Goal: Task Accomplishment & Management: Use online tool/utility

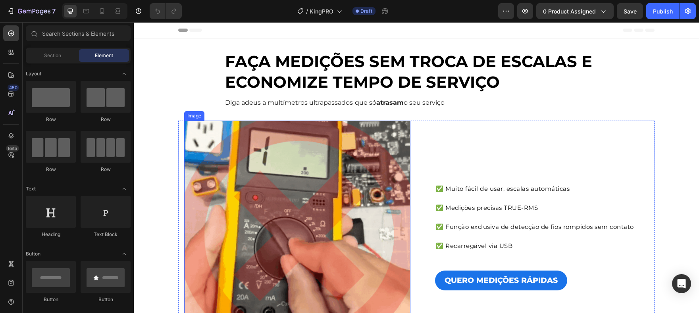
scroll to position [87, 0]
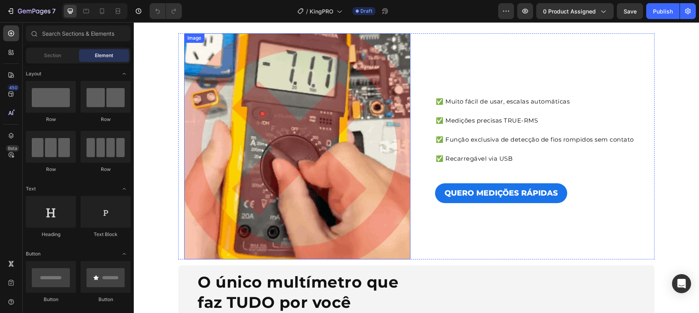
click at [328, 135] on img at bounding box center [297, 146] width 226 height 226
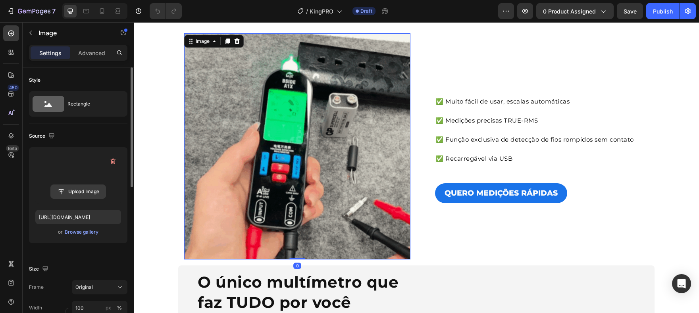
click at [90, 188] on input "file" at bounding box center [78, 192] width 55 height 14
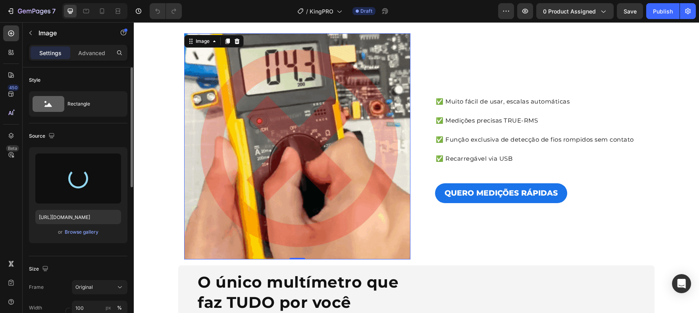
type input "[URL][DOMAIN_NAME]"
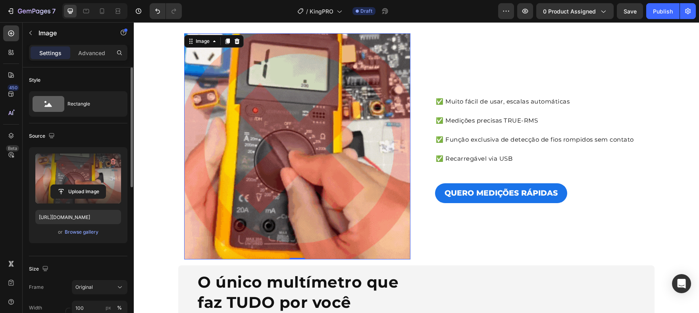
scroll to position [73, 0]
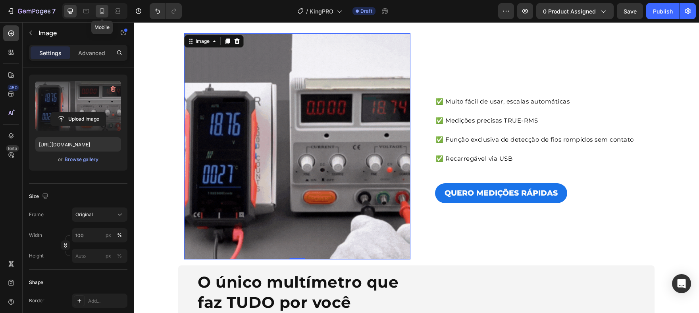
click at [98, 12] on icon at bounding box center [102, 11] width 8 height 8
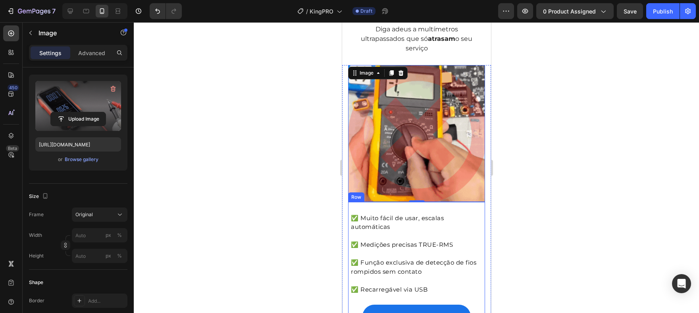
scroll to position [12, 0]
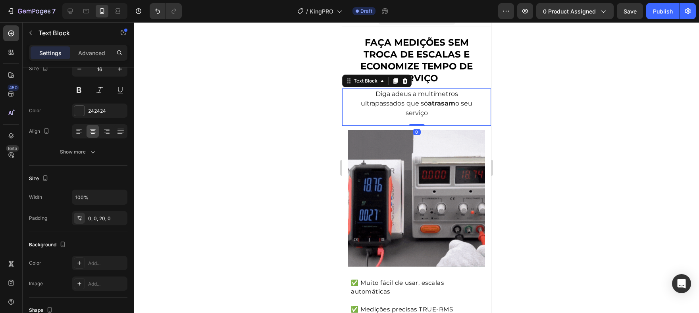
click at [438, 112] on p "Diga adeus a multímetros ultrapassados que só atrasam o seu serviço" at bounding box center [416, 103] width 121 height 29
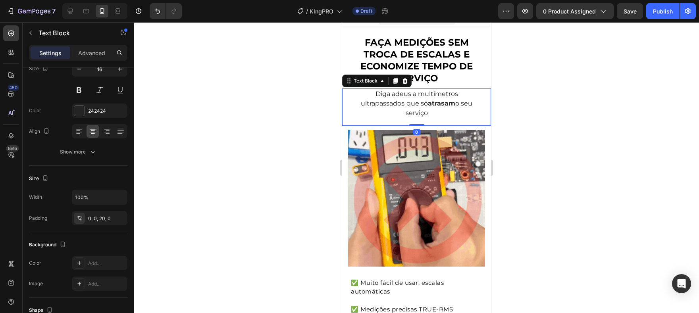
scroll to position [0, 0]
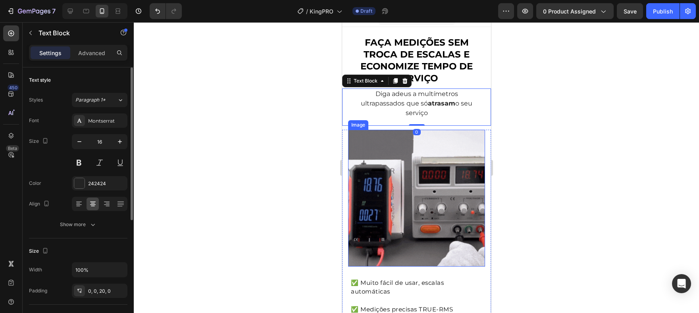
click at [398, 181] on img at bounding box center [416, 198] width 137 height 137
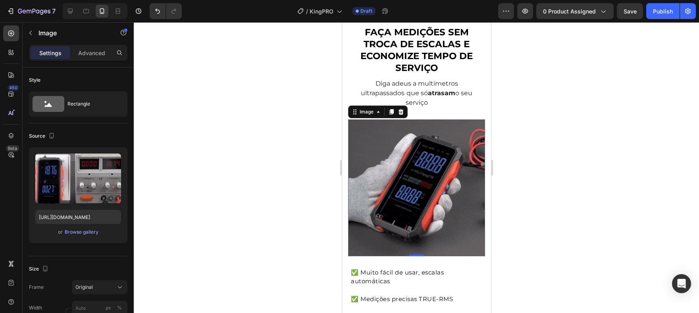
scroll to position [22, 0]
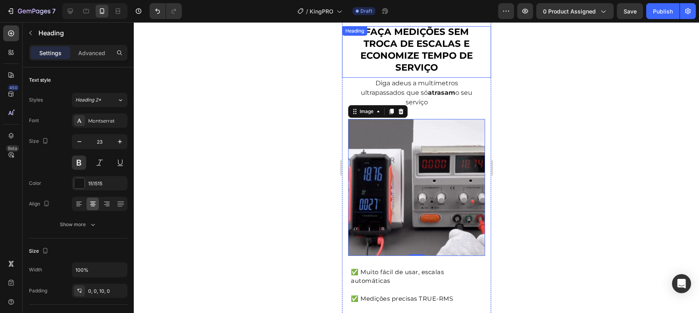
click at [419, 49] on strong "FAÇA MEDIÇÕES SEM TROCA DE ESCALAS E ECONOMIZE TEMPO DE SERVIÇO" at bounding box center [416, 49] width 112 height 47
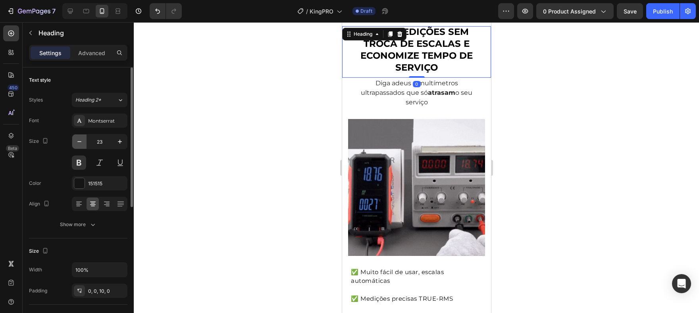
click at [85, 142] on button "button" at bounding box center [79, 142] width 14 height 14
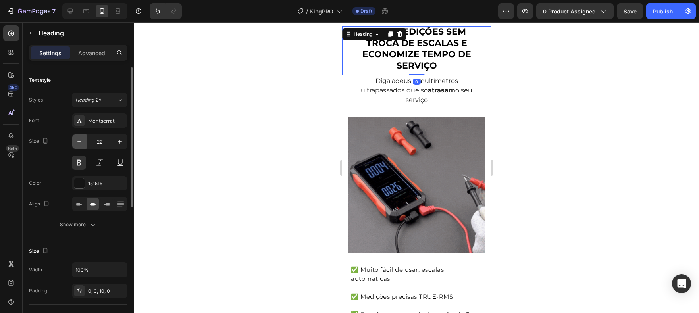
click at [85, 142] on button "button" at bounding box center [79, 142] width 14 height 14
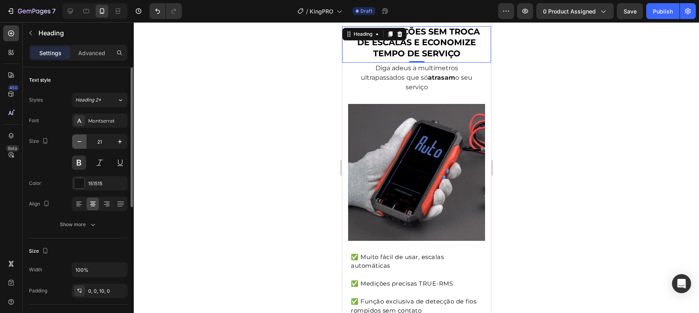
click at [83, 142] on icon "button" at bounding box center [79, 142] width 8 height 8
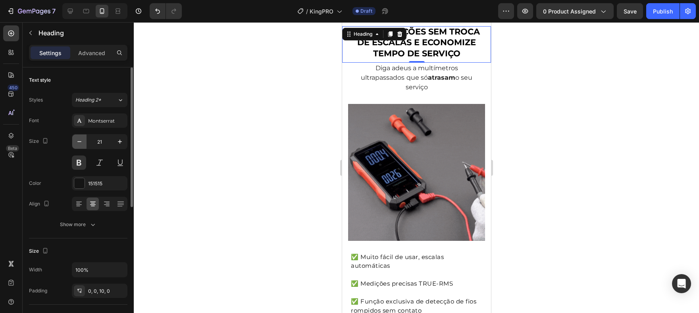
type input "20"
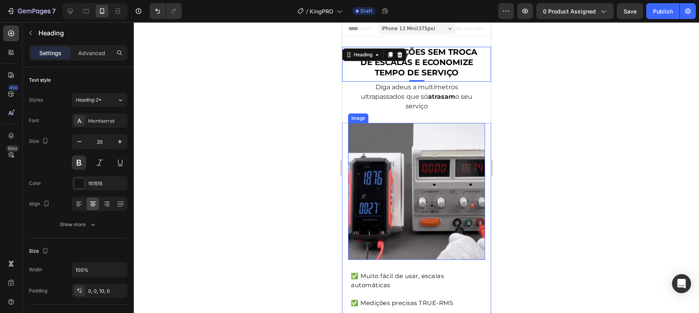
scroll to position [0, 0]
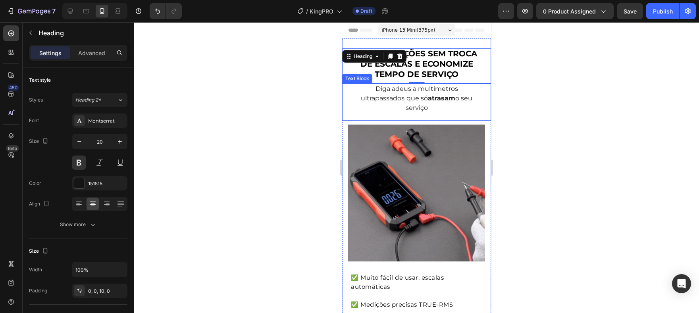
click at [418, 118] on div "Diga adeus a multímetros ultrapassados que só atrasam o seu serviço" at bounding box center [416, 101] width 121 height 37
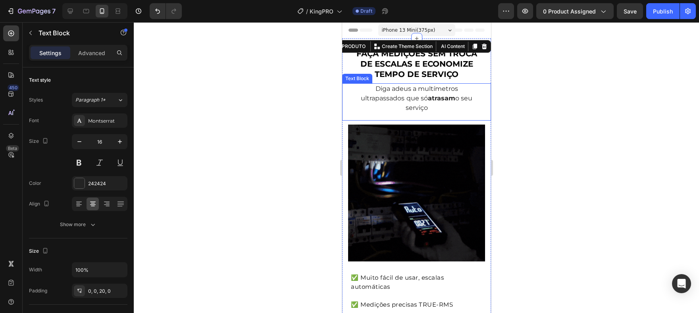
click at [419, 119] on div "Diga adeus a multímetros ultrapassados que só atrasam o seu serviço Text Block" at bounding box center [416, 101] width 149 height 37
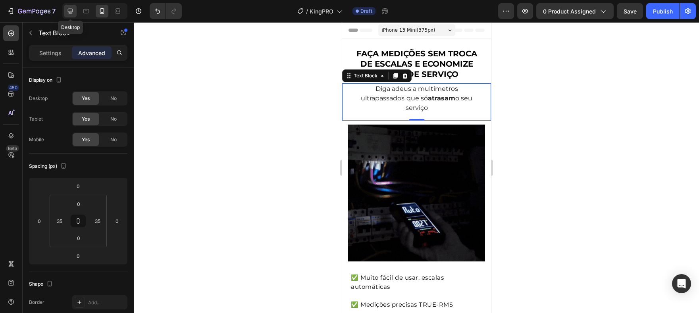
click at [71, 12] on icon at bounding box center [70, 11] width 5 height 5
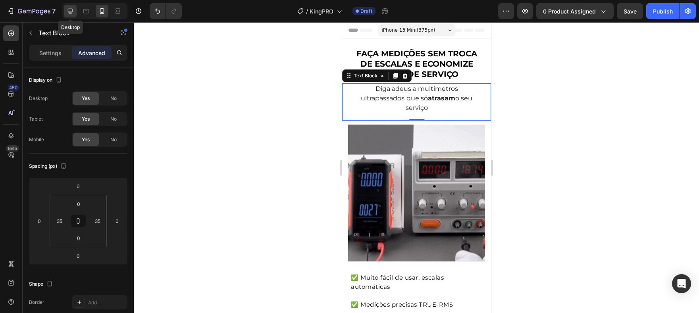
type input "30"
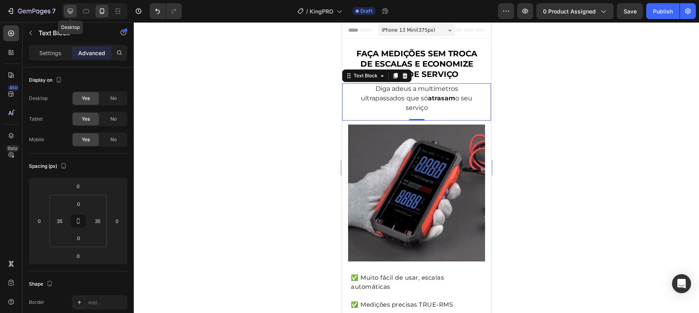
type input "30"
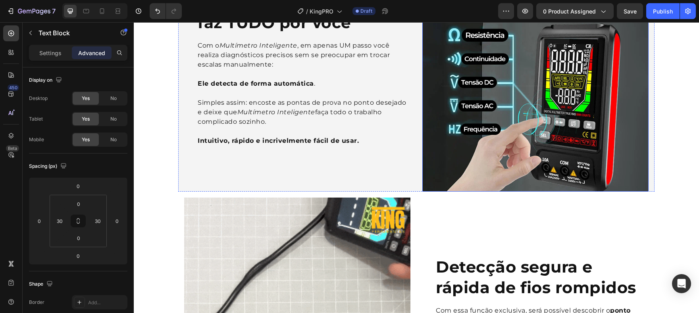
click at [518, 133] on img at bounding box center [535, 78] width 226 height 226
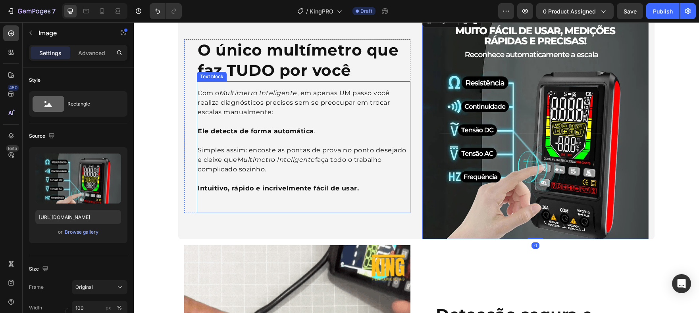
scroll to position [292, 0]
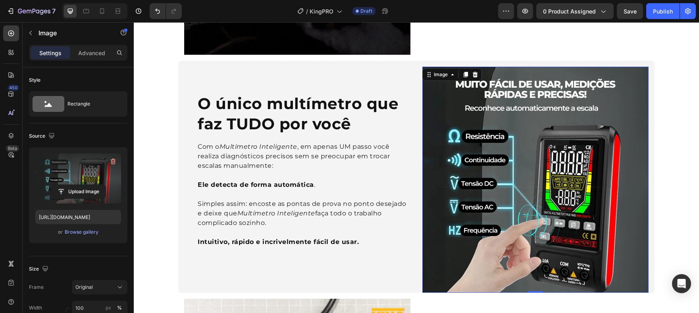
click at [76, 184] on label at bounding box center [78, 179] width 86 height 50
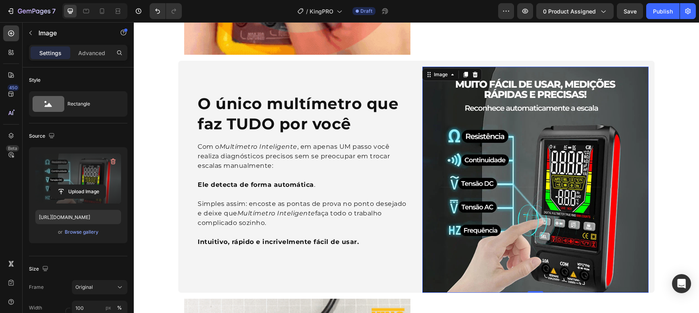
click at [76, 185] on input "file" at bounding box center [78, 192] width 55 height 14
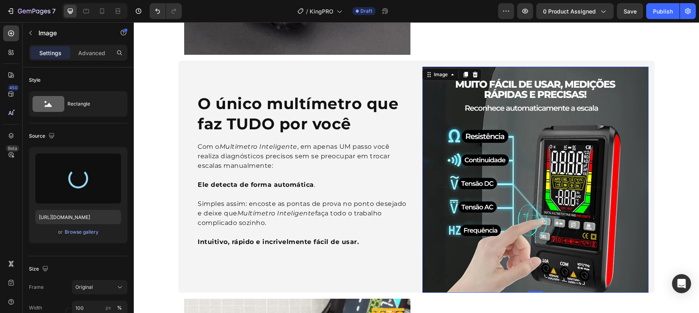
scroll to position [306, 0]
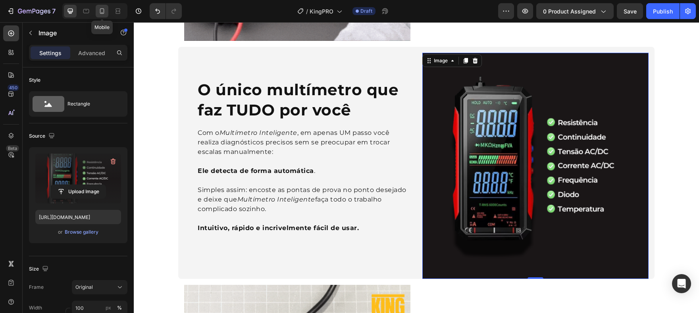
click at [107, 14] on div at bounding box center [102, 11] width 13 height 13
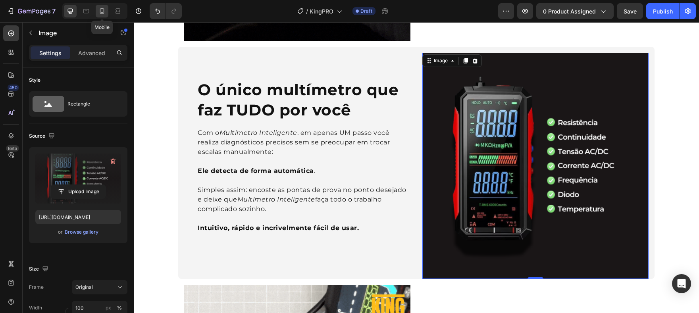
type input "[URL][DOMAIN_NAME]"
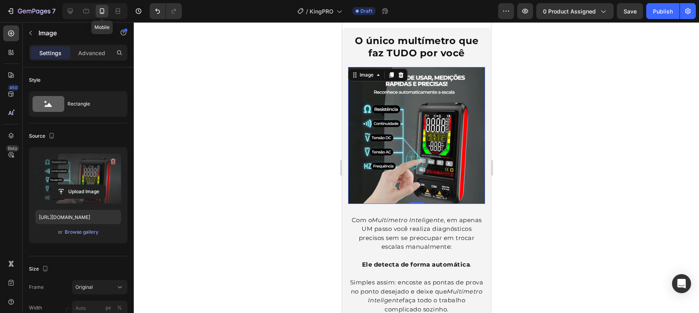
scroll to position [384, 0]
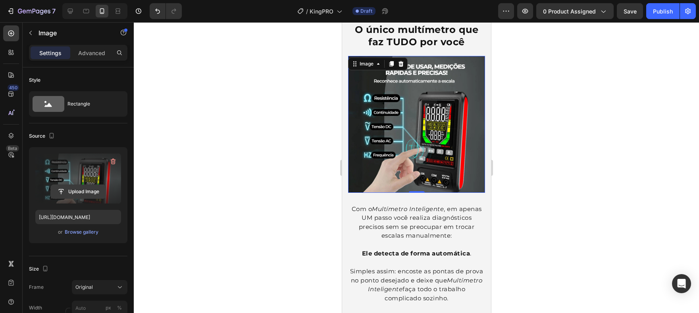
click at [87, 187] on input "file" at bounding box center [78, 192] width 55 height 14
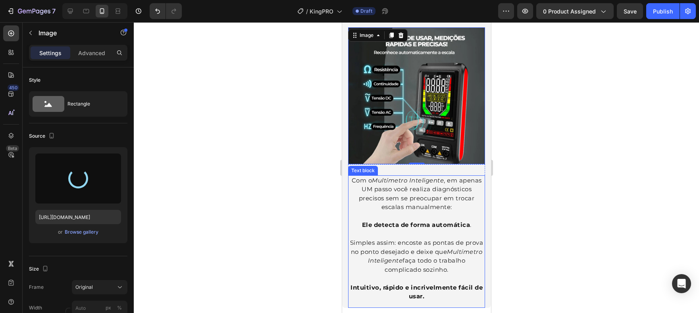
type input "[URL][DOMAIN_NAME]"
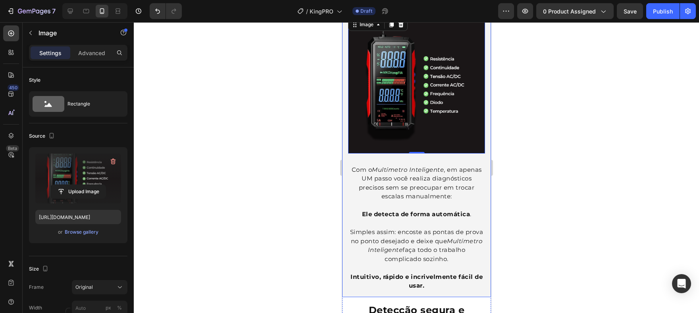
scroll to position [441, 0]
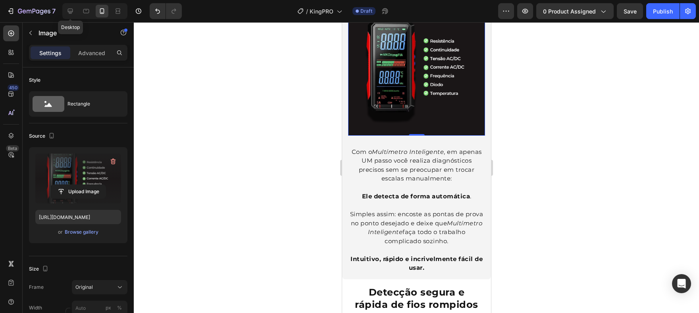
click at [63, 14] on div "Desktop" at bounding box center [94, 11] width 65 height 16
click at [66, 14] on div at bounding box center [70, 11] width 13 height 13
type input "100"
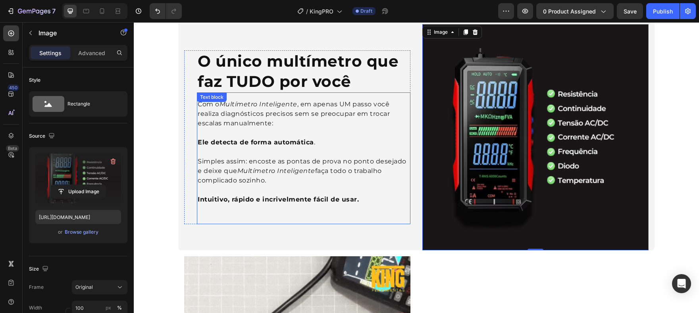
scroll to position [358, 0]
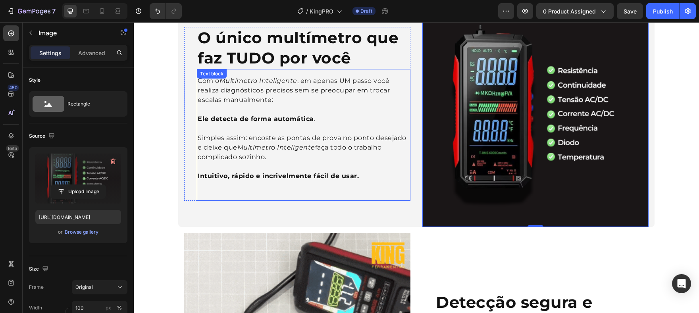
click at [273, 77] on icon "Multímetro Inteligente" at bounding box center [259, 81] width 78 height 8
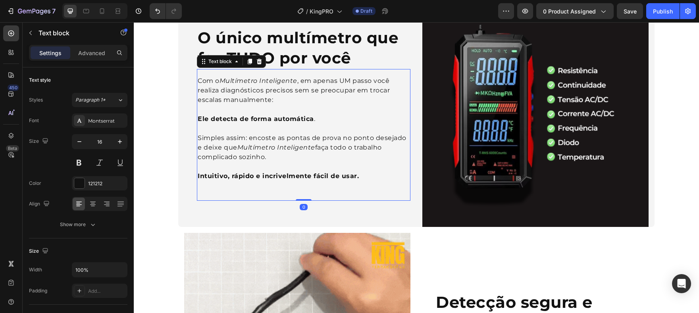
click at [273, 77] on icon "Multímetro Inteligente" at bounding box center [259, 81] width 78 height 8
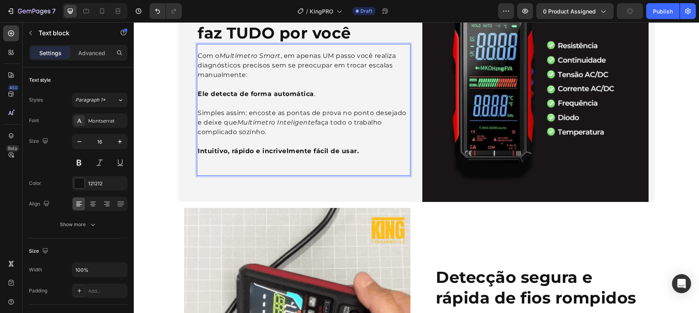
scroll to position [385, 0]
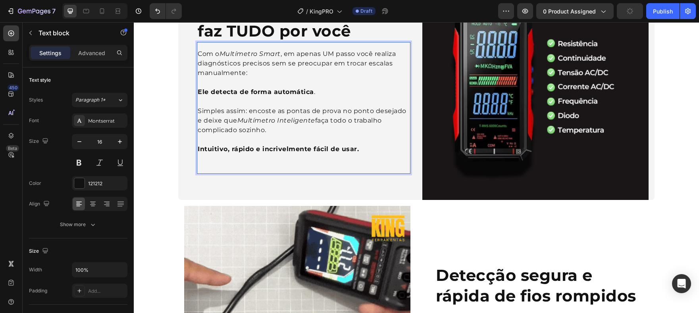
click at [293, 122] on icon "Multímetro Inteligente" at bounding box center [276, 121] width 78 height 8
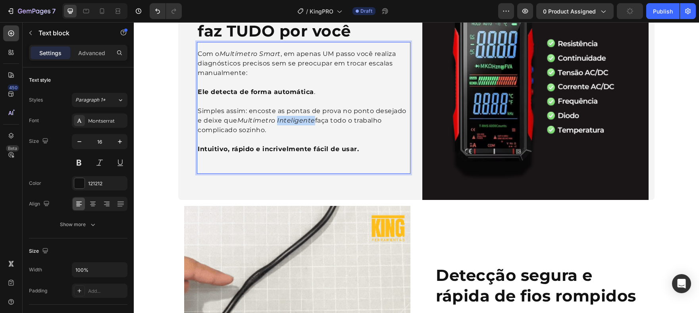
click at [293, 122] on icon "Multímetro Inteligente" at bounding box center [276, 121] width 78 height 8
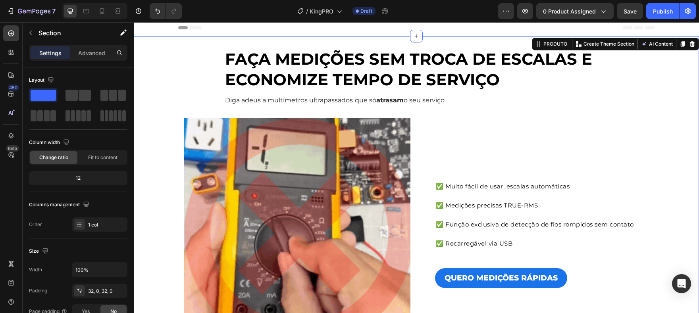
scroll to position [0, 0]
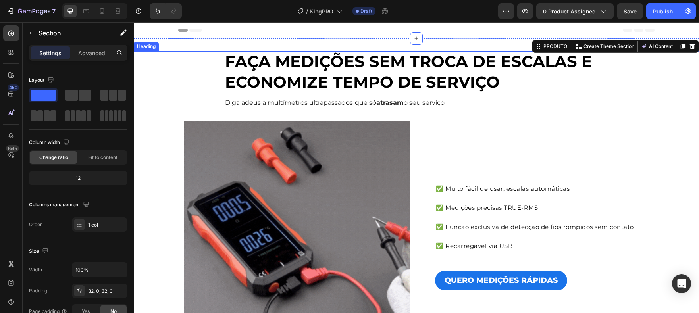
click at [240, 64] on strong "FAÇA MEDIÇÕES SEM TROCA DE ESCALAS E ECONOMIZE TEMPO DE SERVIÇO" at bounding box center [408, 72] width 367 height 40
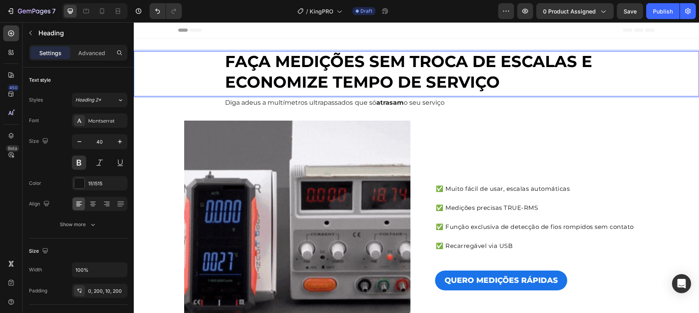
click at [237, 64] on strong "FAÇA MEDIÇÕES SEM TROCA DE ESCALAS E ECONOMIZE TEMPO DE SERVIÇO" at bounding box center [408, 72] width 367 height 40
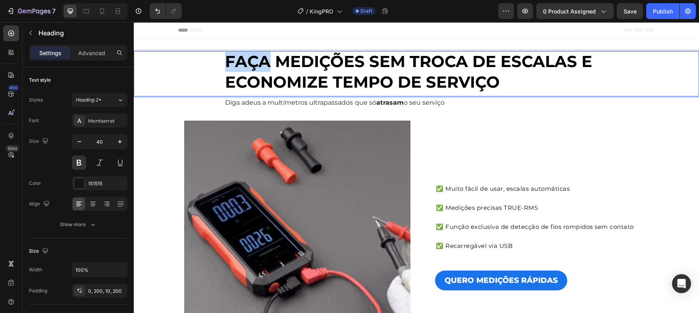
click at [237, 64] on strong "FAÇA MEDIÇÕES SEM TROCA DE ESCALAS E ECONOMIZE TEMPO DE SERVIÇO" at bounding box center [408, 72] width 367 height 40
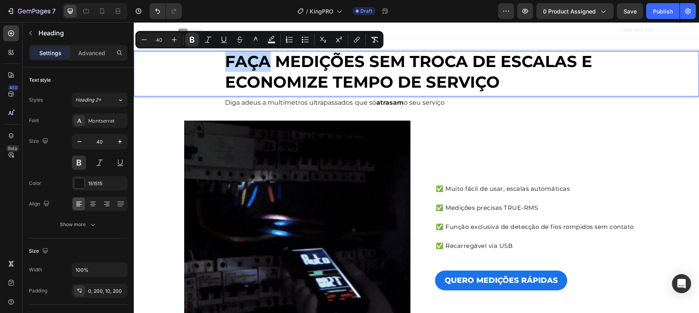
click at [238, 64] on strong "FAÇA MEDIÇÕES SEM TROCA DE ESCALAS E ECONOMIZE TEMPO DE SERVIÇO" at bounding box center [408, 72] width 367 height 40
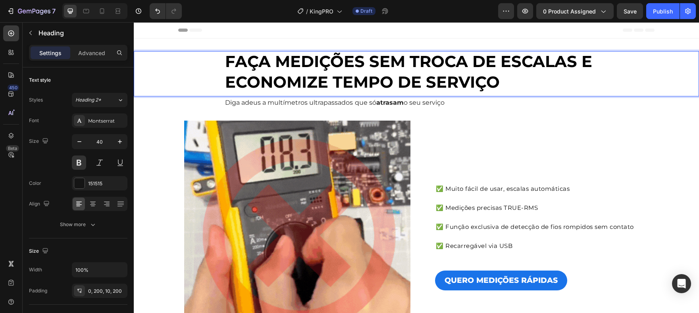
click at [238, 64] on strong "FAÇA MEDIÇÕES SEM TROCA DE ESCALAS E ECONOMIZE TEMPO DE SERVIÇO" at bounding box center [408, 72] width 367 height 40
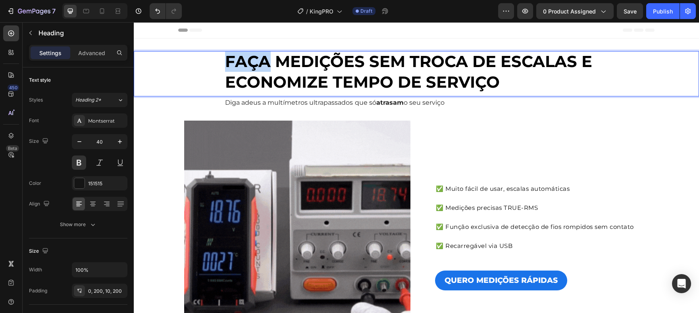
click at [238, 64] on strong "FAÇA MEDIÇÕES SEM TROCA DE ESCALAS E ECONOMIZE TEMPO DE SERVIÇO" at bounding box center [408, 72] width 367 height 40
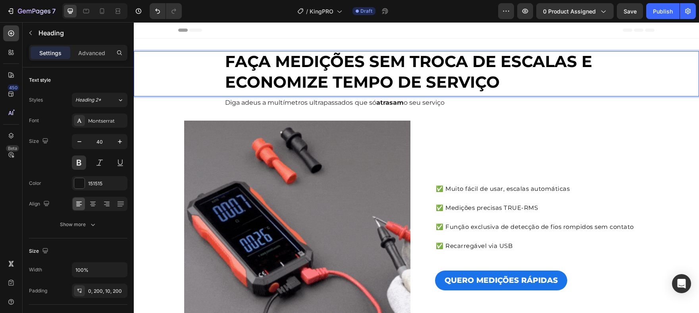
click at [283, 87] on strong "FAÇA MEDIÇÕES SEM TROCA DE ESCALAS E ECONOMIZE TEMPO DE SERVIÇO" at bounding box center [408, 72] width 367 height 40
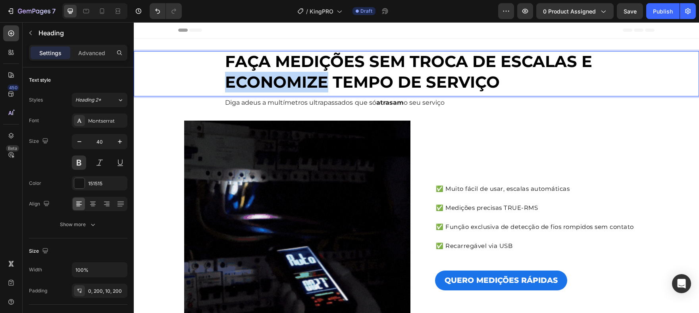
click at [283, 87] on strong "FAÇA MEDIÇÕES SEM TROCA DE ESCALAS E ECONOMIZE TEMPO DE SERVIÇO" at bounding box center [408, 72] width 367 height 40
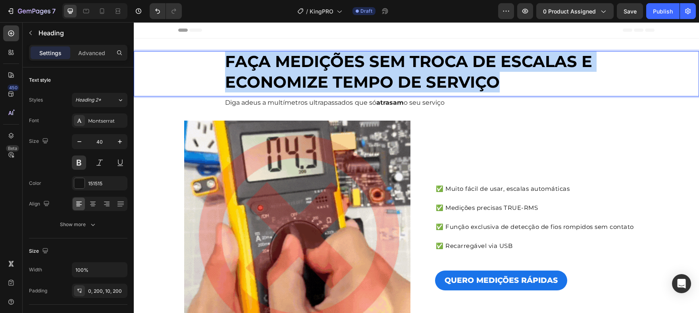
click at [283, 87] on strong "FAÇA MEDIÇÕES SEM TROCA DE ESCALAS E ECONOMIZE TEMPO DE SERVIÇO" at bounding box center [408, 72] width 367 height 40
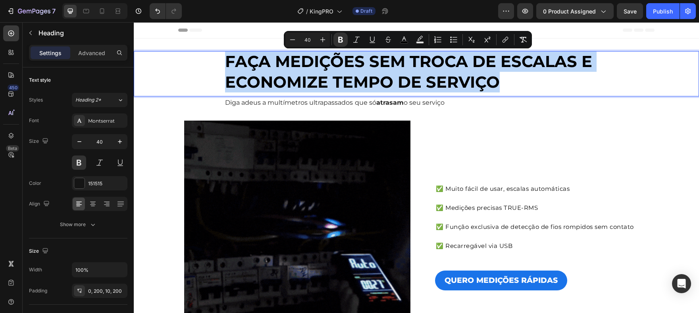
copy strong "FAÇA MEDIÇÕES SEM TROCA DE ESCALAS E ECONOMIZE TEMPO DE SERVIÇO"
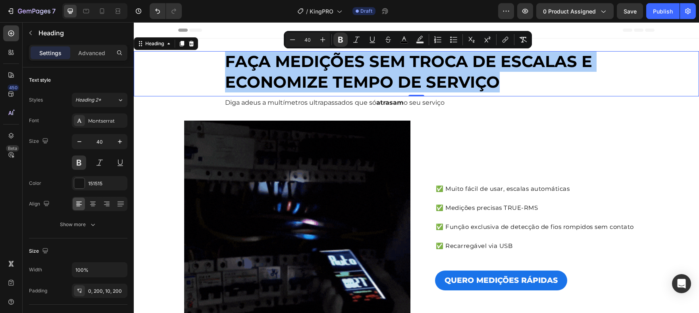
click at [349, 102] on p "Diga adeus a multímetros ultrapassados que só atrasam o seu serviço" at bounding box center [416, 103] width 383 height 12
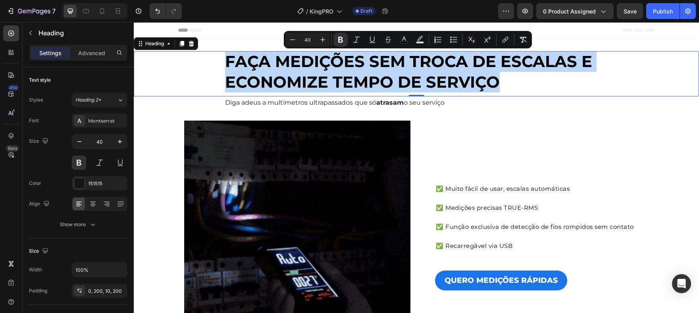
click at [349, 102] on p "Diga adeus a multímetros ultrapassados que só atrasam o seu serviço" at bounding box center [416, 103] width 383 height 12
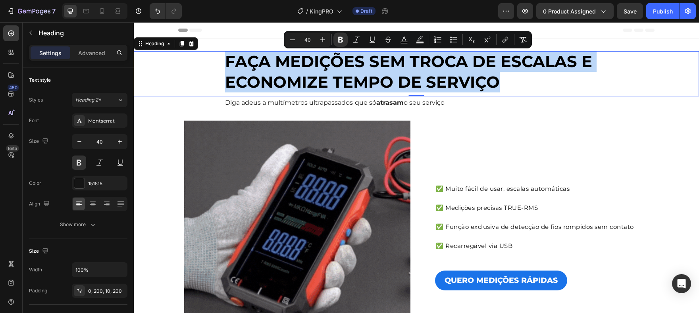
click at [349, 102] on p "Diga adeus a multímetros ultrapassados que só atrasam o seu serviço" at bounding box center [416, 103] width 383 height 12
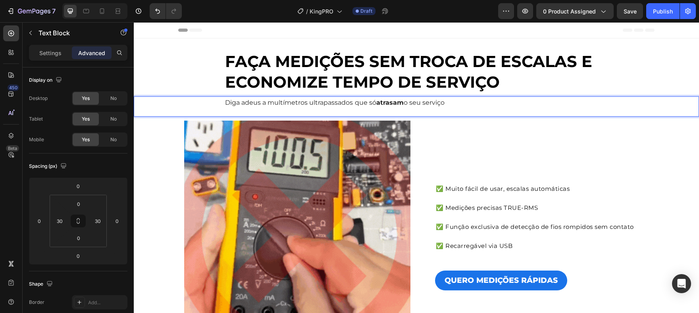
click at [349, 102] on p "Diga adeus a multímetros ultrapassados que só atrasam o seu serviço" at bounding box center [416, 103] width 383 height 12
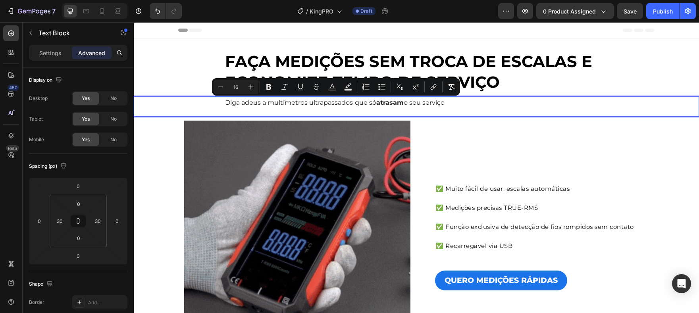
copy p "Diga adeus a multímetros ultrapassados que só atrasam o seu serviço"
click at [440, 188] on span "✅ Muito fácil de usar, escalas automáticas" at bounding box center [503, 189] width 134 height 8
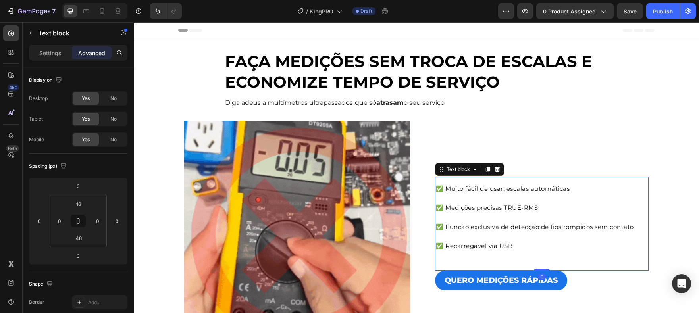
click at [437, 190] on span "✅ Muito fácil de usar, escalas automáticas" at bounding box center [503, 189] width 134 height 8
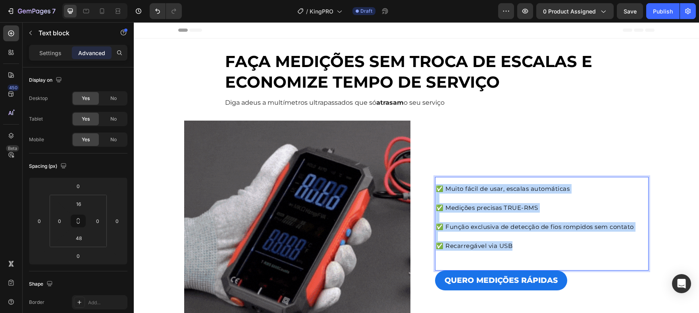
drag, startPoint x: 435, startPoint y: 189, endPoint x: 559, endPoint y: 253, distance: 139.9
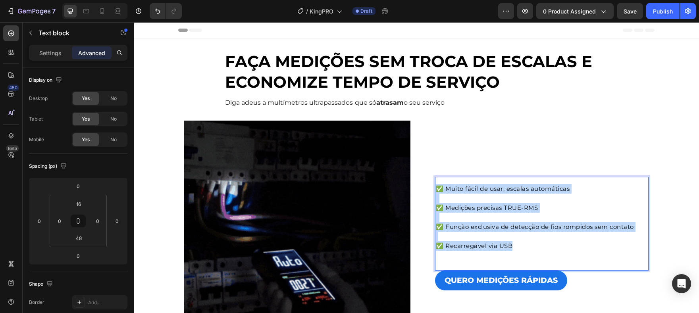
click at [559, 253] on div "✅ Muito fácil de usar, escalas automáticas ✅ Medições precisas TRUE-RMS ✅ Funçã…" at bounding box center [542, 224] width 214 height 94
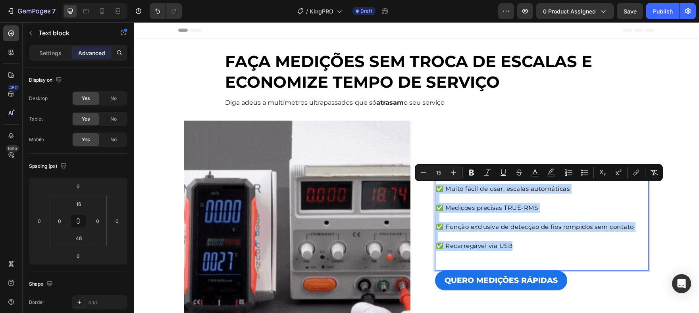
copy div "✅ Muito fácil de usar, escalas automáticas ✅ Medições precisas TRUE-RMS ✅ Funçã…"
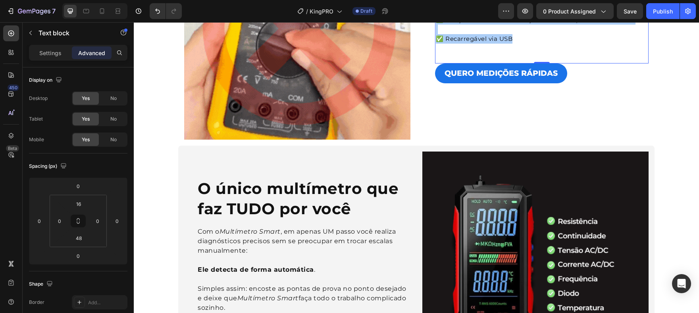
scroll to position [212, 0]
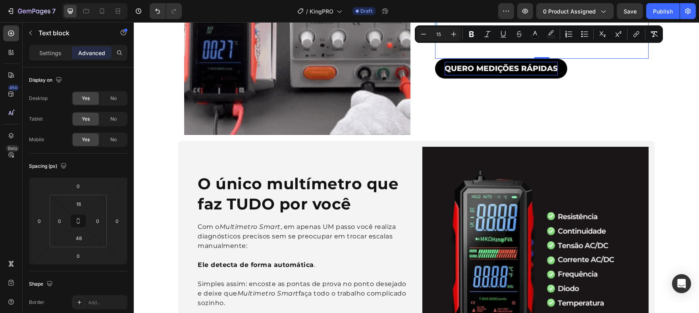
click at [517, 69] on p "QUERO MEDIÇÕES RÁPIDAS" at bounding box center [501, 69] width 113 height 14
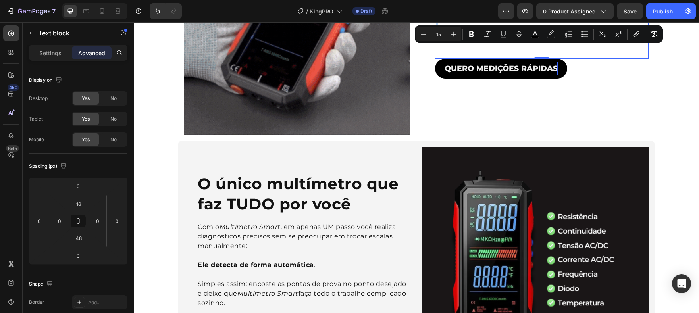
click at [517, 69] on p "QUERO MEDIÇÕES RÁPIDAS" at bounding box center [501, 69] width 113 height 14
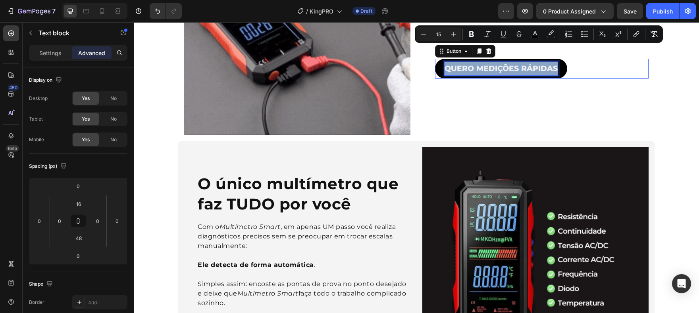
click at [517, 69] on p "QUERO MEDIÇÕES RÁPIDAS" at bounding box center [501, 69] width 113 height 14
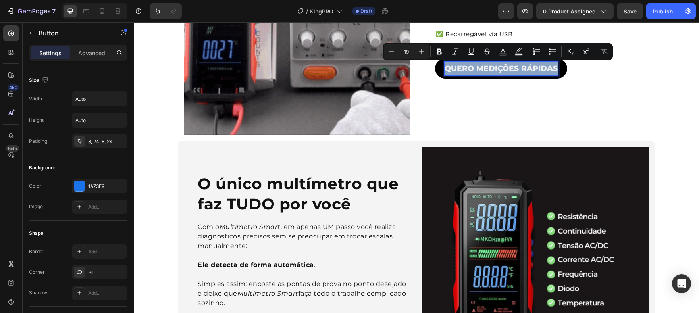
click at [517, 69] on p "QUERO MEDIÇÕES RÁPIDAS" at bounding box center [501, 69] width 113 height 14
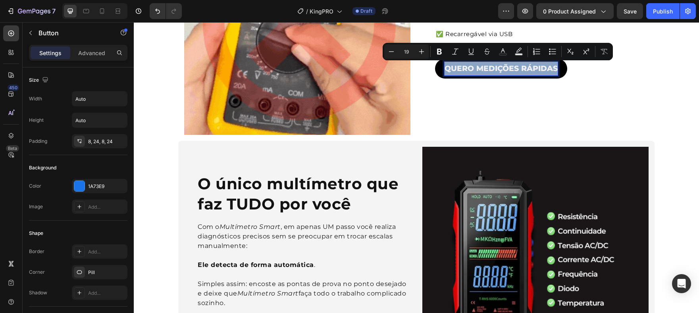
copy p "QUERO MEDIÇÕES RÁPIDAS"
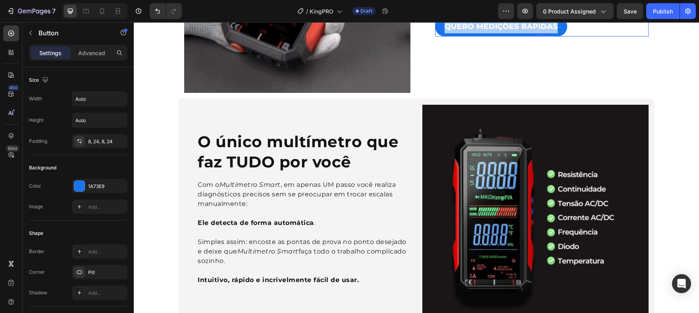
scroll to position [267, 0]
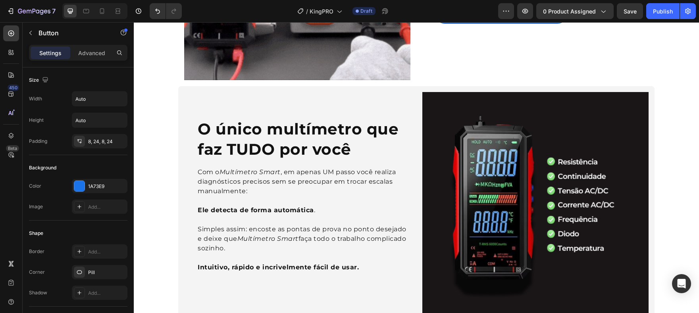
click at [241, 132] on strong "O único multímetro que faz TUDO por você" at bounding box center [298, 139] width 201 height 39
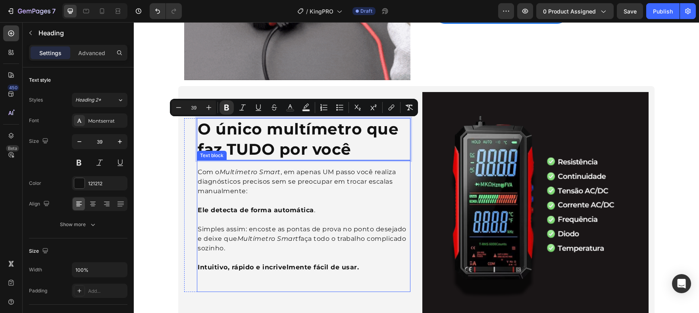
drag, startPoint x: 215, startPoint y: 177, endPoint x: 204, endPoint y: 171, distance: 12.6
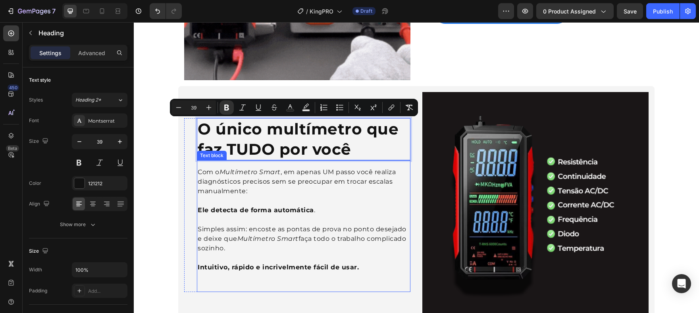
click at [215, 177] on p "Com o Multímetro Smart , em apenas UM passo você realiza diagnósticos precisos …" at bounding box center [304, 182] width 212 height 29
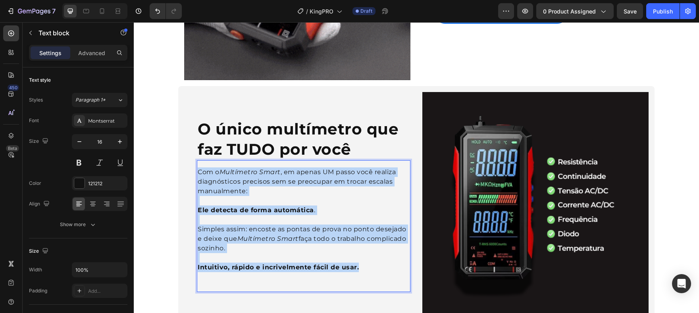
drag, startPoint x: 196, startPoint y: 172, endPoint x: 380, endPoint y: 272, distance: 209.3
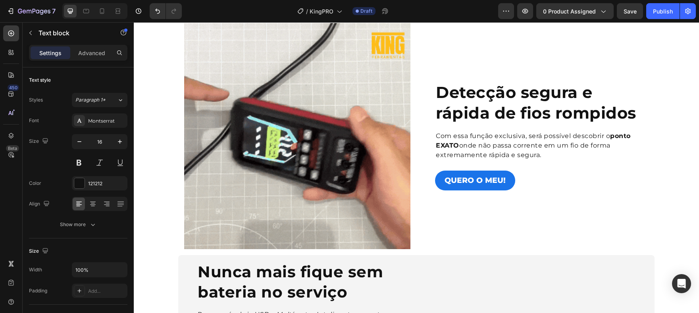
scroll to position [463, 0]
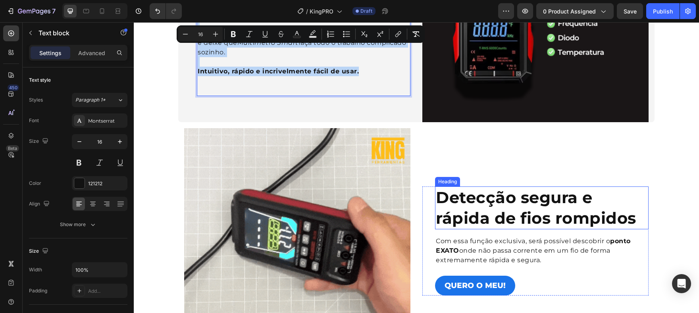
click at [439, 199] on strong "Detecção segura e rápida de fios rompidos" at bounding box center [536, 208] width 201 height 40
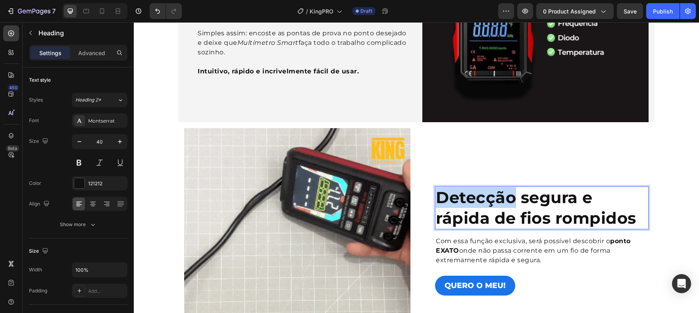
click at [438, 199] on strong "Detecção segura e rápida de fios rompidos" at bounding box center [536, 208] width 201 height 40
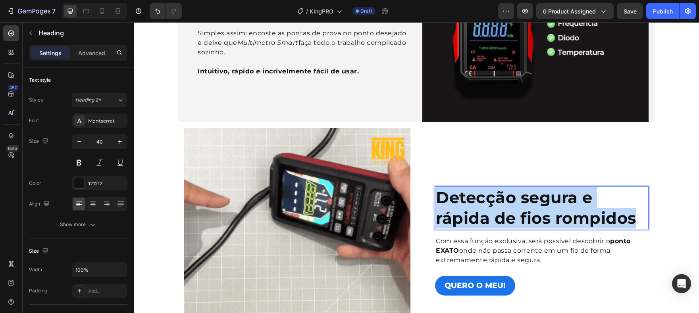
click at [438, 199] on strong "Detecção segura e rápida de fios rompidos" at bounding box center [536, 208] width 201 height 40
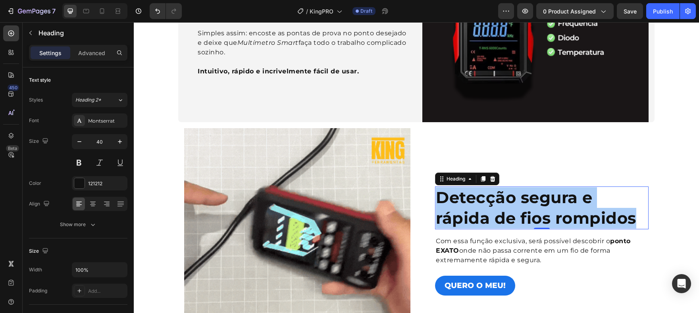
click at [512, 249] on p "Com essa função exclusiva, será possível descobrir o ponto EXATO onde não passa…" at bounding box center [542, 251] width 212 height 29
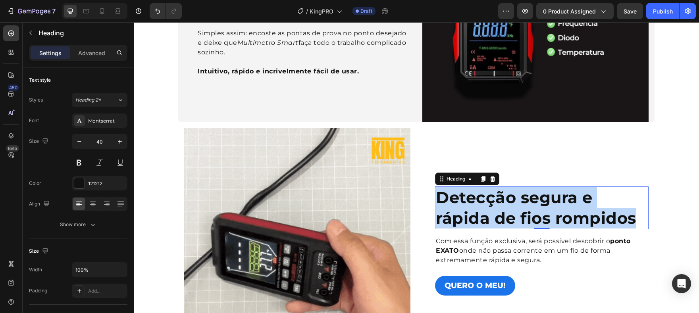
click at [512, 249] on p "Com essa função exclusiva, será possível descobrir o ponto EXATO onde não passa…" at bounding box center [542, 251] width 212 height 29
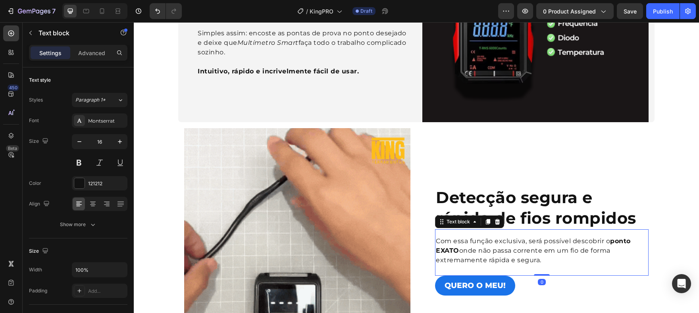
click at [512, 249] on p "Com essa função exclusiva, será possível descobrir o ponto EXATO onde não passa…" at bounding box center [542, 251] width 212 height 29
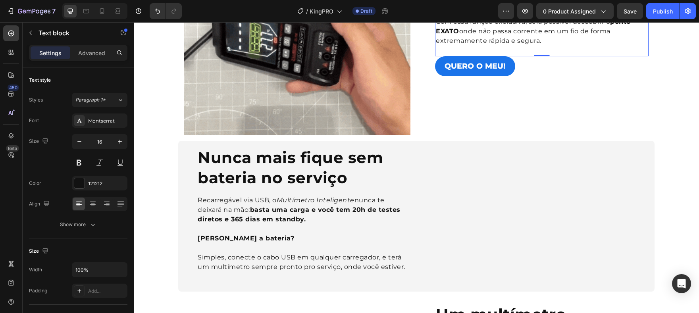
scroll to position [760, 0]
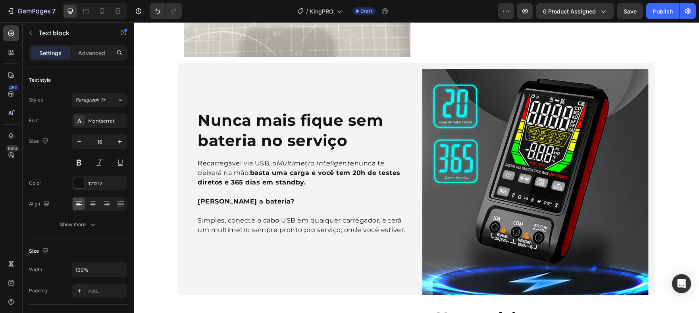
click at [251, 133] on strong "Nunca mais fique sem bateria no serviço" at bounding box center [290, 130] width 185 height 39
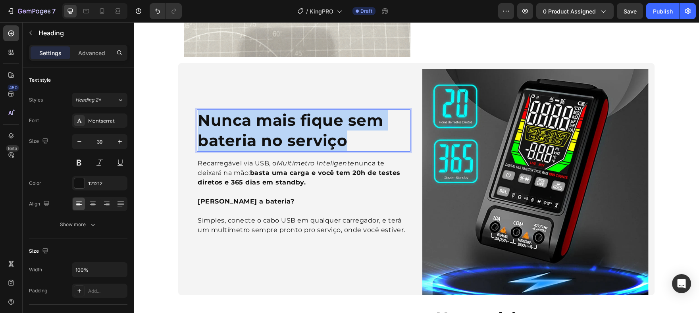
click at [251, 133] on strong "Nunca mais fique sem bateria no serviço" at bounding box center [290, 130] width 185 height 39
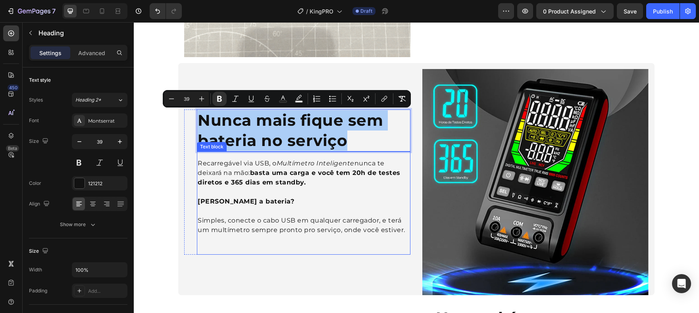
click at [201, 164] on p "Recarregável via USB, o Multímetro Inteligente nunca te deixará na mão: basta u…" at bounding box center [304, 173] width 212 height 29
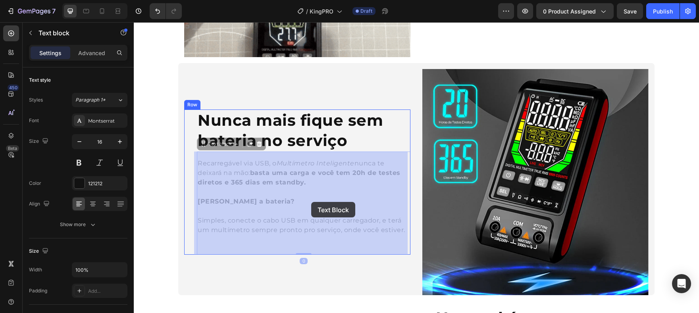
drag, startPoint x: 197, startPoint y: 163, endPoint x: 276, endPoint y: 185, distance: 81.7
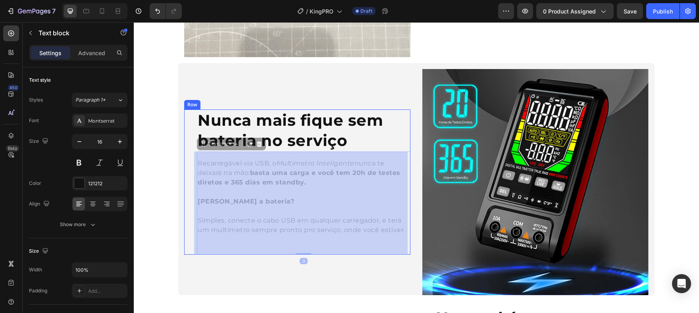
scroll to position [720, 0]
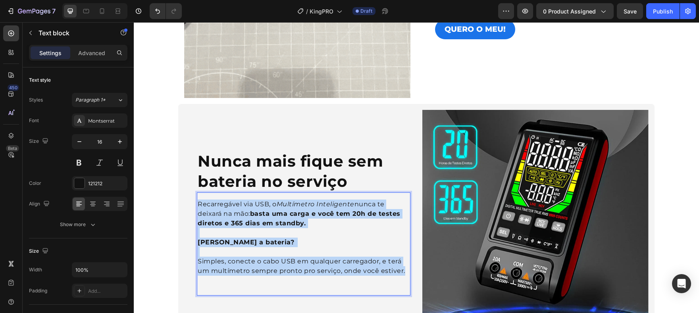
drag, startPoint x: 401, startPoint y: 271, endPoint x: 197, endPoint y: 205, distance: 214.9
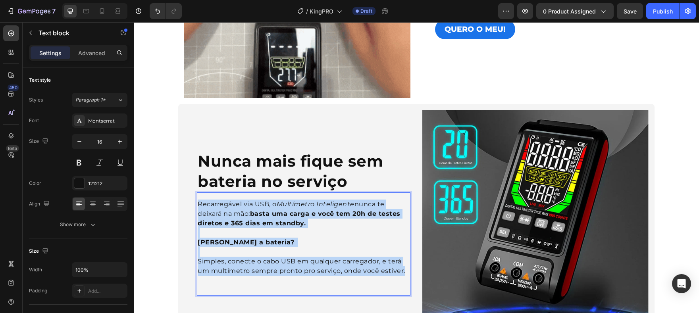
click at [197, 205] on div "Recarregável via USB, o Multímetro Inteligente nunca te deixará na mão: basta u…" at bounding box center [304, 238] width 214 height 78
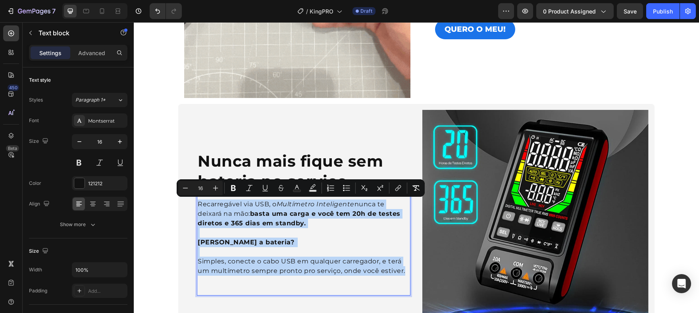
copy div "Recarregável via USB, o Multímetro Inteligente nunca te deixará na mão: basta u…"
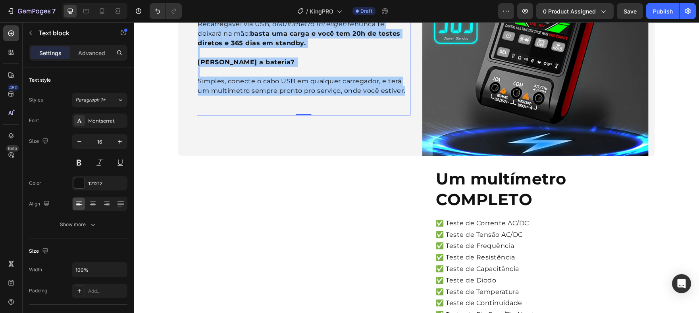
scroll to position [997, 0]
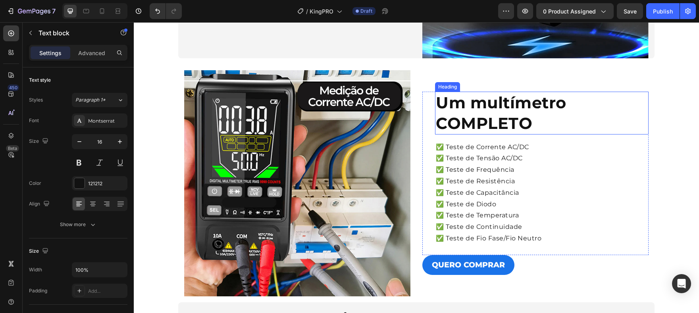
click at [442, 105] on strong "Um multímetro COMPLETO" at bounding box center [501, 113] width 131 height 40
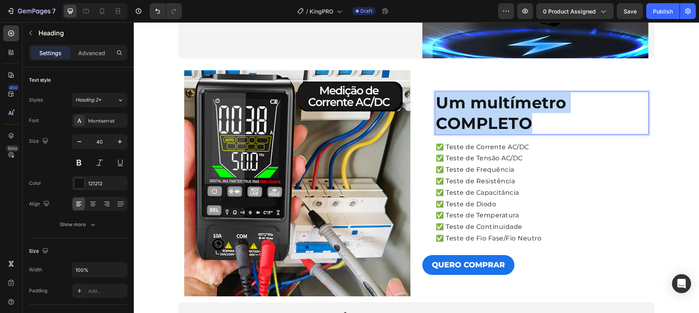
click at [442, 105] on strong "Um multímetro COMPLETO" at bounding box center [501, 113] width 131 height 40
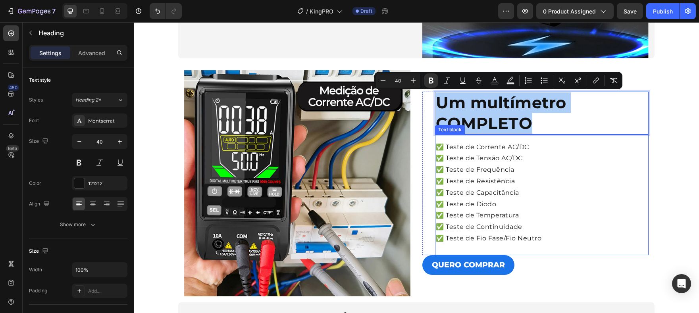
click at [438, 149] on p "✅ Teste de Corrente AC/DC" at bounding box center [542, 148] width 212 height 12
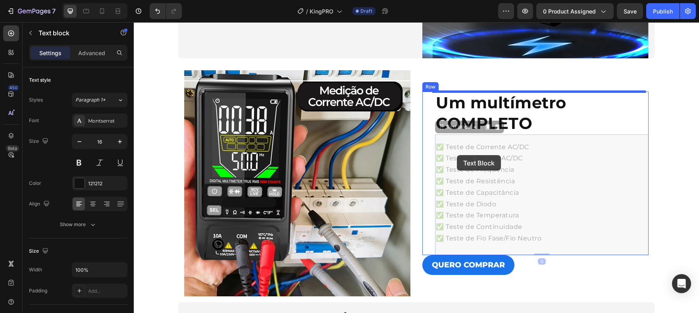
scroll to position [976, 0]
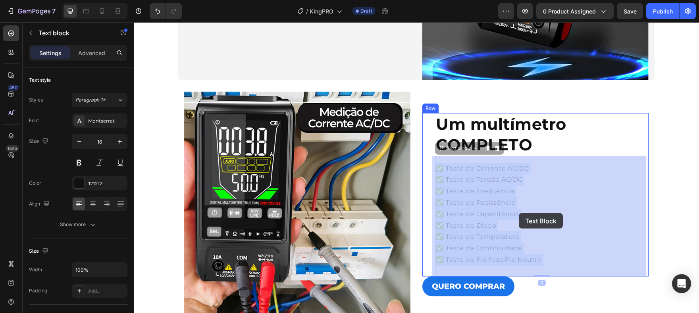
drag, startPoint x: 436, startPoint y: 147, endPoint x: 458, endPoint y: 197, distance: 55.1
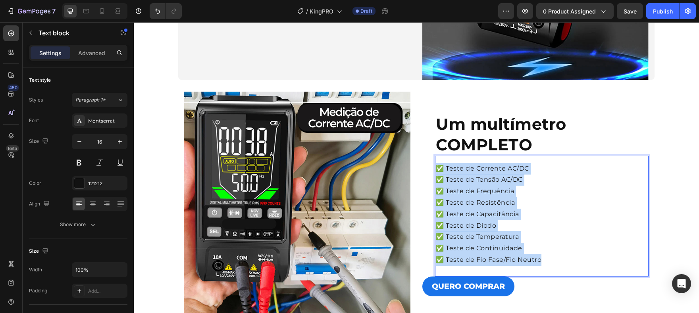
drag, startPoint x: 544, startPoint y: 261, endPoint x: 434, endPoint y: 168, distance: 144.0
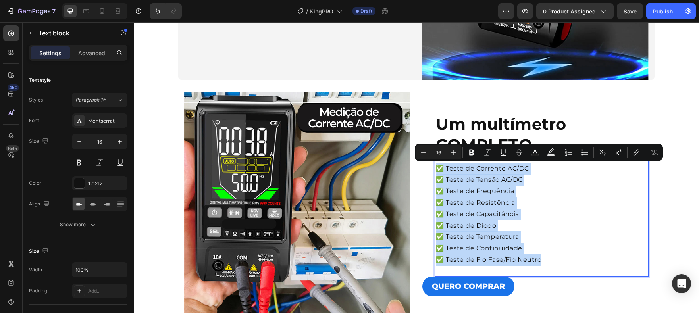
copy div "✅ Teste de Corrente AC/DC ✅ Teste de Tensão AC/DC ✅ Teste de Frequência ✅ Teste…"
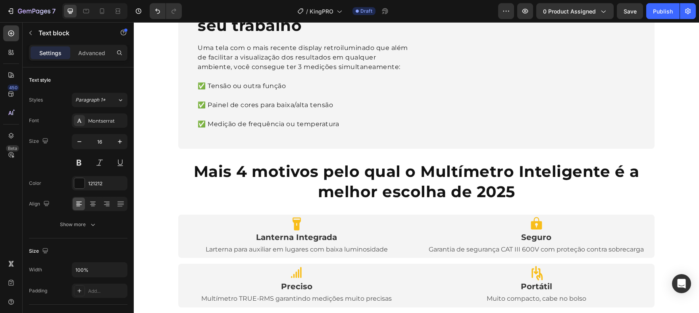
scroll to position [1321, 0]
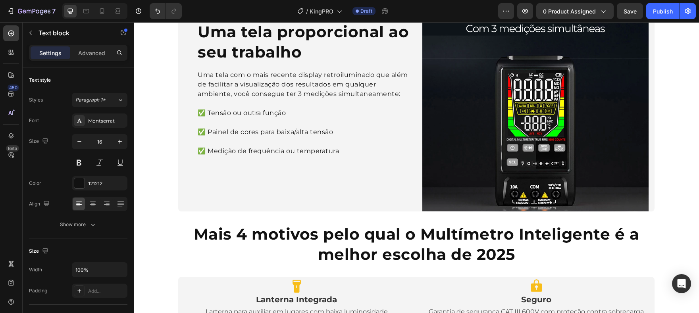
click at [268, 51] on strong "Uma tela proporcional ao seu trabalho" at bounding box center [303, 41] width 211 height 39
click at [268, 50] on strong "Uma tela proporcional ao seu trabalho" at bounding box center [303, 41] width 211 height 39
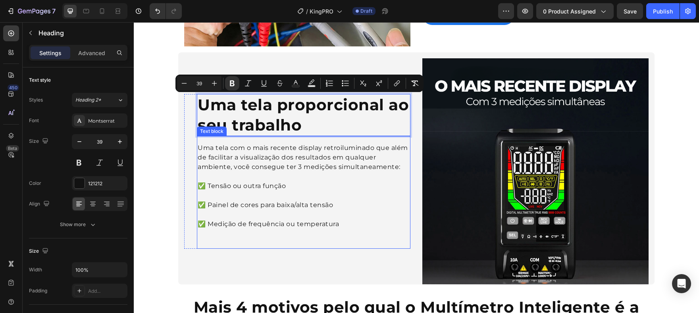
scroll to position [1247, 0]
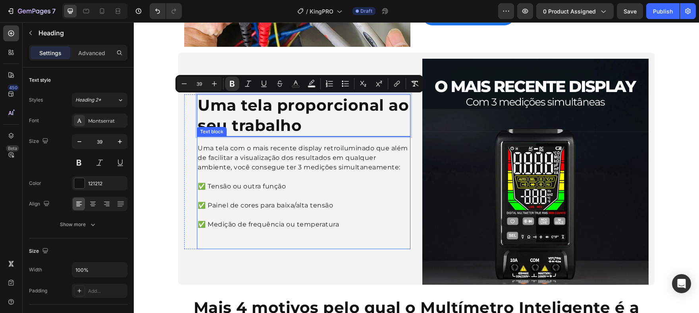
click at [198, 148] on p "Uma tela com o mais recente display retroiluminado que além de facilitar a visu…" at bounding box center [304, 168] width 212 height 48
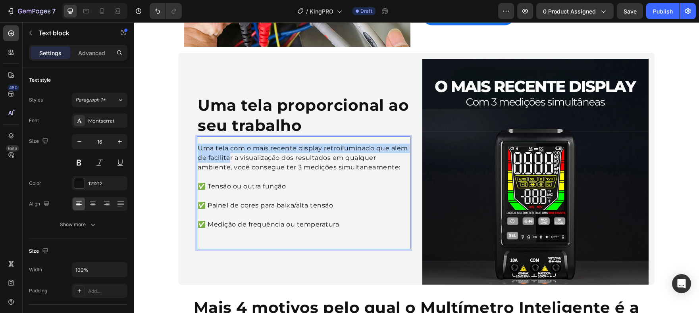
scroll to position [1211, 0]
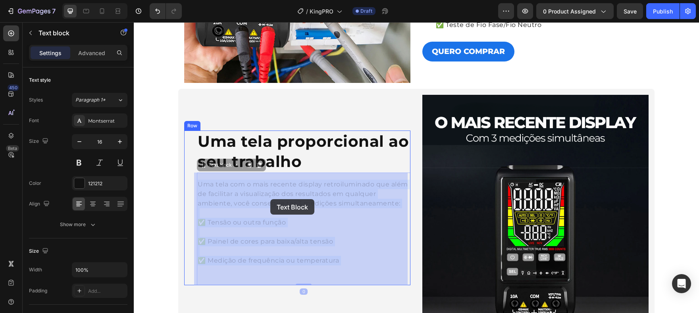
drag, startPoint x: 196, startPoint y: 147, endPoint x: 262, endPoint y: 197, distance: 82.5
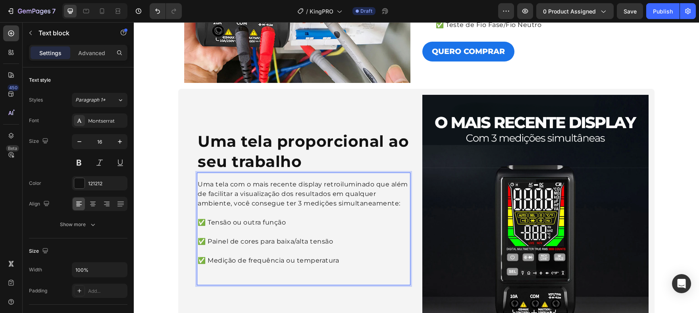
click at [210, 192] on p "Uma tela com o mais recente display retroiluminado que além de facilitar a visu…" at bounding box center [304, 204] width 212 height 48
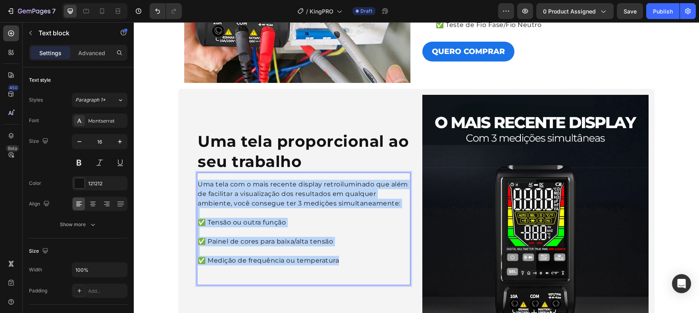
drag, startPoint x: 197, startPoint y: 185, endPoint x: 342, endPoint y: 258, distance: 162.7
click at [342, 258] on div "Uma tela com o mais recente display retroiluminado que além de facilitar a visu…" at bounding box center [304, 222] width 214 height 87
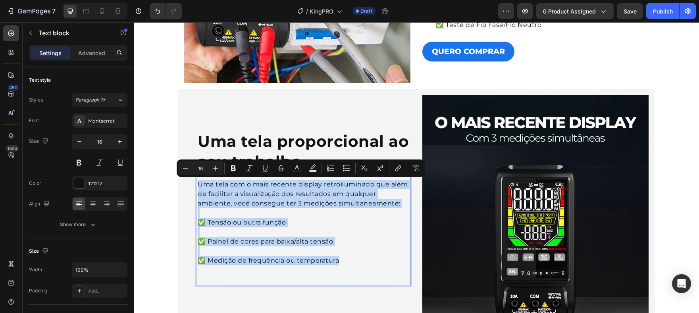
copy div "Uma tela com o mais recente display retroiluminado que além de facilitar a visu…"
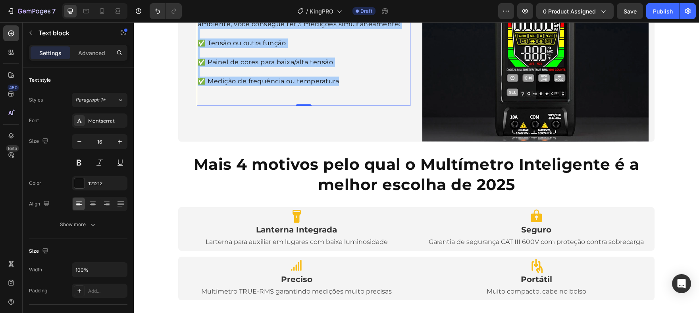
scroll to position [1498, 0]
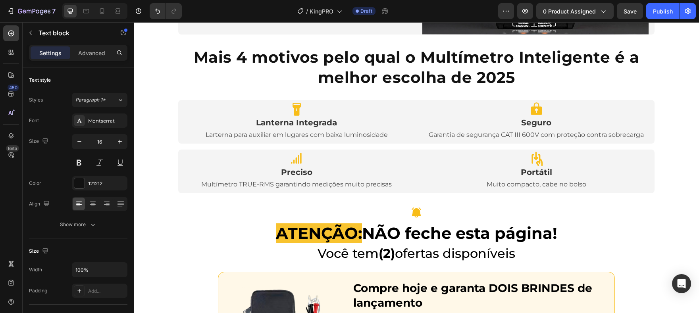
click at [422, 74] on strong "Mais 4 motivos pelo qual o Multímetro Inteligente é a melhor escolha de 2025" at bounding box center [417, 67] width 446 height 39
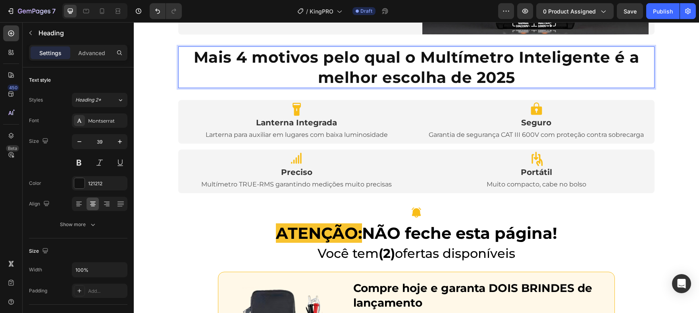
click at [422, 74] on strong "Mais 4 motivos pelo qual o Multímetro Inteligente é a melhor escolha de 2025" at bounding box center [417, 67] width 446 height 39
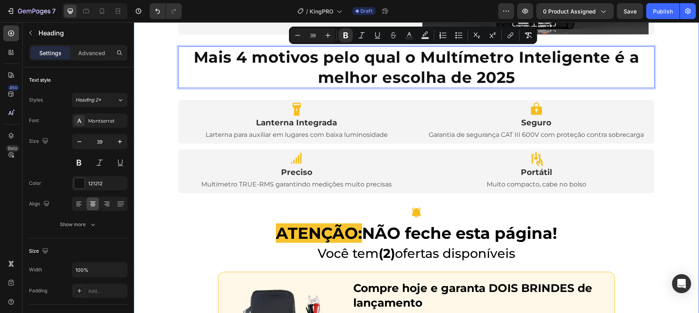
scroll to position [1499, 0]
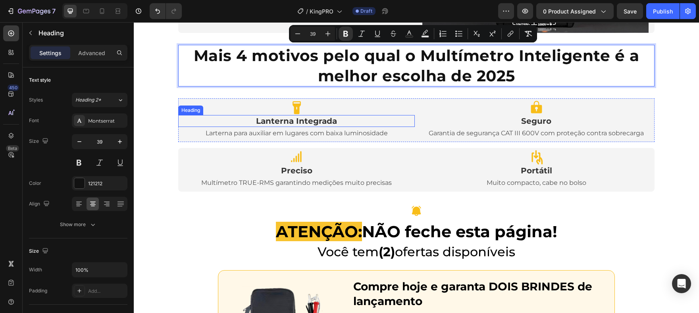
click at [274, 115] on h2 "Lanterna Integrada" at bounding box center [296, 121] width 237 height 12
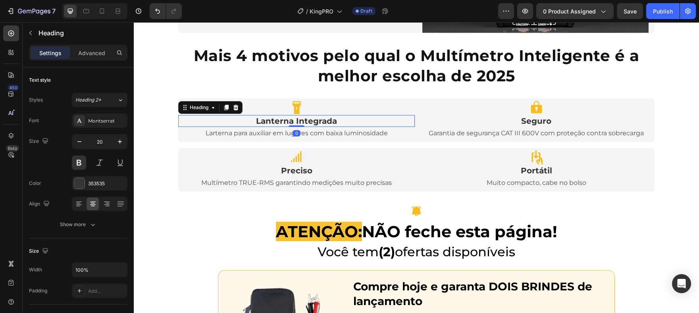
click at [257, 122] on h2 "Lanterna Integrada" at bounding box center [296, 121] width 237 height 12
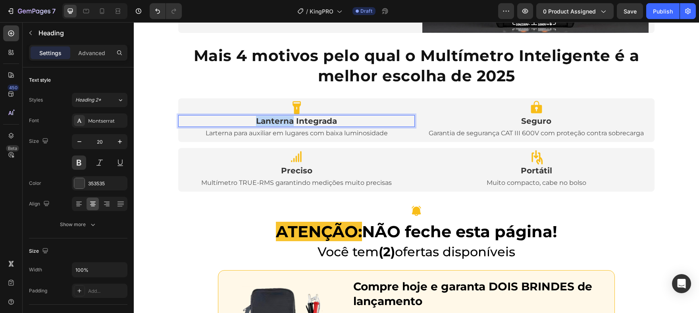
click at [257, 122] on p "Lanterna Integrada" at bounding box center [296, 121] width 235 height 10
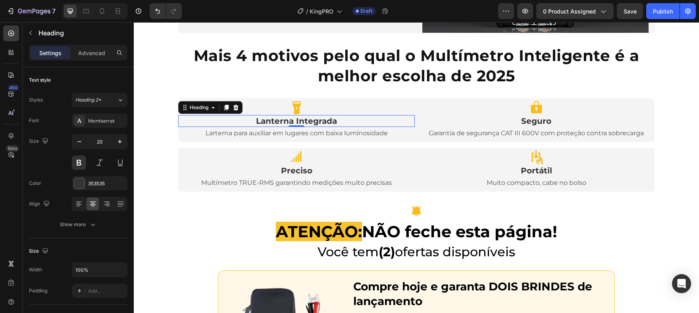
click at [315, 133] on p "Larterna para auxiliar em lugares com baixa luminosidade" at bounding box center [296, 134] width 235 height 12
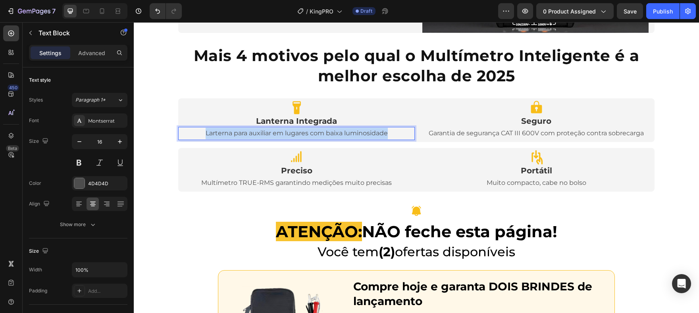
click at [315, 133] on p "Larterna para auxiliar em lugares com baixa luminosidade" at bounding box center [296, 134] width 235 height 12
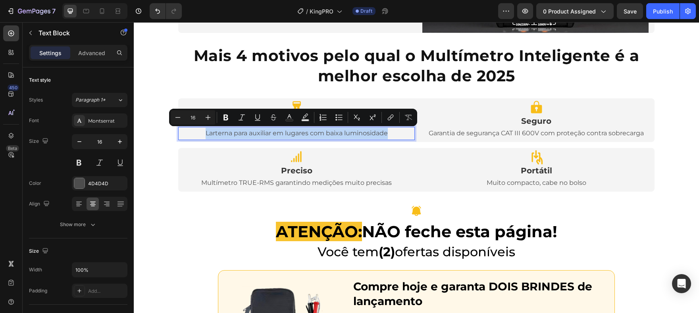
copy p "Larterna para auxiliar em lugares com baixa luminosidade"
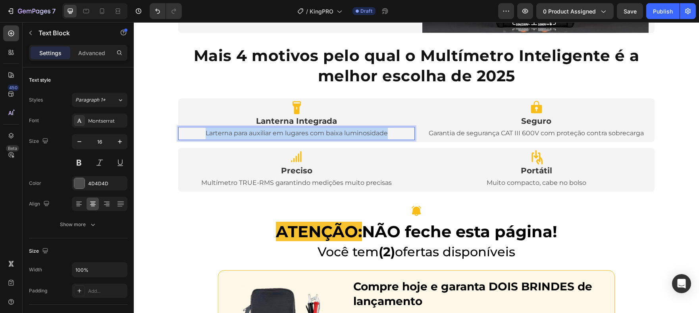
click at [538, 121] on h2 "Seguro" at bounding box center [536, 121] width 237 height 12
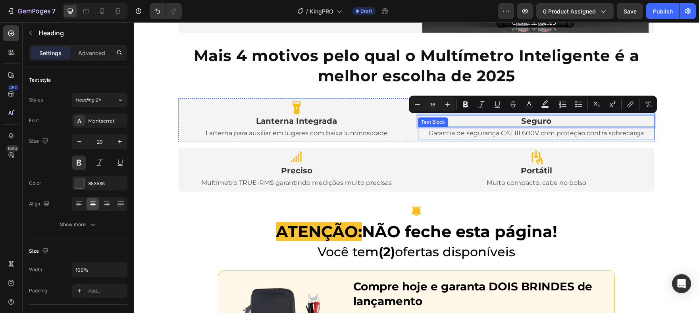
click at [536, 134] on p "Garantia de segurança CAT III 600V com proteção contra sobrecarga" at bounding box center [536, 134] width 235 height 12
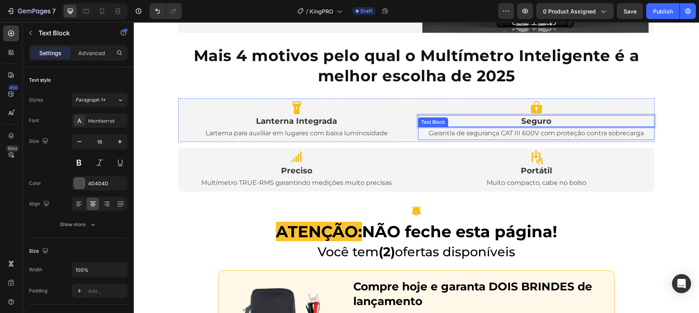
click at [536, 134] on p "Garantia de segurança CAT III 600V com proteção contra sobrecarga" at bounding box center [536, 134] width 235 height 12
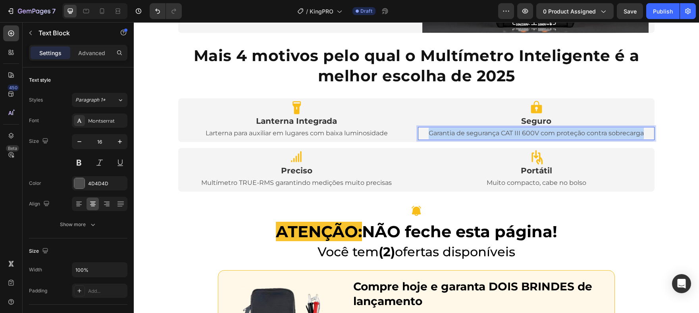
click at [536, 134] on p "Garantia de segurança CAT III 600V com proteção contra sobrecarga" at bounding box center [536, 134] width 235 height 12
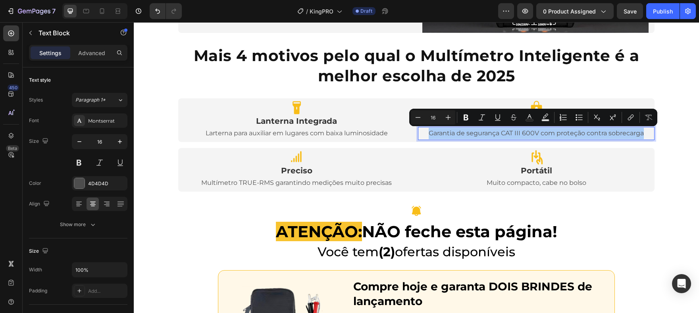
click at [298, 173] on h2 "Preciso" at bounding box center [296, 171] width 237 height 12
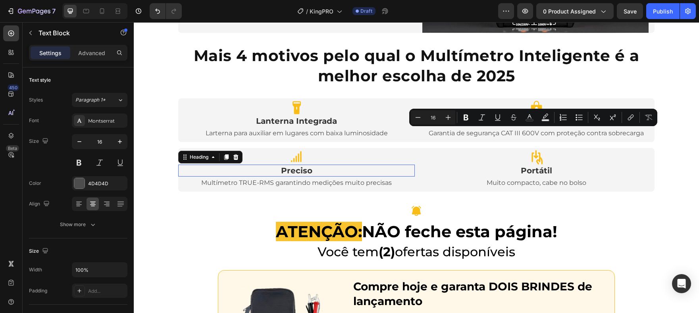
click at [298, 173] on h2 "Preciso" at bounding box center [296, 171] width 237 height 12
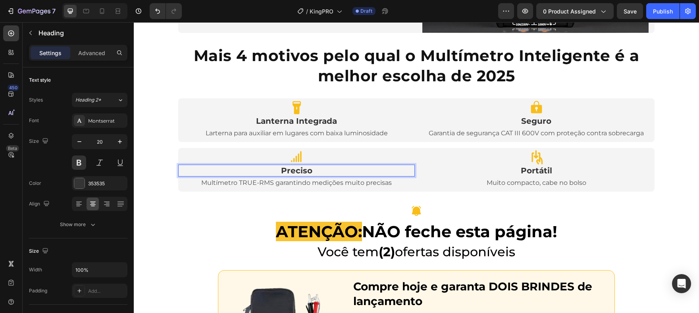
click at [298, 173] on p "Preciso" at bounding box center [296, 171] width 235 height 10
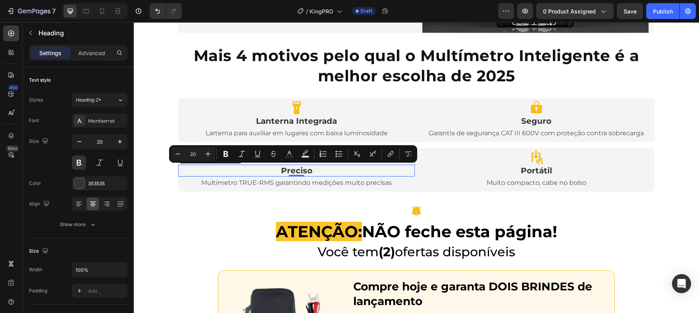
click at [329, 183] on p "Multímetro TRUE-RMS garantindo medições muito precisas" at bounding box center [296, 183] width 235 height 12
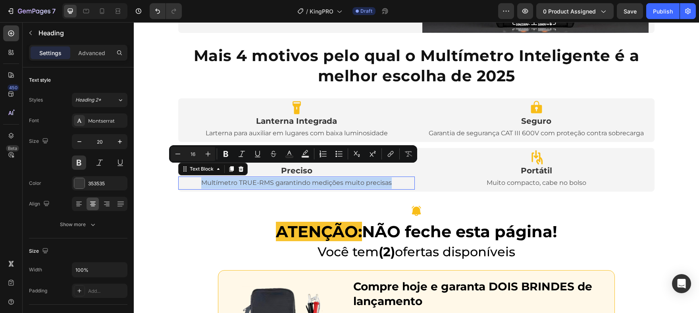
click at [329, 183] on p "Multímetro TRUE-RMS garantindo medições muito precisas" at bounding box center [296, 183] width 235 height 12
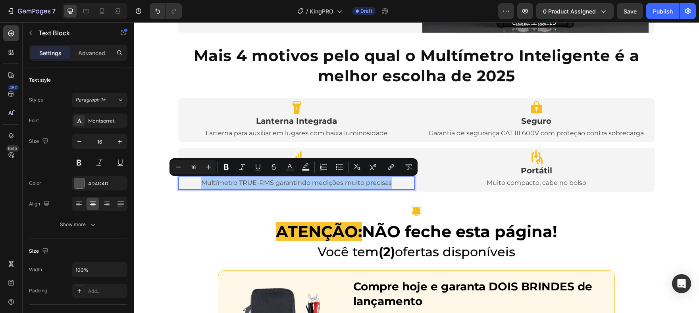
click at [540, 167] on h2 "Portátil" at bounding box center [536, 171] width 237 height 12
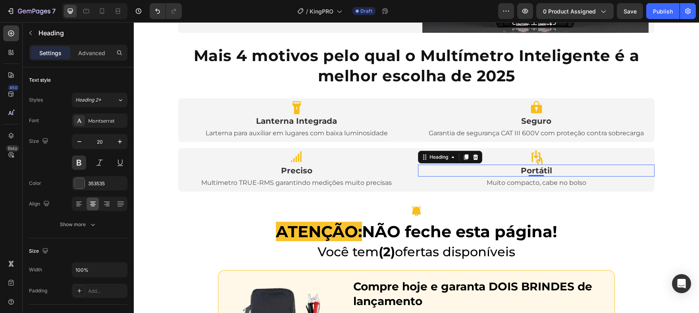
click at [540, 184] on p "Muito compacto, cabe no bolso" at bounding box center [536, 183] width 235 height 12
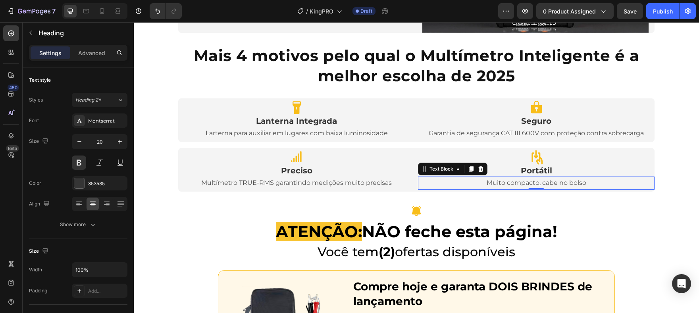
click at [540, 184] on p "Muito compacto, cabe no bolso" at bounding box center [536, 183] width 235 height 12
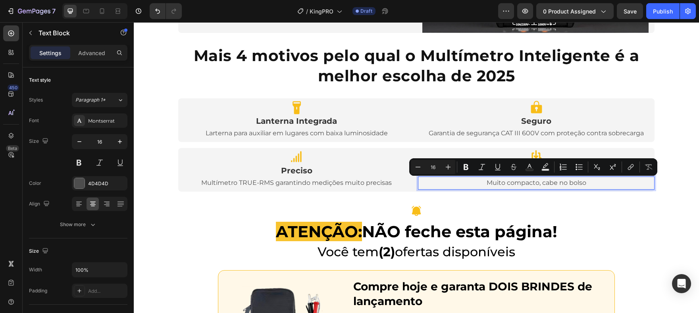
copy p "Muito compacto, cabe no bolso"
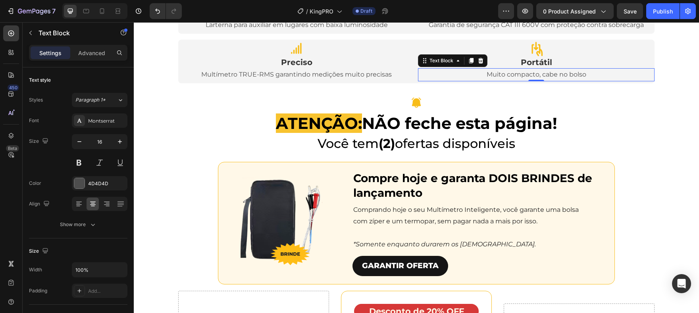
scroll to position [1606, 0]
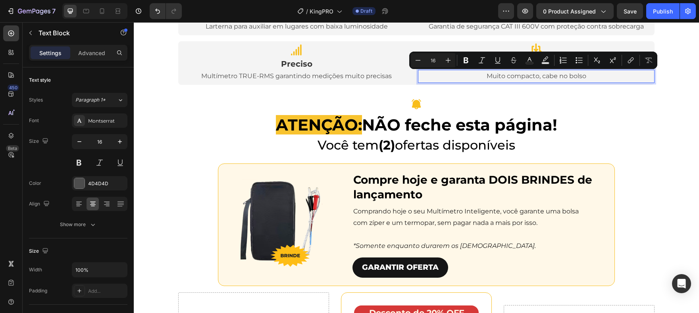
click at [466, 136] on h2 "Você tem (2) ofertas disponíveis" at bounding box center [416, 145] width 477 height 18
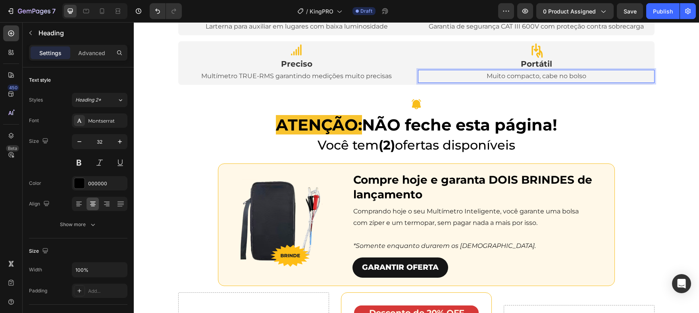
click at [466, 136] on h2 "Você tem (2) ofertas disponíveis" at bounding box center [416, 145] width 477 height 18
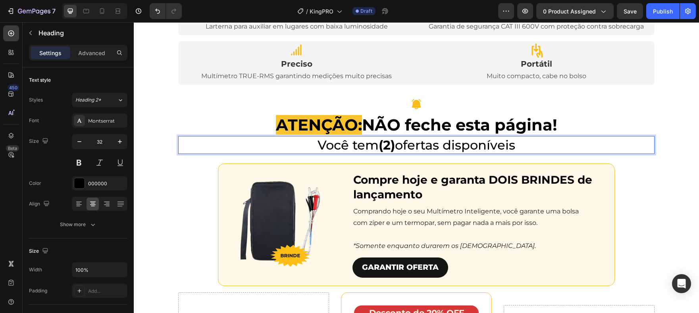
click at [466, 136] on h2 "Você tem (2) ofertas disponíveis" at bounding box center [416, 145] width 477 height 18
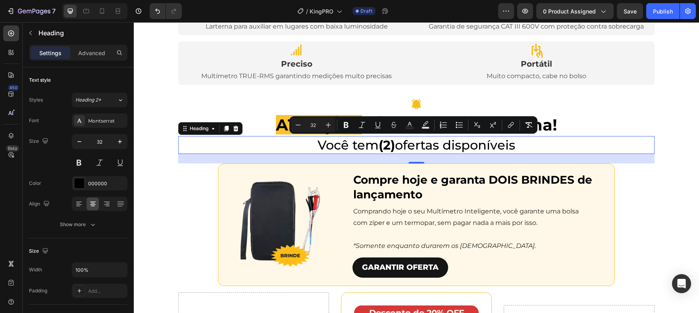
click at [502, 131] on div "Minus 32 Plus Bold Italic Underline Strikethrough Text Color Text Background Co…" at bounding box center [413, 125] width 245 height 14
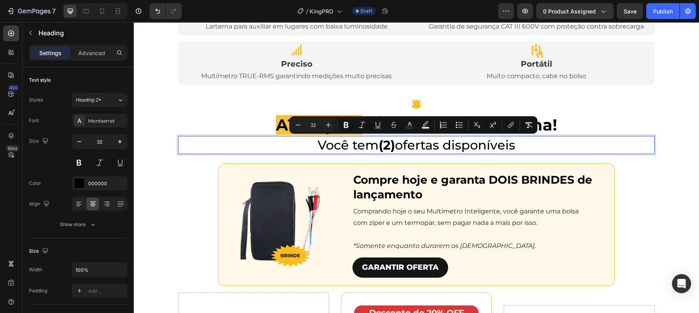
click at [502, 131] on div "Minus 32 Plus Bold Italic Underline Strikethrough Text Color Text Background Co…" at bounding box center [413, 125] width 245 height 14
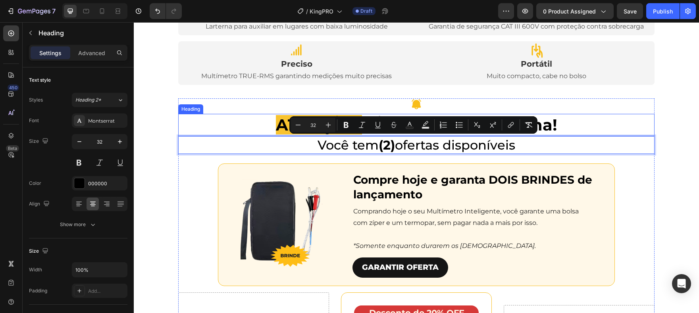
click at [573, 127] on h2 "ATENÇÃO: NÃO feche esta página!" at bounding box center [416, 125] width 477 height 22
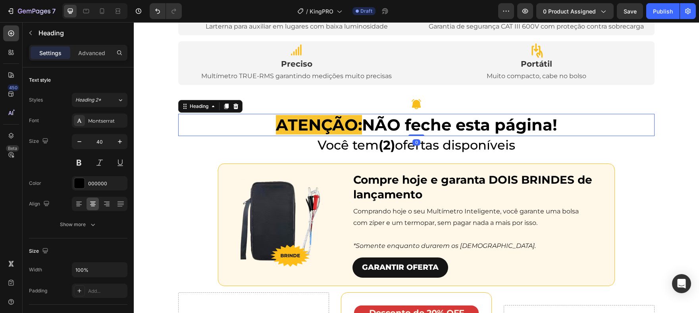
click at [573, 127] on h2 "ATENÇÃO: NÃO feche esta página!" at bounding box center [416, 125] width 477 height 22
click at [442, 145] on p "Você tem (2) ofertas disponíveis" at bounding box center [416, 145] width 475 height 17
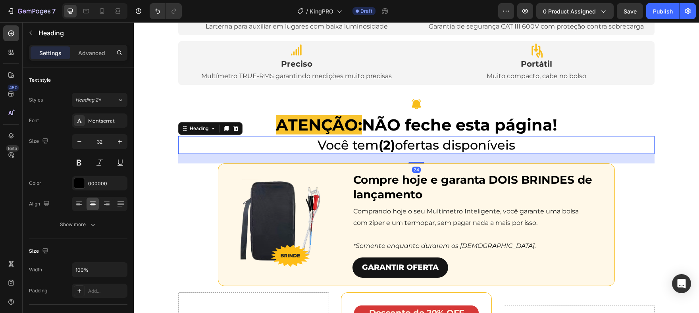
click at [442, 145] on p "Você tem (2) ofertas disponíveis" at bounding box center [416, 145] width 475 height 17
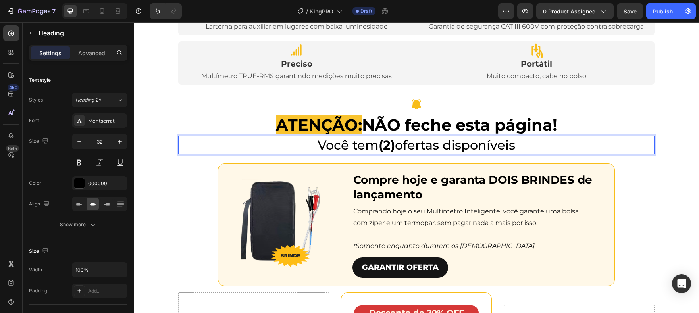
click at [442, 145] on p "Você tem (2) ofertas disponíveis" at bounding box center [416, 145] width 475 height 17
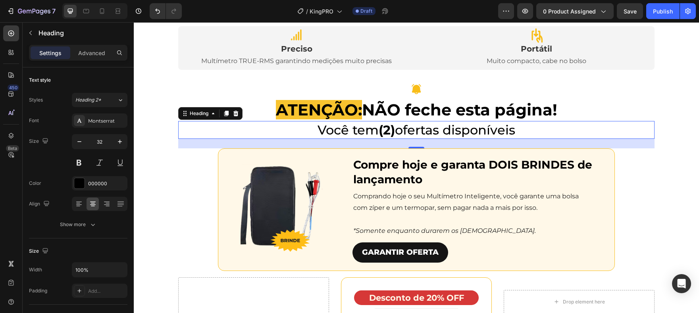
scroll to position [1622, 0]
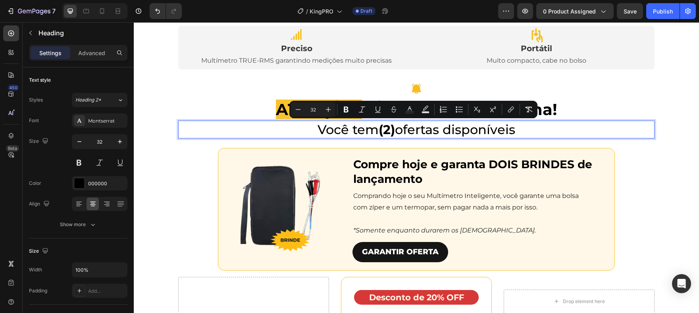
click at [406, 179] on h2 "Compre hoje e garanta DOIS BRINDES de lançamento" at bounding box center [484, 171] width 262 height 31
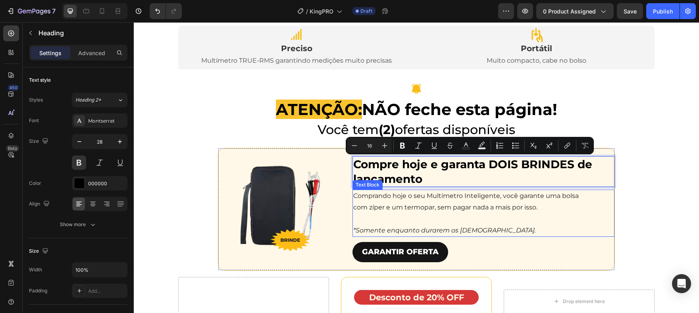
click at [411, 205] on span "Comprando hoje o seu Multímetro Inteligente, você garante uma bolsa com zíper e…" at bounding box center [466, 201] width 226 height 19
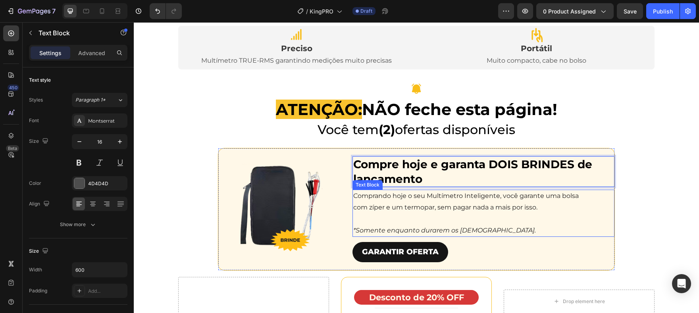
click at [411, 205] on span "Comprando hoje o seu Multímetro Inteligente, você garante uma bolsa com zíper e…" at bounding box center [466, 201] width 226 height 19
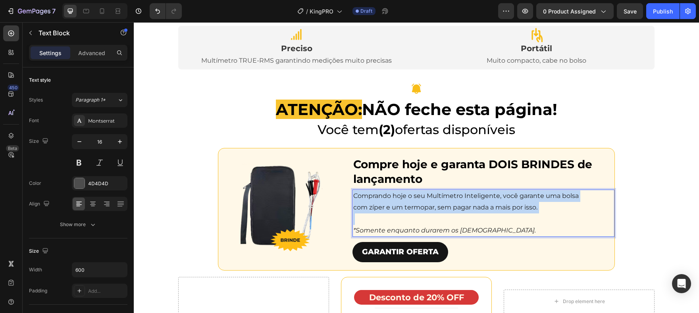
click at [411, 205] on span "Comprando hoje o seu Multímetro Inteligente, você garante uma bolsa com zíper e…" at bounding box center [466, 201] width 226 height 19
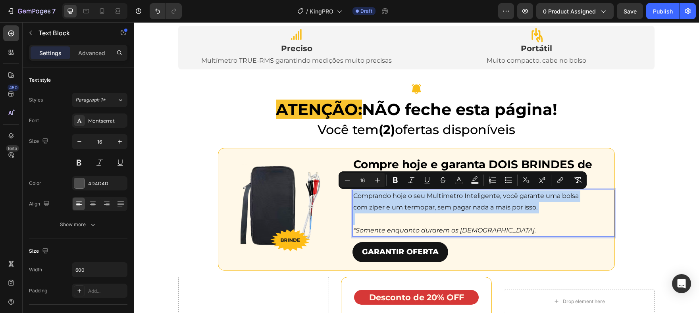
click at [436, 219] on p "Rich Text Editor. Editing area: main" at bounding box center [471, 220] width 237 height 12
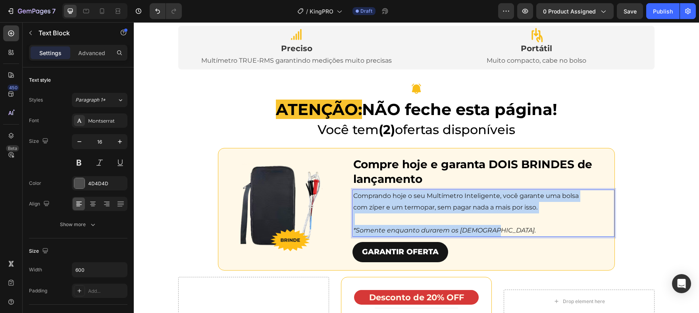
drag, startPoint x: 493, startPoint y: 230, endPoint x: 352, endPoint y: 196, distance: 145.0
click at [353, 196] on div "Comprando hoje o seu Multímetro Inteligente, você garante uma bolsa com zíper e…" at bounding box center [472, 213] width 238 height 47
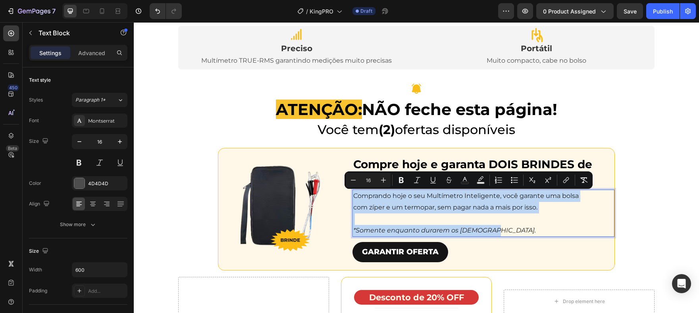
copy div "Comprando hoje o seu Multímetro Inteligente, você garante uma bolsa com zíper e…"
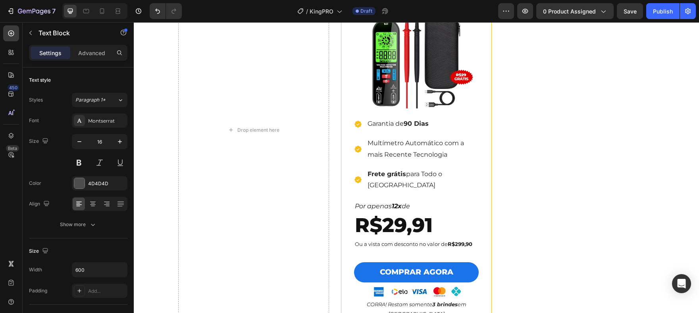
scroll to position [1783, 0]
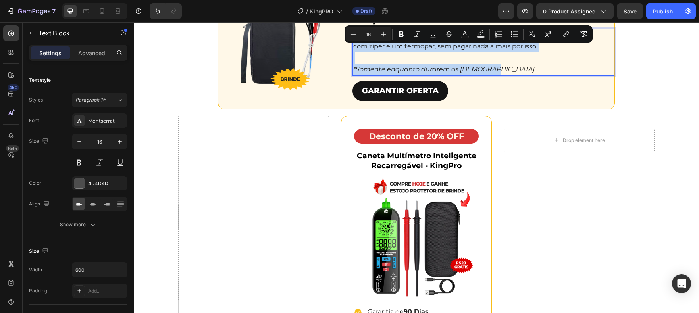
click at [421, 167] on h1 "Caneta Multímetro Inteligente Recarregável - KingPro" at bounding box center [416, 160] width 125 height 21
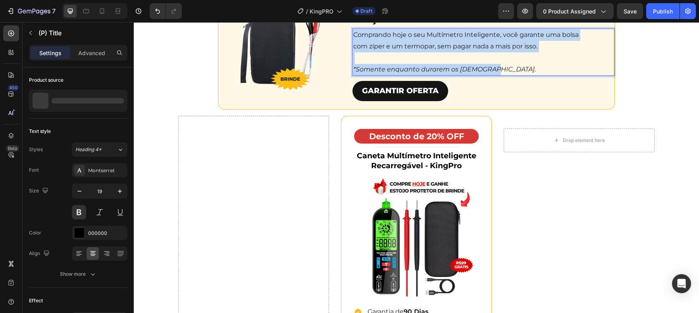
click at [421, 167] on h1 "Caneta Multímetro Inteligente Recarregável - KingPro" at bounding box center [416, 160] width 125 height 21
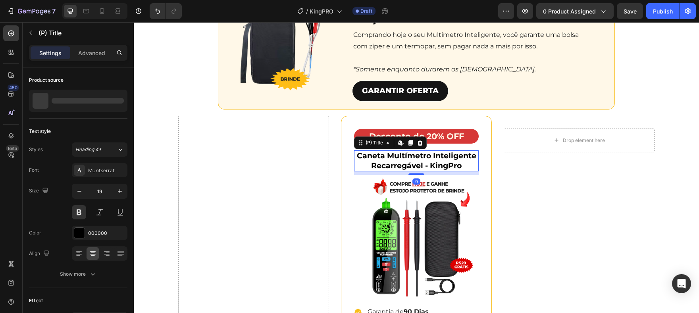
click at [422, 162] on h1 "Caneta Multímetro Inteligente Recarregável - KingPro" at bounding box center [416, 160] width 125 height 21
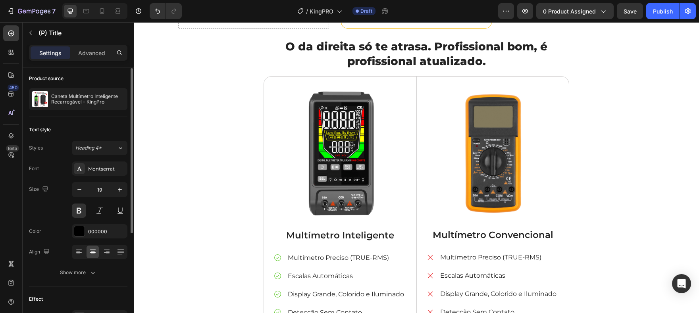
scroll to position [2257, 0]
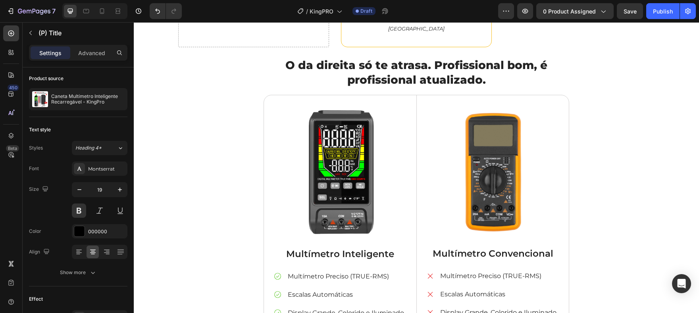
click at [477, 61] on h2 "O da direita só te atrasa. Profissional bom, é profissional atualizado." at bounding box center [417, 72] width 306 height 31
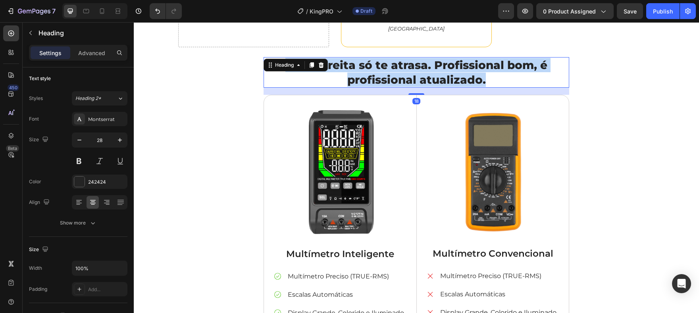
click at [477, 61] on p "O da direita só te atrasa. Profissional bom, é profissional atualizado." at bounding box center [416, 72] width 304 height 29
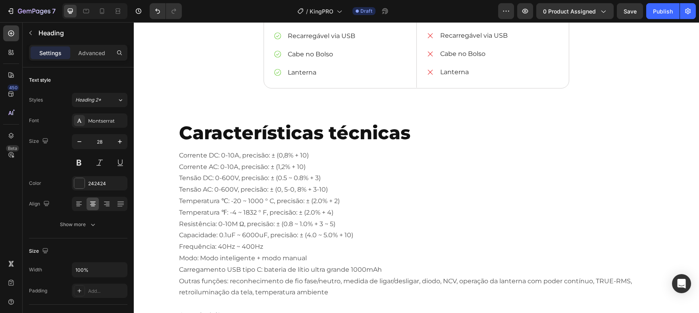
scroll to position [2575, 0]
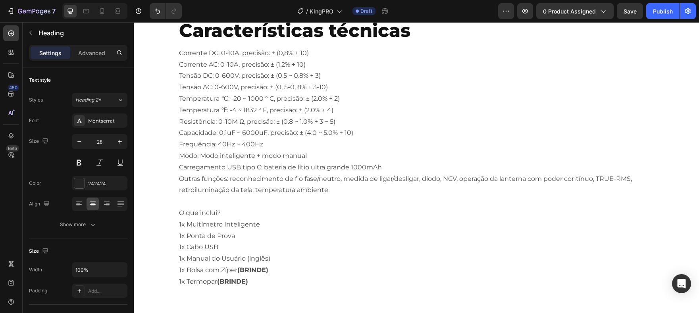
type input "16"
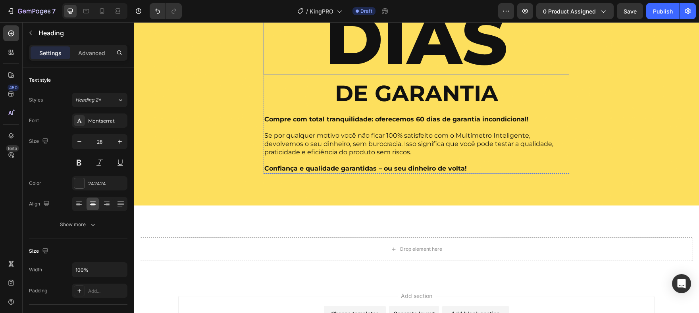
scroll to position [3309, 0]
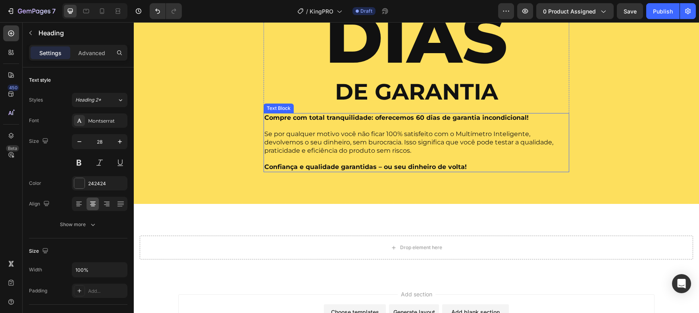
click at [359, 139] on p "Se por qualquer motivo você não ficar 100% satisfeito com o Multímetro Intelige…" at bounding box center [416, 142] width 304 height 25
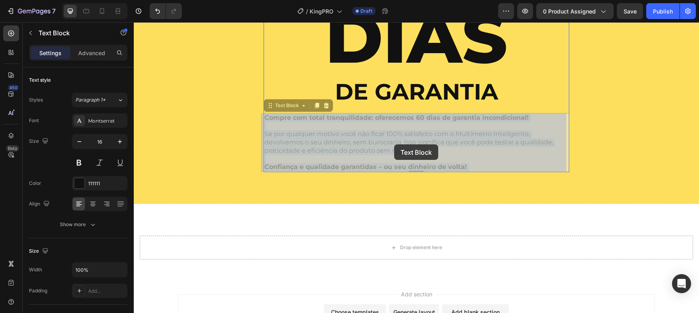
drag, startPoint x: 261, startPoint y: 119, endPoint x: 394, endPoint y: 145, distance: 135.5
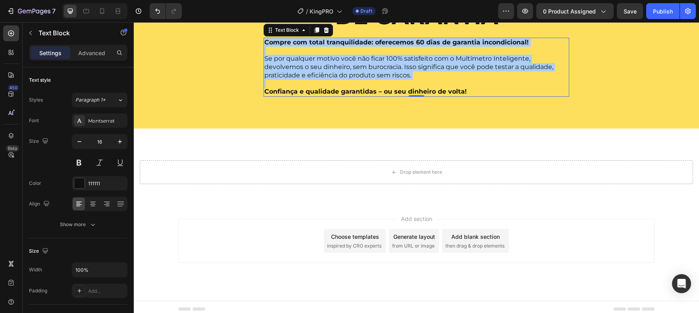
scroll to position [3389, 0]
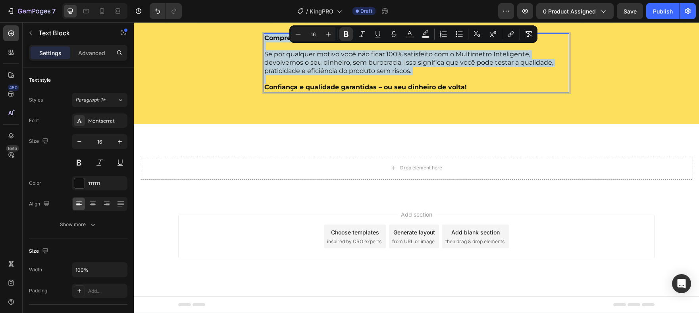
click at [328, 195] on div "Drop element here Section 5" at bounding box center [416, 161] width 565 height 75
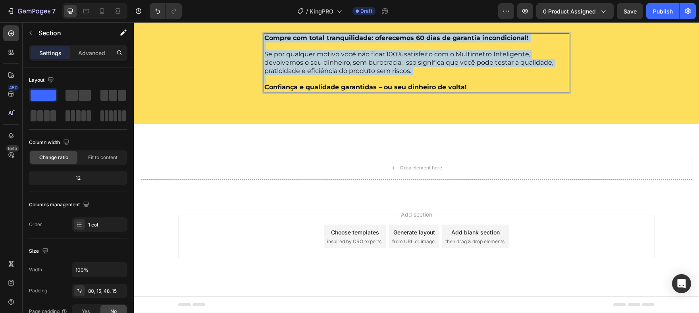
click at [328, 195] on div "Drop element here Section 5" at bounding box center [416, 161] width 565 height 75
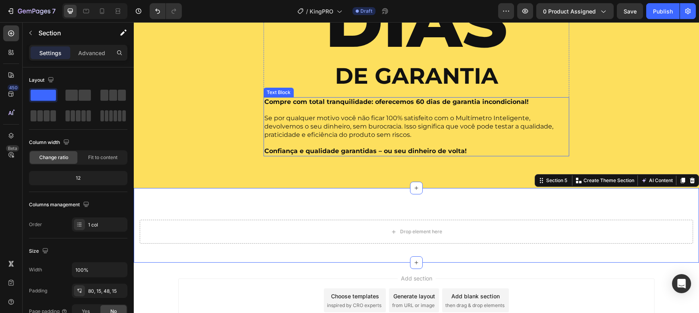
scroll to position [3325, 0]
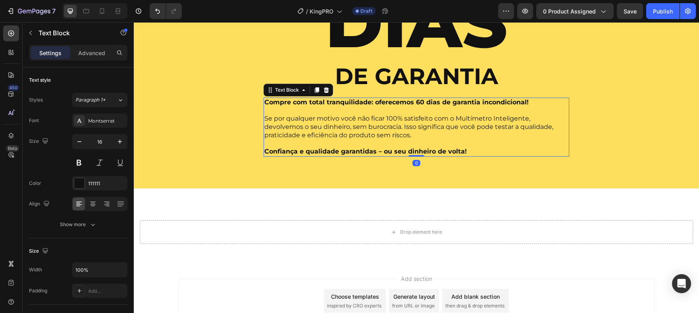
click at [417, 104] on strong "Compre com total tranquilidade: oferecemos 60 dias de garantia incondicional!" at bounding box center [396, 102] width 264 height 8
click at [413, 101] on strong "Compre com total tranquilidade: oferecemos 60 dias de garantia incondicional!" at bounding box center [396, 102] width 264 height 8
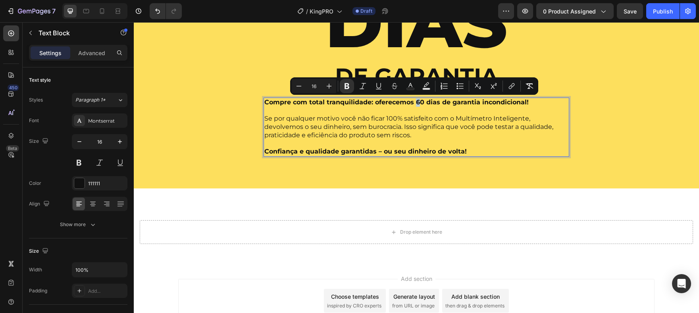
drag, startPoint x: 418, startPoint y: 102, endPoint x: 413, endPoint y: 104, distance: 5.4
click at [413, 104] on strong "Compre com total tranquilidade: oferecemos 60 dias de garantia incondicional!" at bounding box center [396, 102] width 264 height 8
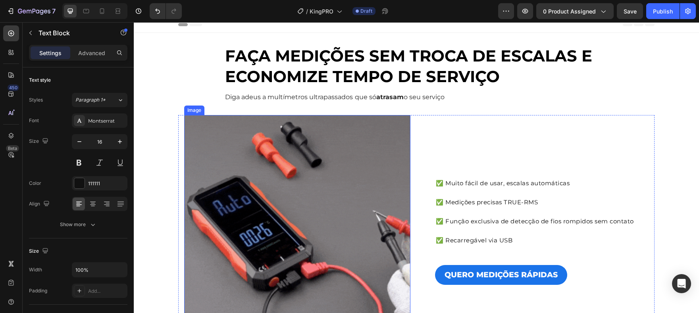
scroll to position [0, 0]
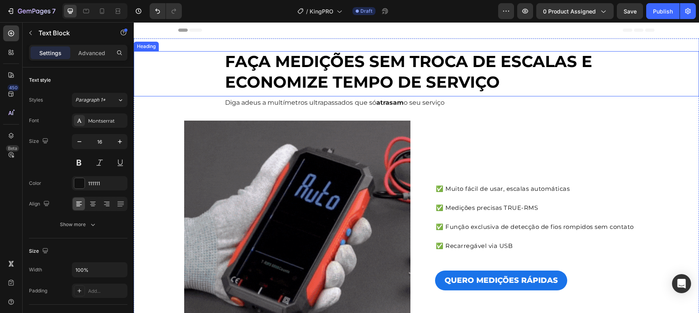
click at [514, 62] on strong "FAÇA MEDIÇÕES SEM TROCA DE ESCALAS E ECONOMIZE TEMPO DE SERVIÇO" at bounding box center [408, 72] width 367 height 40
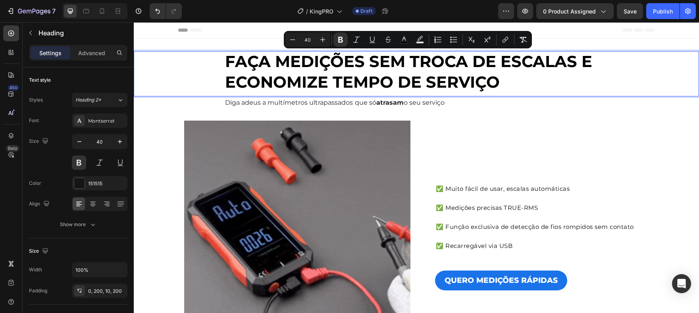
click at [448, 60] on strong "FAÇA MEDIÇÕES SEM TROCA DE ESCALAS E ECONOMIZE TEMPO DE SERVIÇO" at bounding box center [408, 72] width 367 height 40
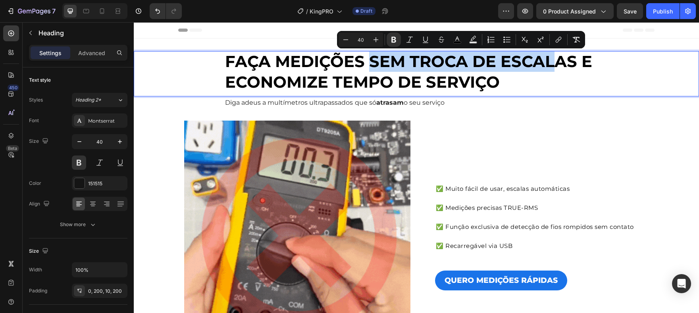
drag, startPoint x: 371, startPoint y: 60, endPoint x: 535, endPoint y: 64, distance: 164.1
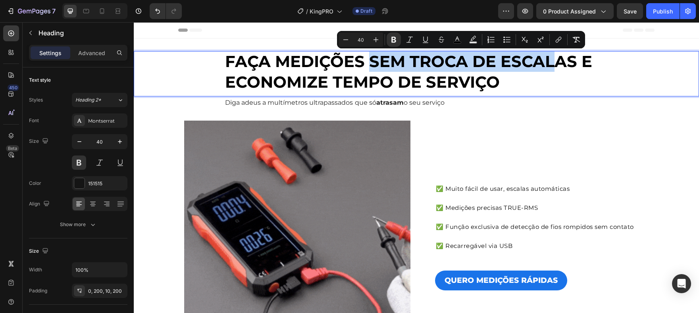
click at [548, 66] on strong "FAÇA MEDIÇÕES SEM TROCA DE ESCALAS E ECONOMIZE TEMPO DE SERVIÇO" at bounding box center [408, 72] width 367 height 40
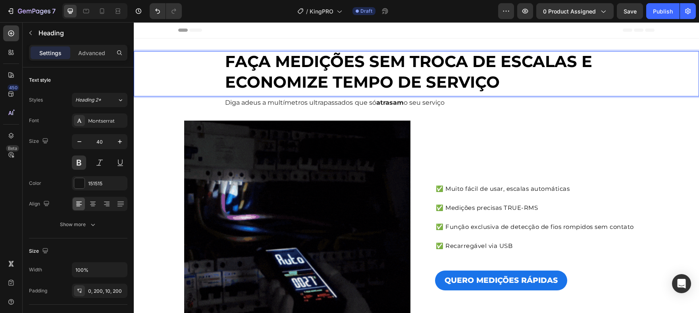
click at [263, 56] on strong "FAÇA MEDIÇÕES SEM TROCA DE ESCALAS E ECONOMIZE TEMPO DE SERVIÇO" at bounding box center [408, 72] width 367 height 40
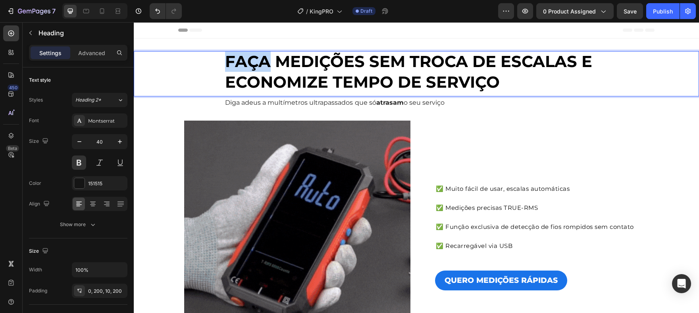
click at [263, 56] on strong "FAÇA MEDIÇÕES SEM TROCA DE ESCALAS E ECONOMIZE TEMPO DE SERVIÇO" at bounding box center [408, 72] width 367 height 40
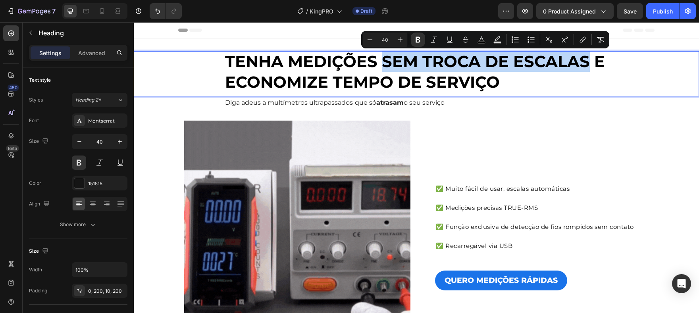
drag, startPoint x: 386, startPoint y: 65, endPoint x: 596, endPoint y: 58, distance: 210.2
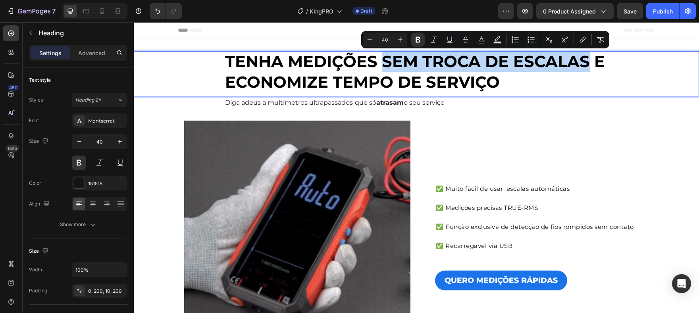
click at [609, 58] on h2 "TENHA MEDIÇÕES SEM TROCA DE ESCALAS E ECONOMIZE TEMPO DE SERVIÇO" at bounding box center [417, 73] width 542 height 45
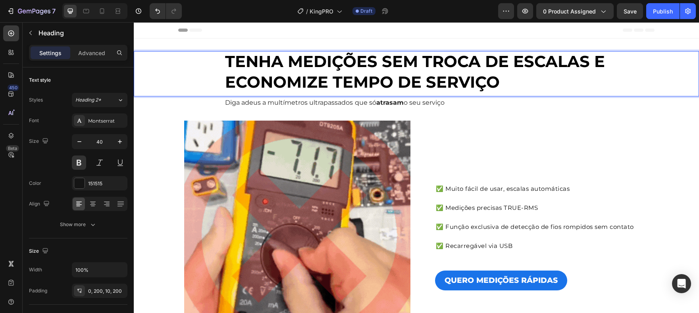
click at [378, 66] on strong "TENHA MEDIÇÕES SEM TROCA DE ESCALAS E ECONOMIZE TEMPO DE SERVIÇO" at bounding box center [415, 72] width 380 height 40
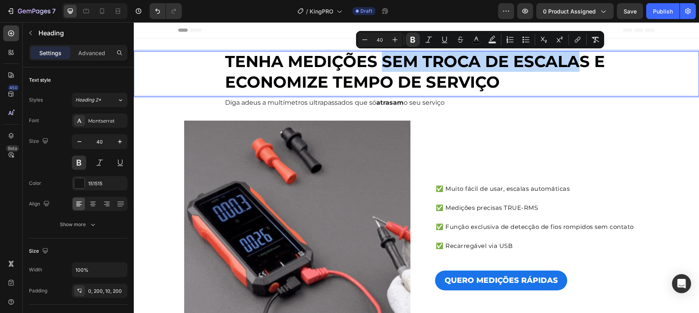
drag, startPoint x: 384, startPoint y: 64, endPoint x: 584, endPoint y: 60, distance: 200.2
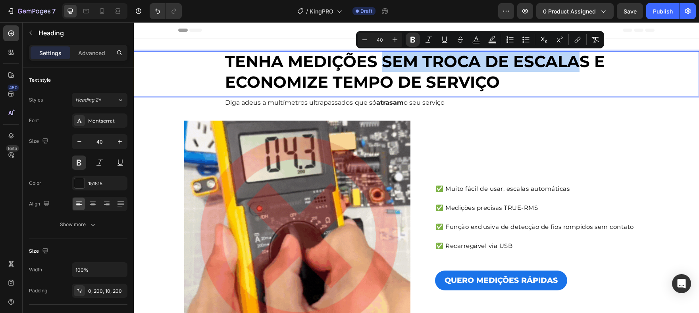
click at [584, 60] on strong "TENHA MEDIÇÕES SEM TROCA DE ESCALAS E ECONOMIZE TEMPO DE SERVIÇO" at bounding box center [415, 72] width 380 height 40
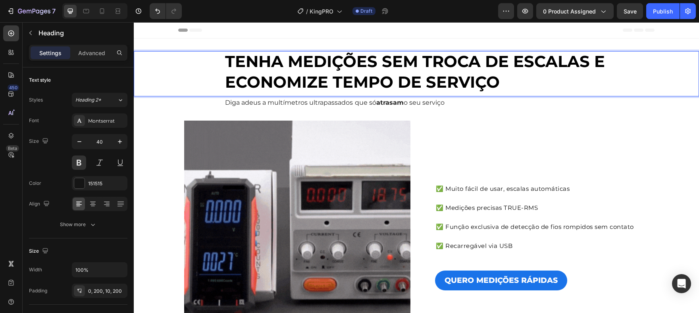
click at [586, 60] on strong "TENHA MEDIÇÕES SEM TROCA DE ESCALAS E ECONOMIZE TEMPO DE SERVIÇO" at bounding box center [415, 72] width 380 height 40
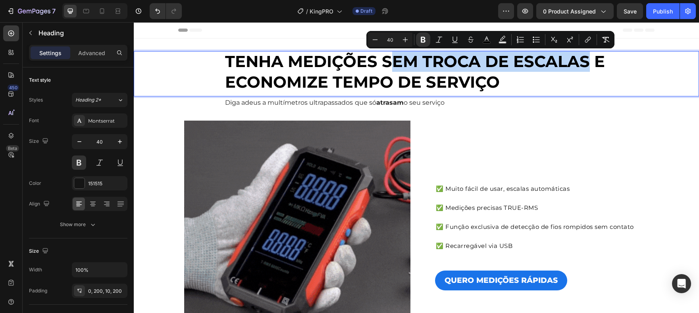
drag, startPoint x: 586, startPoint y: 60, endPoint x: 396, endPoint y: 56, distance: 190.2
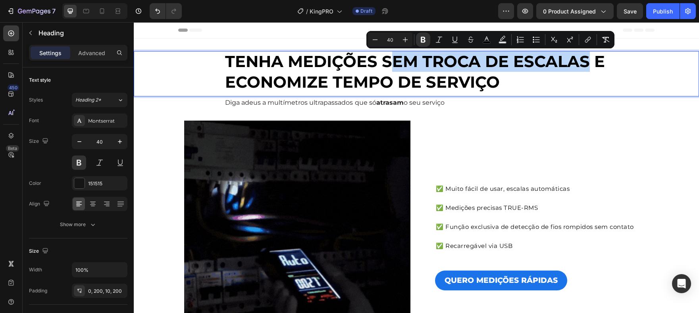
click at [396, 56] on strong "TENHA MEDIÇÕES SEM TROCA DE ESCALAS E ECONOMIZE TEMPO DE SERVIÇO" at bounding box center [415, 72] width 380 height 40
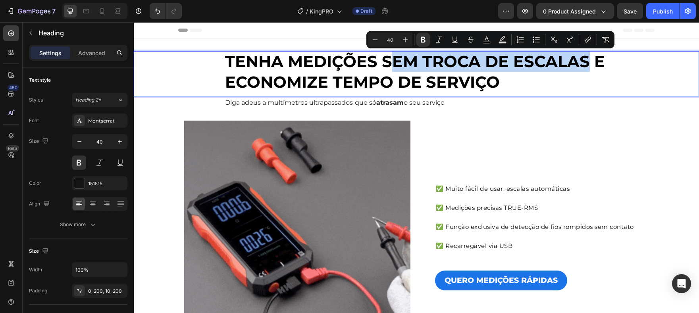
click at [387, 59] on strong "TENHA MEDIÇÕES SEM TROCA DE ESCALAS E ECONOMIZE TEMPO DE SERVIÇO" at bounding box center [415, 72] width 380 height 40
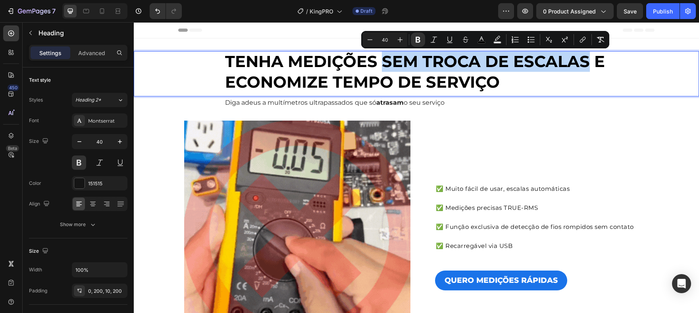
drag, startPoint x: 381, startPoint y: 60, endPoint x: 585, endPoint y: 62, distance: 203.3
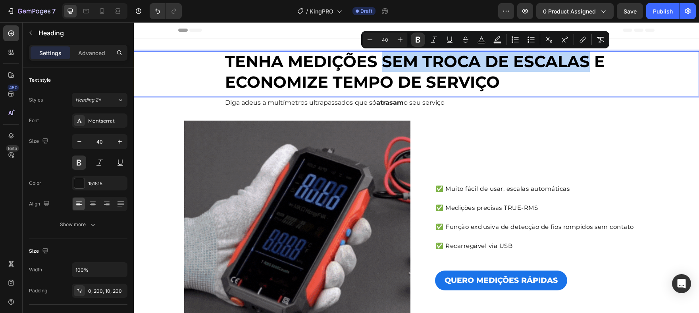
click at [585, 62] on strong "TENHA MEDIÇÕES SEM TROCA DE ESCALAS E ECONOMIZE TEMPO DE SERVIÇO" at bounding box center [415, 72] width 380 height 40
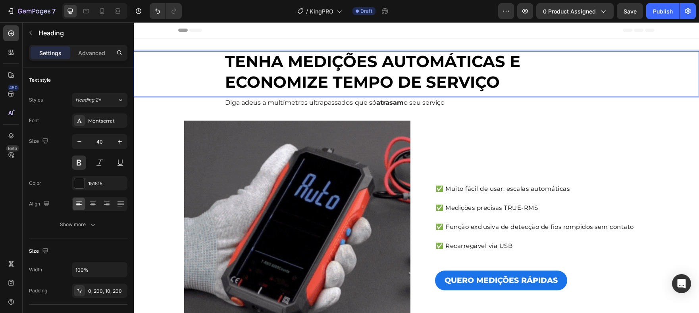
click at [274, 69] on strong "TENHA MEDIÇÕES AUTOMÁTICAS E ECONOMIZE TEMPO DE SERVIÇO" at bounding box center [372, 72] width 295 height 40
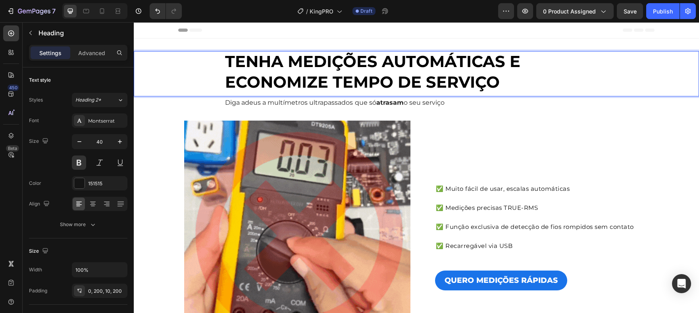
click at [267, 67] on strong "TENHA MEDIÇÕES AUTOMÁTICAS E ECONOMIZE TEMPO DE SERVIÇO" at bounding box center [372, 72] width 295 height 40
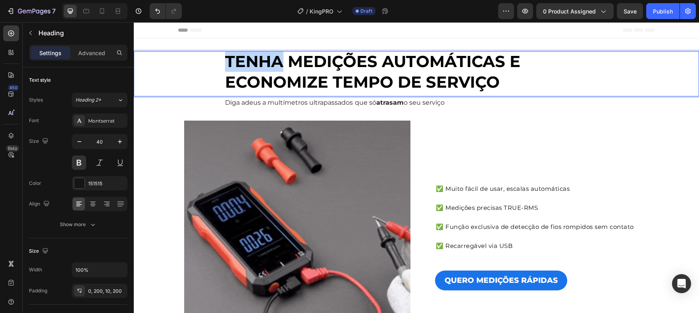
click at [267, 67] on strong "TENHA MEDIÇÕES AUTOMÁTICAS E ECONOMIZE TEMPO DE SERVIÇO" at bounding box center [372, 72] width 295 height 40
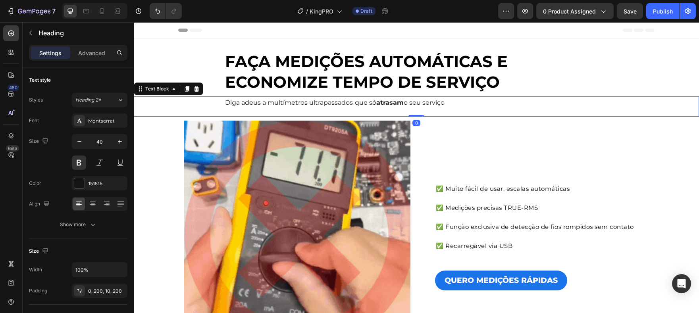
click at [410, 106] on p "Diga adeus a multímetros ultrapassados que só atrasam o seu serviço" at bounding box center [416, 103] width 383 height 12
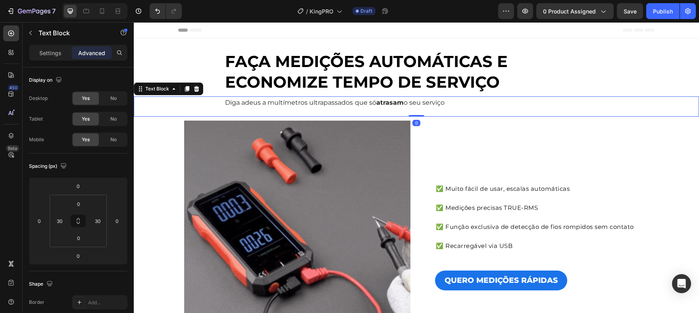
click at [286, 105] on p "Diga adeus a multímetros ultrapassados que só atrasam o seu serviço" at bounding box center [416, 103] width 383 height 12
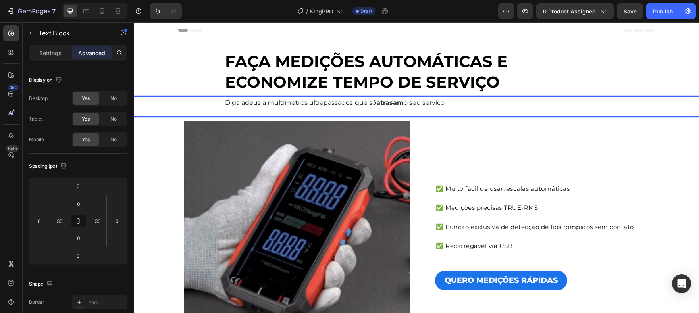
click at [286, 105] on p "Diga adeus a multímetros ultrapassados que só atrasam o seu serviço" at bounding box center [416, 103] width 383 height 12
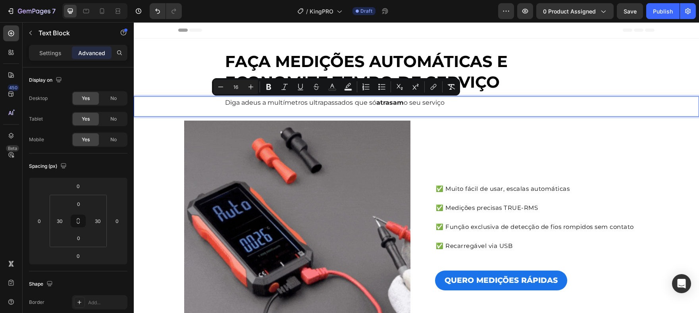
click at [399, 106] on strong "atrasam" at bounding box center [389, 103] width 27 height 8
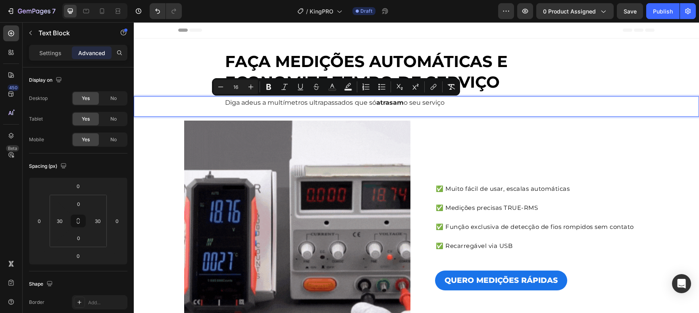
click at [376, 100] on p "Diga adeus a multímetros ultrapassados que só atrasam o seu serviço" at bounding box center [416, 103] width 383 height 12
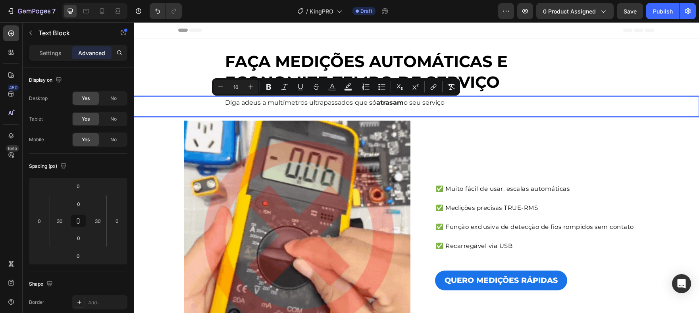
click at [376, 100] on p "Diga adeus a multímetros ultrapassados que só atrasam o seu serviço" at bounding box center [416, 103] width 383 height 12
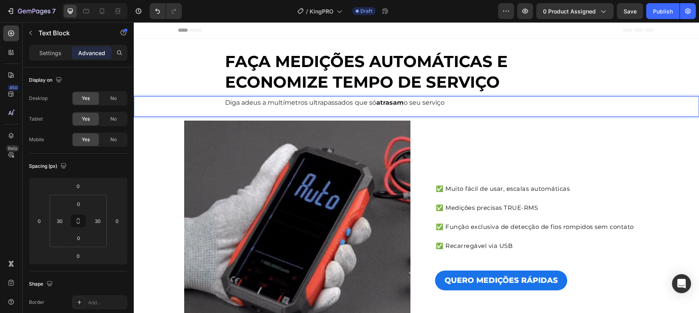
click at [380, 103] on strong "atrasam" at bounding box center [389, 103] width 27 height 8
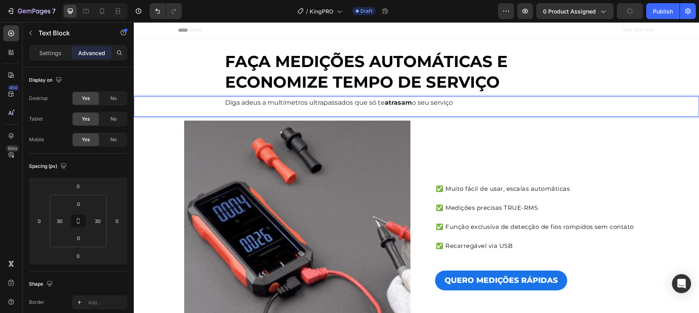
click at [446, 106] on p "Diga adeus a multímetros ultrapassados que só te atrasam o seu serviço" at bounding box center [416, 103] width 383 height 12
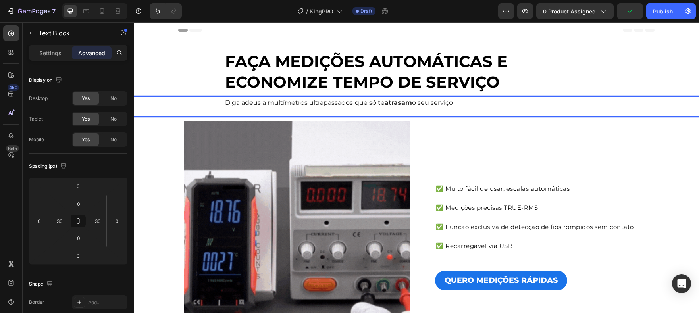
click at [446, 106] on p "Diga adeus a multímetros ultrapassados que só te atrasam o seu serviço" at bounding box center [416, 103] width 383 height 12
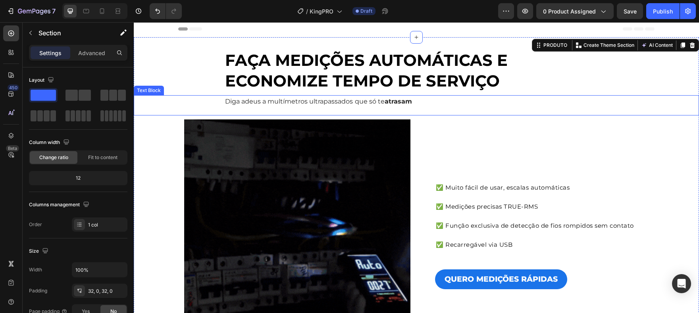
scroll to position [2, 0]
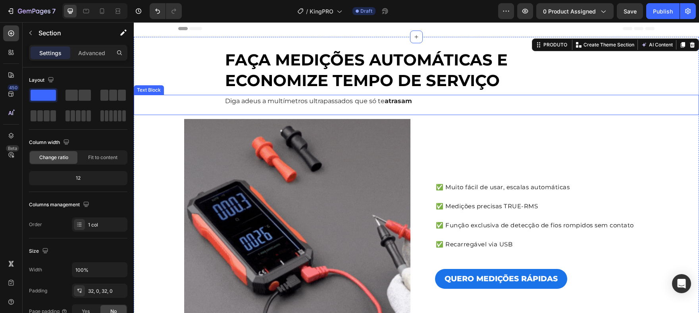
click at [399, 104] on strong "atrasam" at bounding box center [398, 101] width 27 height 8
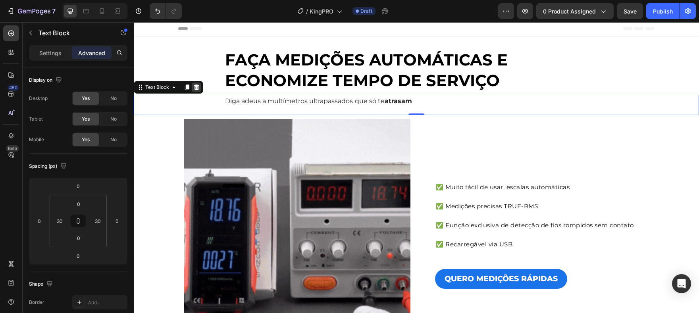
click at [201, 88] on div at bounding box center [197, 88] width 10 height 10
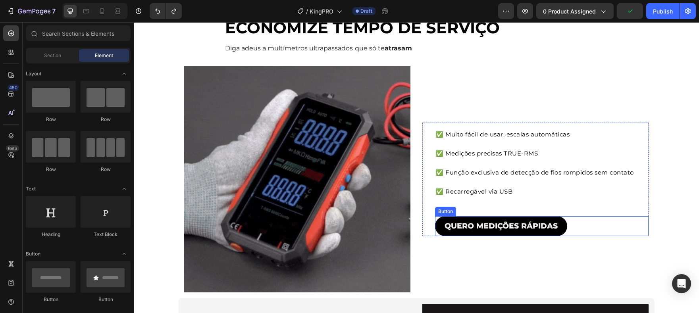
scroll to position [66, 0]
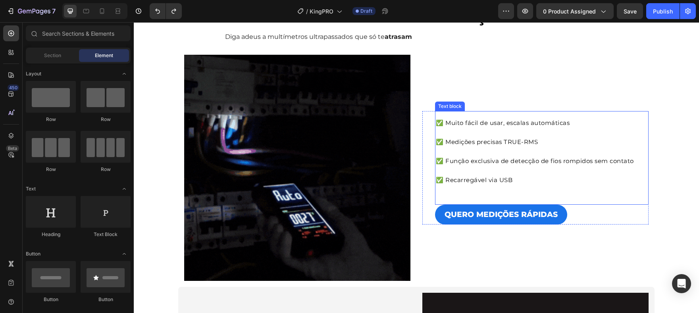
click at [521, 160] on span "✅ Função exclusiva de detecção de fios rompidos sem contato" at bounding box center [535, 161] width 198 height 8
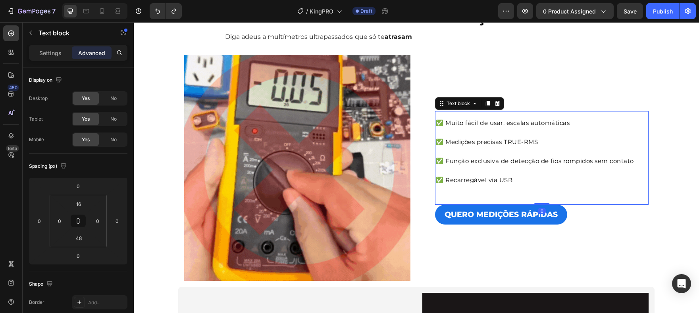
click at [480, 158] on span "✅ Função exclusiva de detecção de fios rompidos sem contato" at bounding box center [535, 161] width 198 height 8
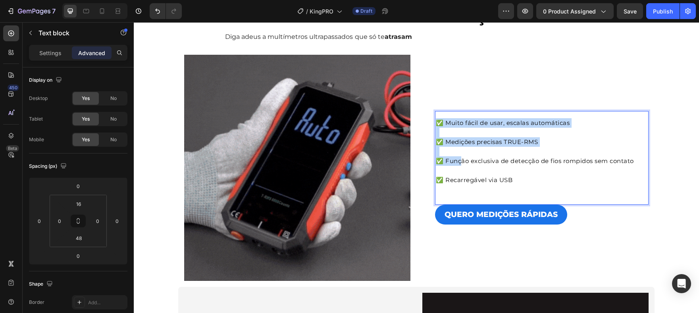
drag, startPoint x: 511, startPoint y: 162, endPoint x: 460, endPoint y: 160, distance: 51.3
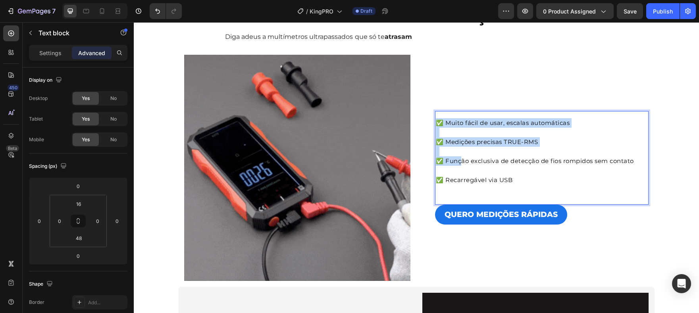
click at [460, 160] on span "✅ Função exclusiva de detecção de fios rompidos sem contato" at bounding box center [535, 161] width 198 height 8
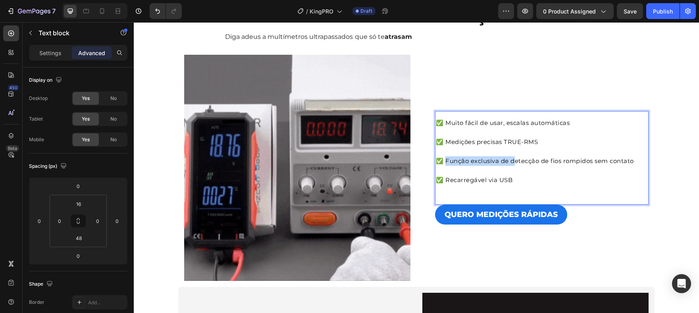
drag, startPoint x: 512, startPoint y: 160, endPoint x: 444, endPoint y: 160, distance: 68.3
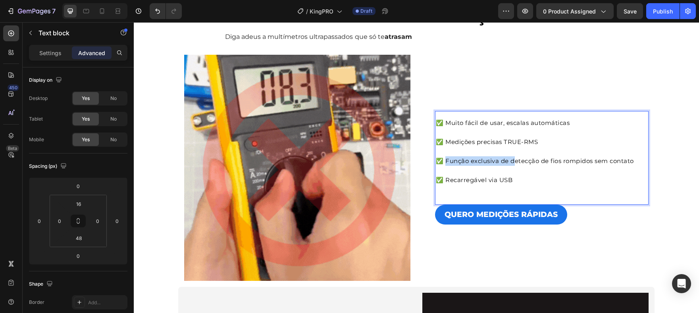
click at [444, 160] on span "✅ Função exclusiva de detecção de fios rompidos sem contato" at bounding box center [535, 161] width 198 height 8
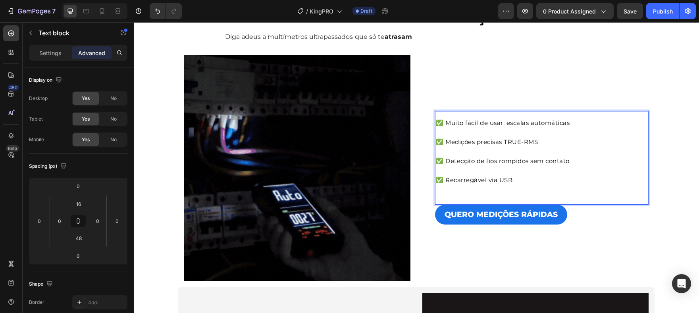
drag, startPoint x: 485, startPoint y: 162, endPoint x: 524, endPoint y: 164, distance: 39.0
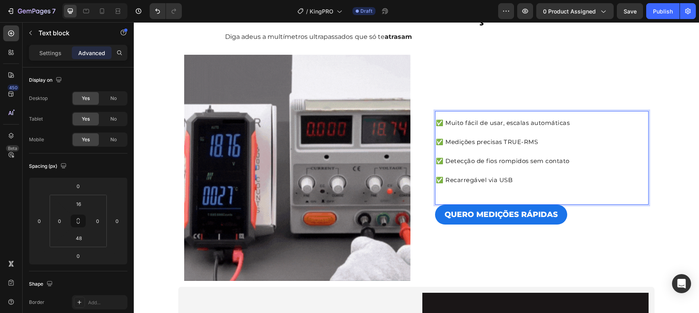
click at [523, 164] on span "✅ Detecção de fios rompidos sem contato" at bounding box center [503, 161] width 134 height 8
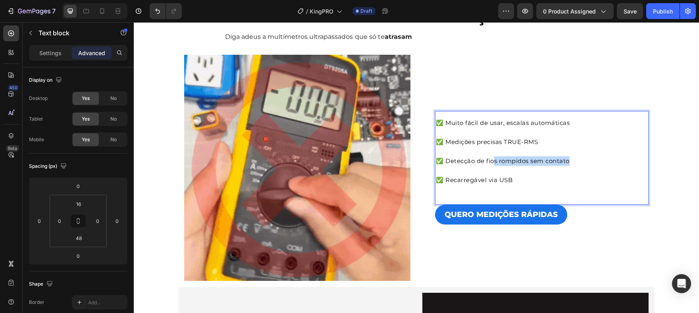
drag, startPoint x: 571, startPoint y: 164, endPoint x: 490, endPoint y: 160, distance: 80.7
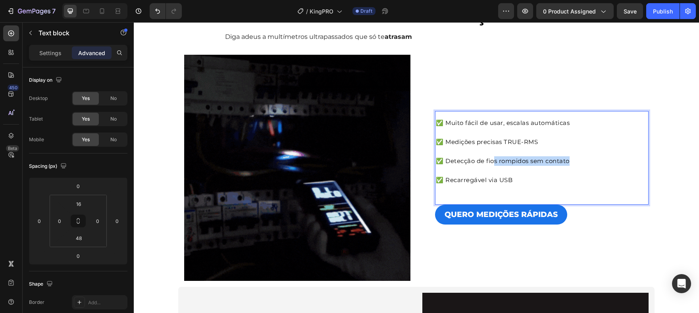
click at [490, 160] on p "✅ Detecção de fios rompidos sem contato" at bounding box center [542, 161] width 212 height 10
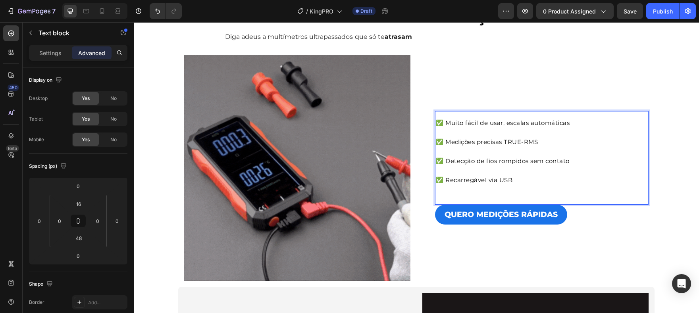
click at [500, 162] on span "✅ Detecção de fios rompidos sem contato" at bounding box center [503, 161] width 134 height 8
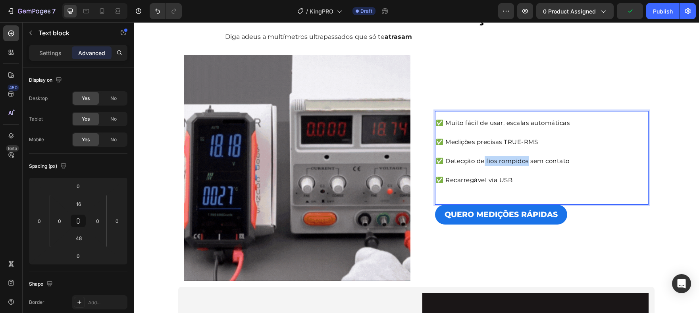
drag, startPoint x: 528, startPoint y: 164, endPoint x: 482, endPoint y: 162, distance: 45.7
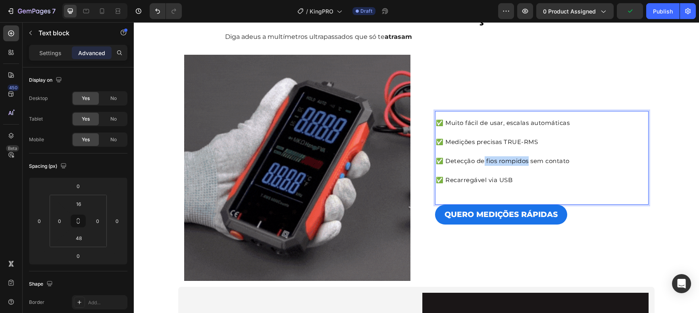
click at [482, 162] on span "✅ Detecção de fios rompidos sem contato" at bounding box center [503, 161] width 134 height 8
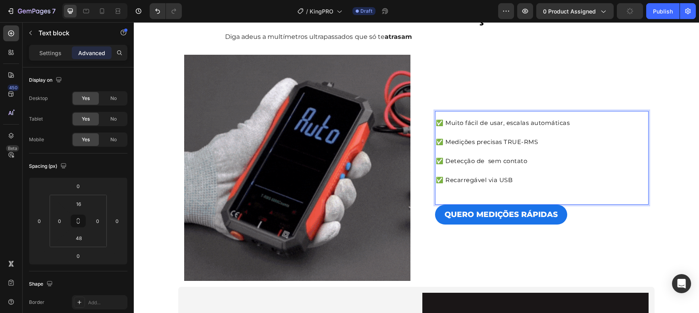
click at [483, 160] on span "✅ Detecção de sem contato" at bounding box center [481, 161] width 91 height 8
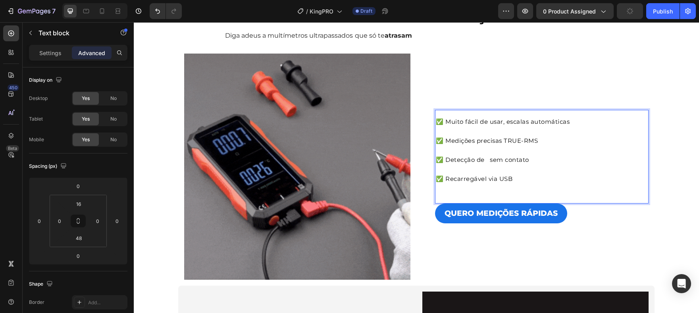
scroll to position [68, 0]
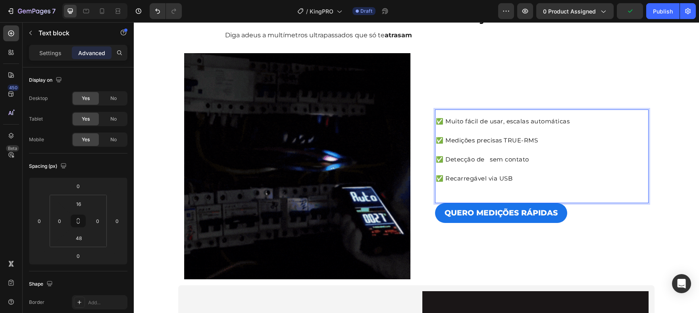
click at [484, 160] on span "✅ Detecção de sem contato" at bounding box center [482, 160] width 93 height 8
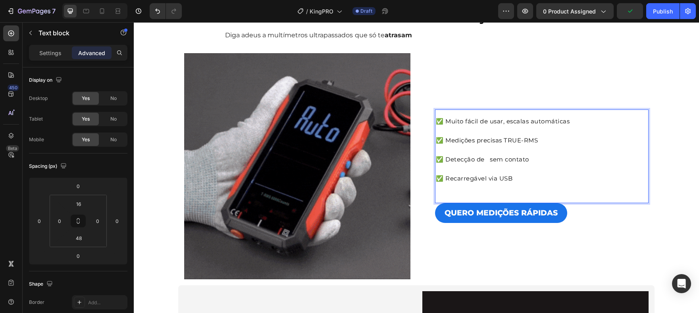
click at [484, 160] on span "✅ Detecção de sem contato" at bounding box center [482, 160] width 93 height 8
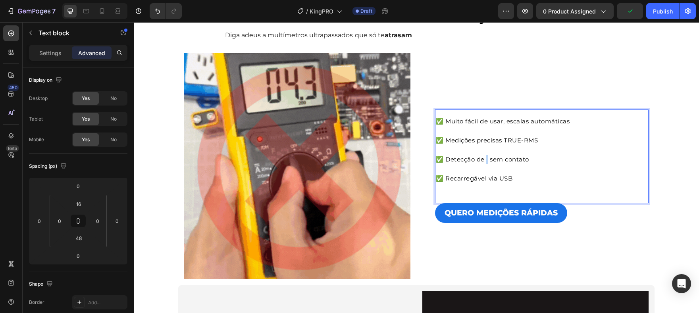
click at [485, 160] on span "✅ Detecção de sem contato" at bounding box center [482, 160] width 93 height 8
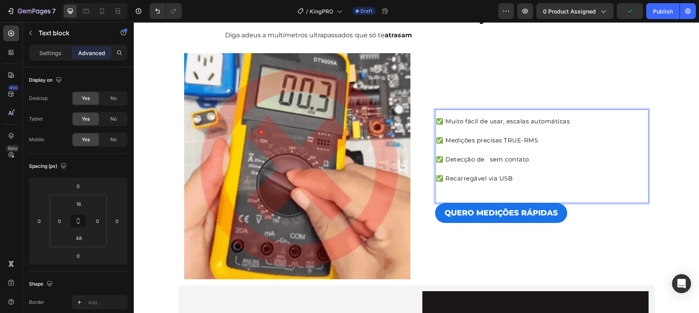
click at [485, 160] on span "✅ Detecção de sem contato" at bounding box center [482, 160] width 93 height 8
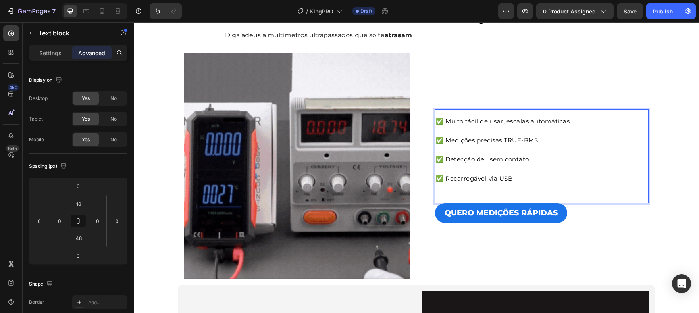
click at [485, 160] on span "✅ Detecção de sem contato" at bounding box center [482, 160] width 93 height 8
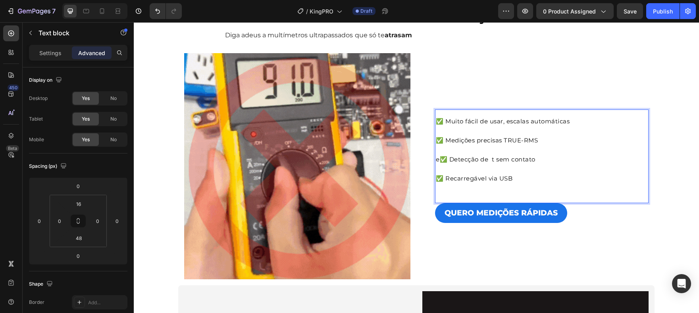
click at [491, 160] on span "e✅ Detecção de t sem contato" at bounding box center [486, 160] width 100 height 8
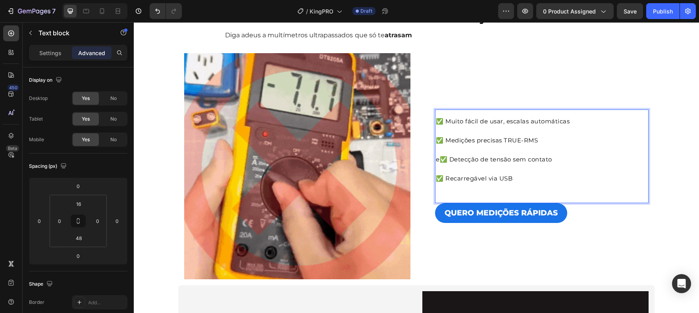
click at [436, 161] on span "e✅ Detecção de tensão sem contato" at bounding box center [494, 160] width 116 height 8
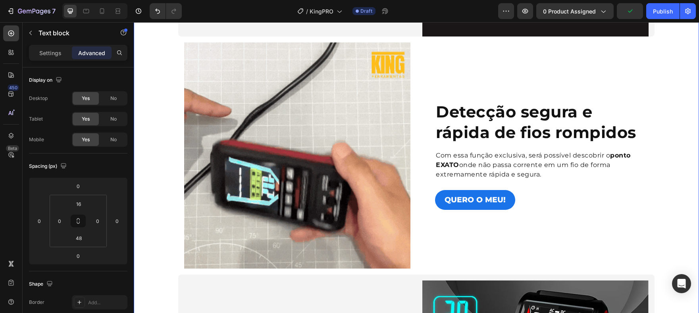
scroll to position [550, 0]
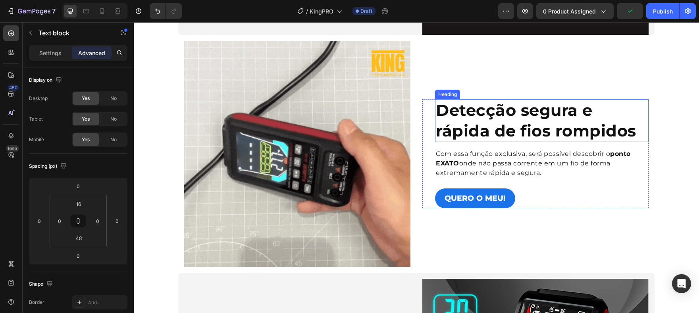
click at [501, 112] on strong "Detecção segura e rápida de fios rompidos" at bounding box center [536, 120] width 201 height 40
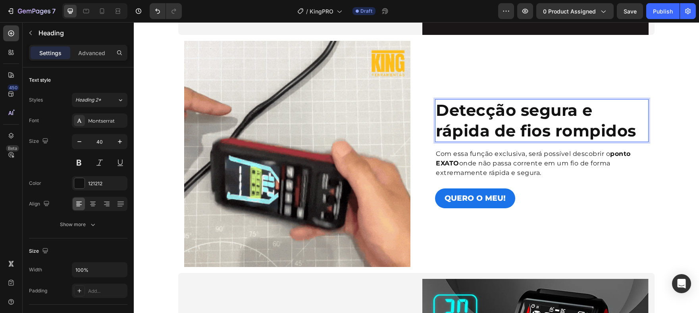
click at [522, 114] on strong "Detecção segura e rápida de fios rompidos" at bounding box center [536, 120] width 201 height 40
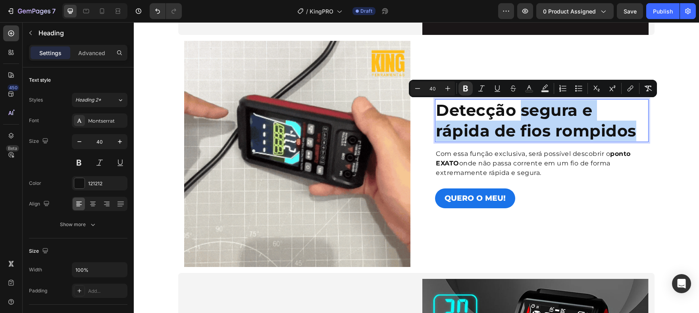
drag, startPoint x: 521, startPoint y: 114, endPoint x: 634, endPoint y: 129, distance: 114.1
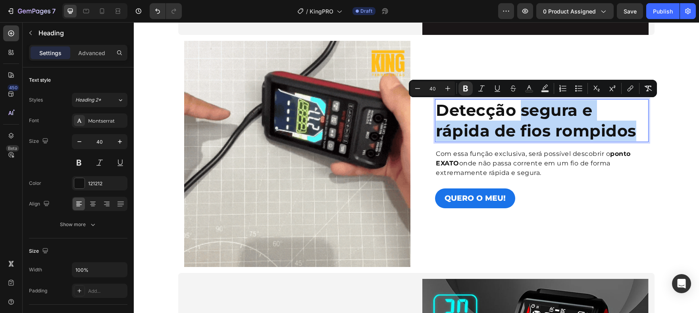
click at [634, 129] on p "Detecção segura e rápida de fios rompidos" at bounding box center [542, 120] width 212 height 41
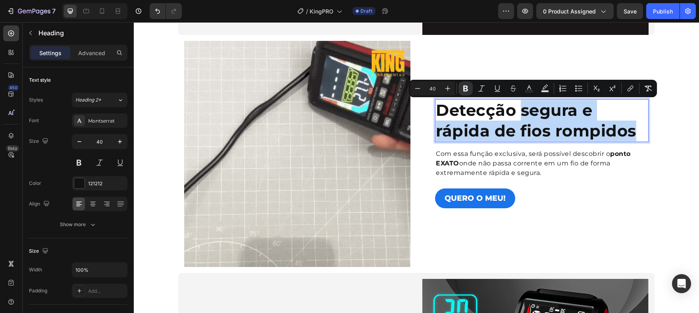
scroll to position [561, 0]
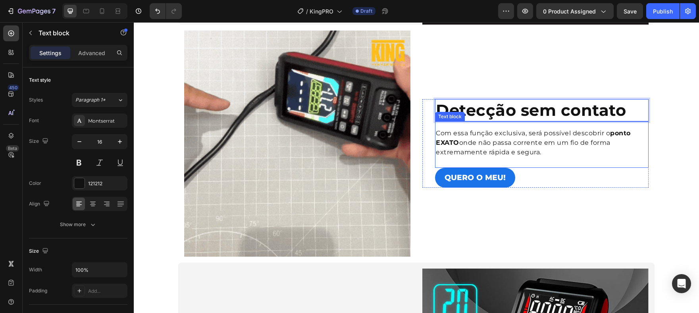
click at [508, 133] on p "Com essa função exclusiva, será possível descobrir o ponto EXATO onde não passa…" at bounding box center [542, 143] width 212 height 29
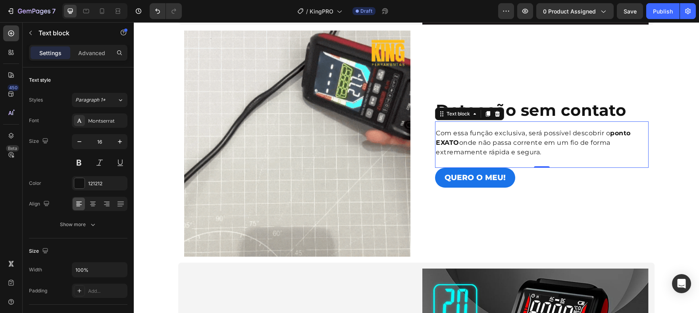
click at [588, 222] on div "⁠⁠⁠⁠⁠⁠⁠ Detecção sem contato Heading Com essa função exclusiva, será possível d…" at bounding box center [535, 144] width 226 height 226
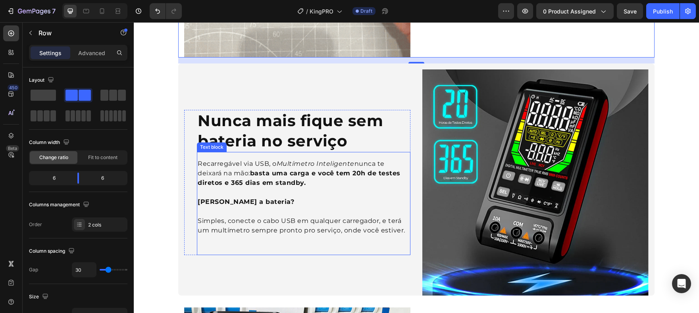
scroll to position [745, 0]
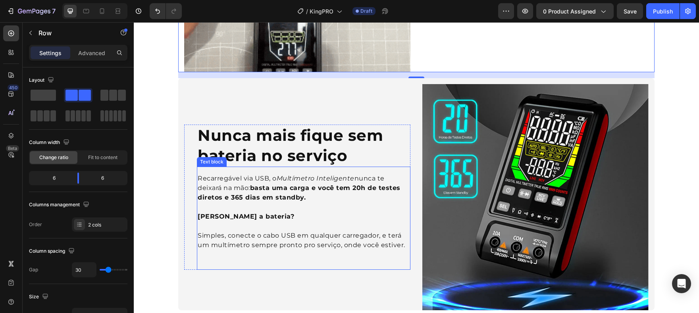
click at [338, 178] on icon "Multímetro Inteligente" at bounding box center [316, 179] width 78 height 8
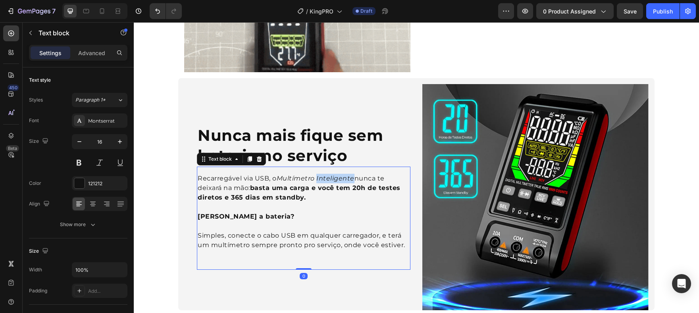
click at [337, 178] on icon "Multímetro Inteligente" at bounding box center [316, 179] width 78 height 8
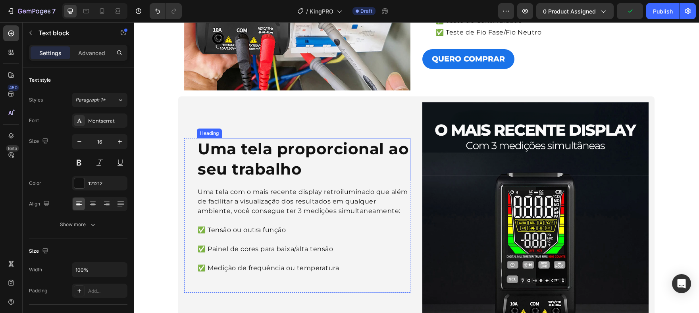
scroll to position [1205, 0]
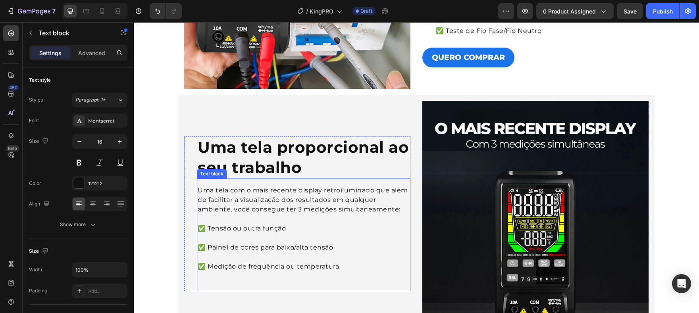
click at [324, 191] on p "Uma tela com o mais recente display retroiluminado que além de facilitar a visu…" at bounding box center [304, 210] width 212 height 48
click at [370, 192] on p "Uma tela com o mais recente display retroiluminado que além de facilitar a visu…" at bounding box center [304, 210] width 212 height 48
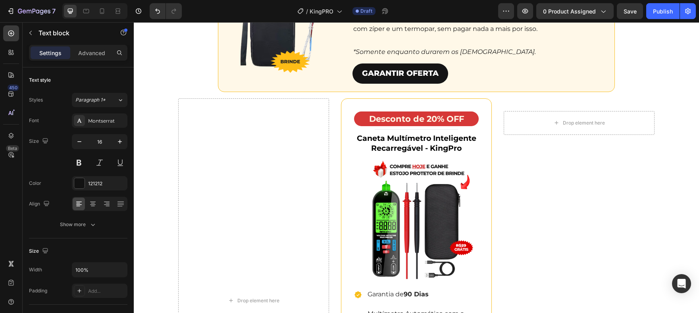
scroll to position [1879, 0]
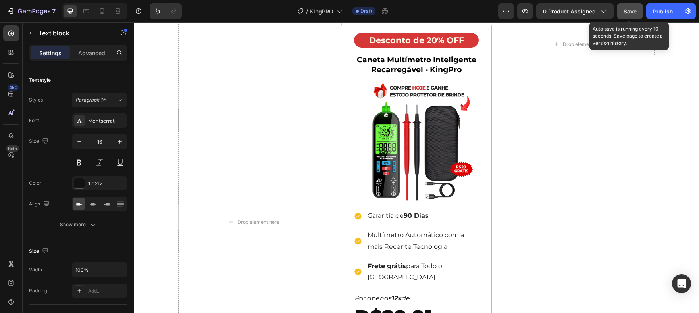
click at [621, 7] on button "Save" at bounding box center [630, 11] width 26 height 16
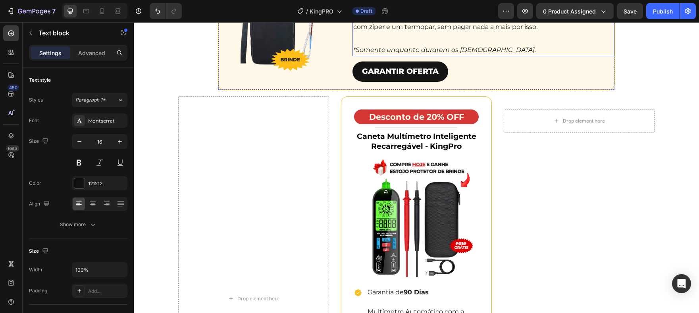
scroll to position [1915, 0]
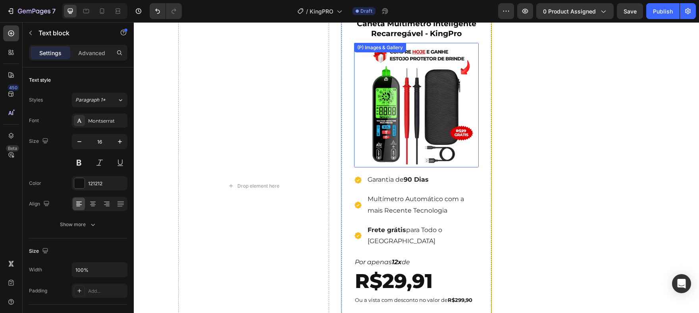
click at [407, 110] on img at bounding box center [416, 105] width 125 height 125
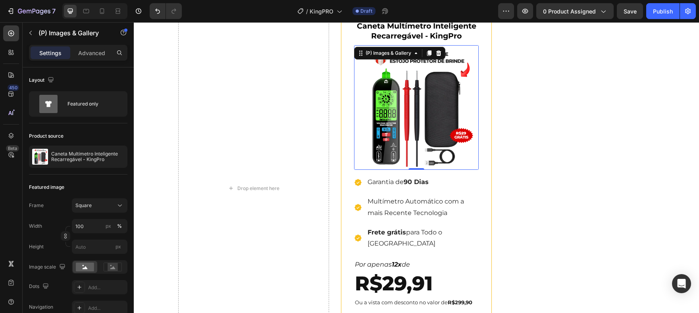
scroll to position [1904, 0]
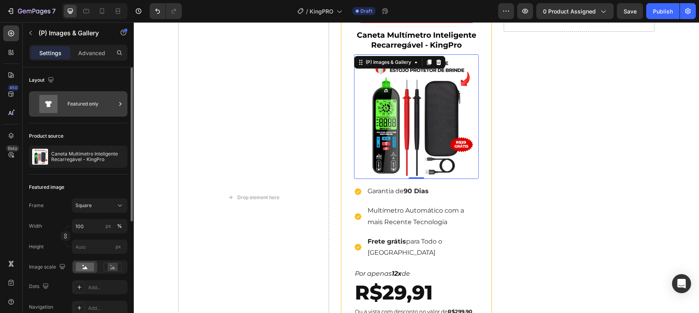
click at [109, 103] on div "Featured only" at bounding box center [92, 104] width 48 height 18
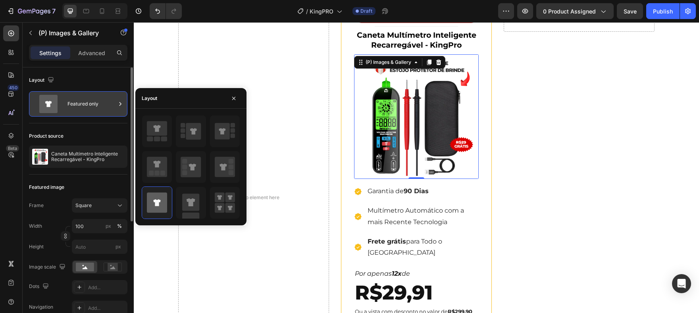
click at [110, 103] on div "Featured only" at bounding box center [92, 104] width 48 height 18
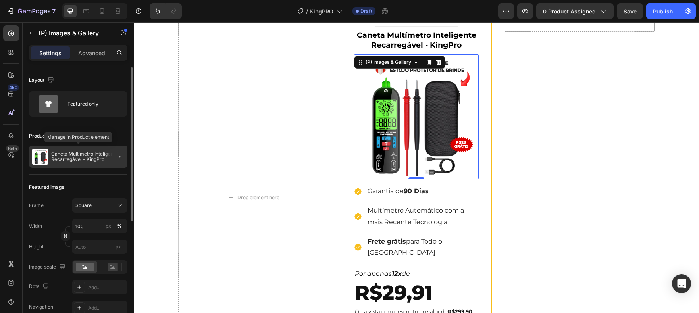
click at [96, 157] on p "Caneta Multímetro Inteligente Recarregável - KingPro" at bounding box center [87, 156] width 73 height 11
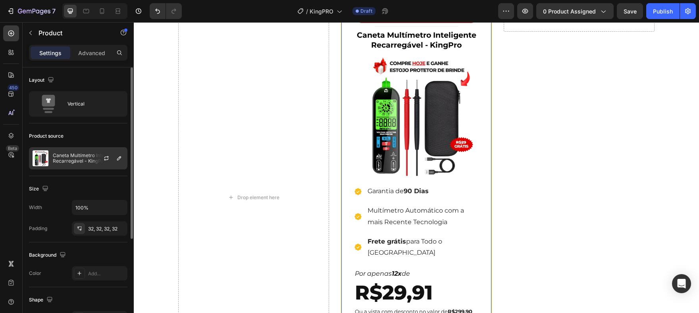
click at [112, 162] on div at bounding box center [109, 158] width 35 height 21
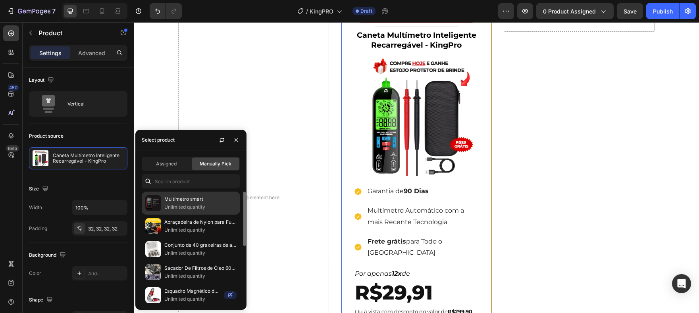
click at [173, 202] on p "Multímetro smart" at bounding box center [200, 199] width 72 height 8
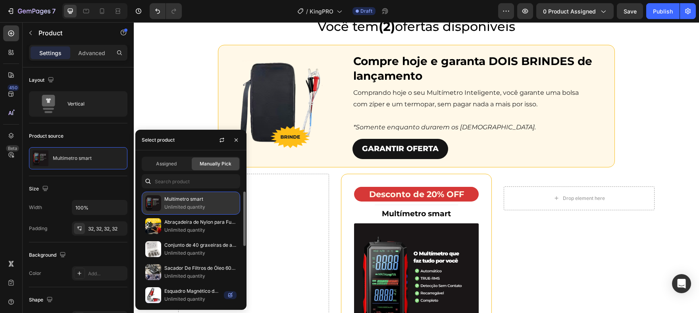
scroll to position [1898, 0]
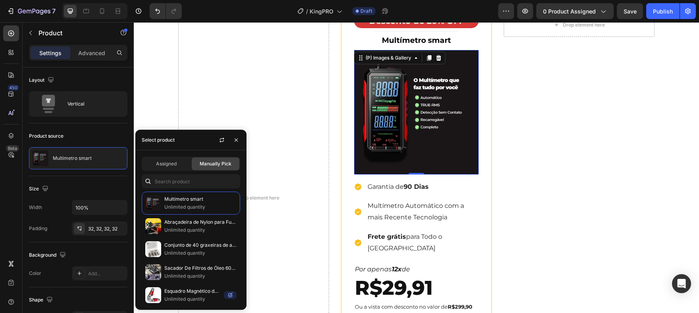
click at [367, 156] on img at bounding box center [416, 112] width 125 height 125
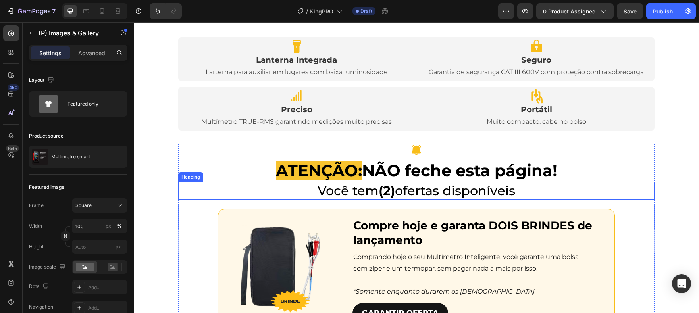
scroll to position [1561, 0]
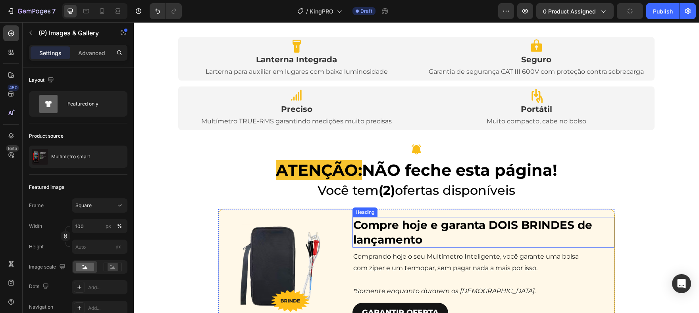
click at [507, 224] on h2 "Compre hoje e garanta DOIS BRINDES de lançamento" at bounding box center [484, 232] width 262 height 31
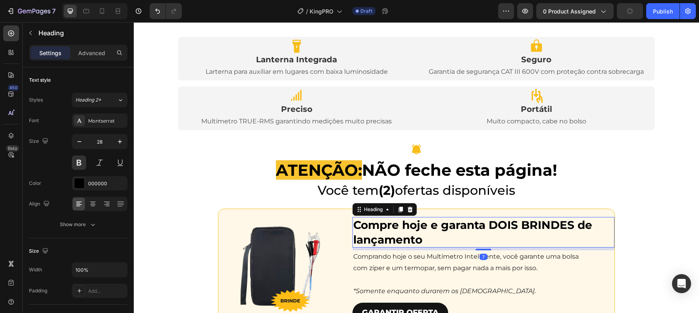
click at [507, 224] on h2 "Compre hoje e garanta DOIS BRINDES de lançamento" at bounding box center [484, 232] width 262 height 31
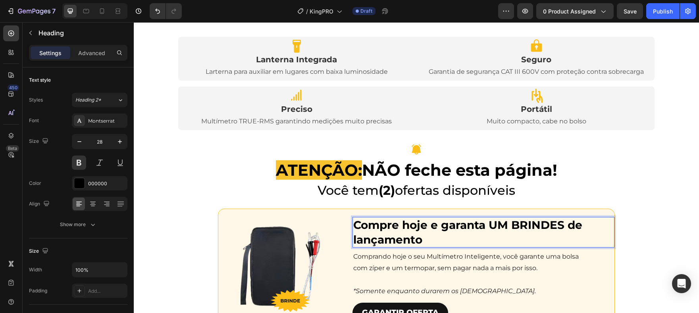
click at [563, 226] on p "Compre hoje e garanta UM BRINDES de lançamento" at bounding box center [483, 232] width 260 height 29
click at [484, 257] on span "Comprando hoje o seu Multímetro Inteligente, você garante uma bolsa com zíper e…" at bounding box center [466, 262] width 226 height 19
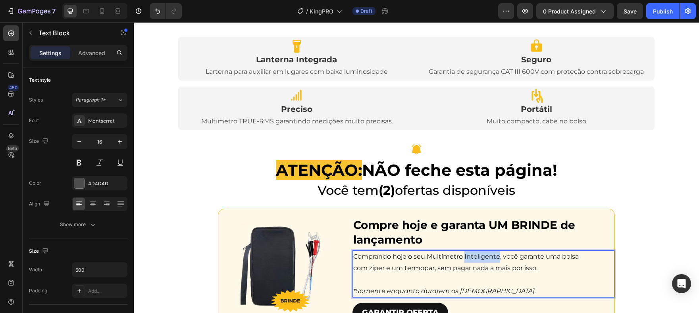
click at [484, 257] on span "Comprando hoje o seu Multímetro Inteligente, você garante uma bolsa com zíper e…" at bounding box center [466, 262] width 226 height 19
click at [528, 255] on span "Comprando hoje o seu Multímetro Smart, você garante uma bolsa com zíper e um te…" at bounding box center [465, 262] width 225 height 19
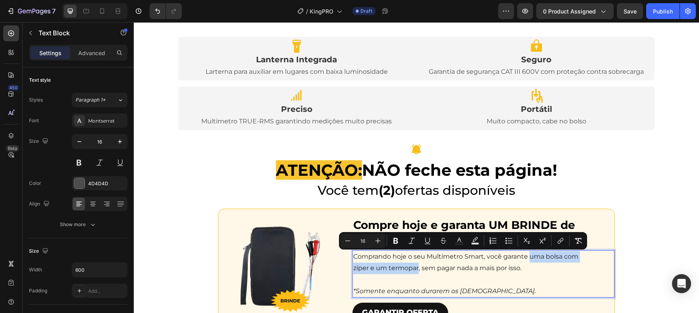
drag, startPoint x: 528, startPoint y: 255, endPoint x: 414, endPoint y: 265, distance: 114.4
click at [414, 265] on span "Comprando hoje o seu Multímetro Smart, você garante uma bolsa com zíper e um te…" at bounding box center [465, 262] width 225 height 19
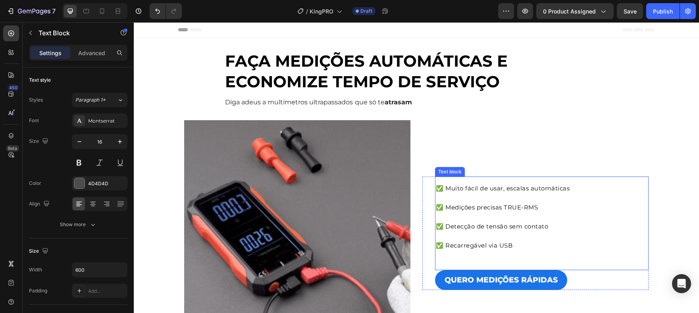
scroll to position [0, 0]
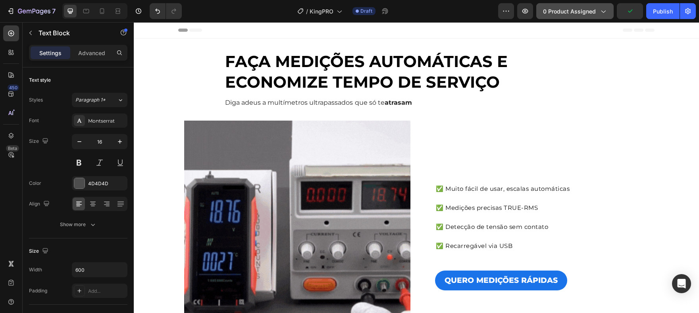
click at [579, 15] on span "0 product assigned" at bounding box center [569, 11] width 53 height 8
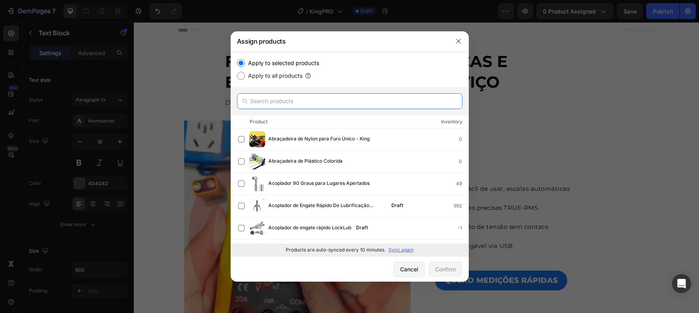
click at [339, 106] on input "text" at bounding box center [350, 101] width 226 height 16
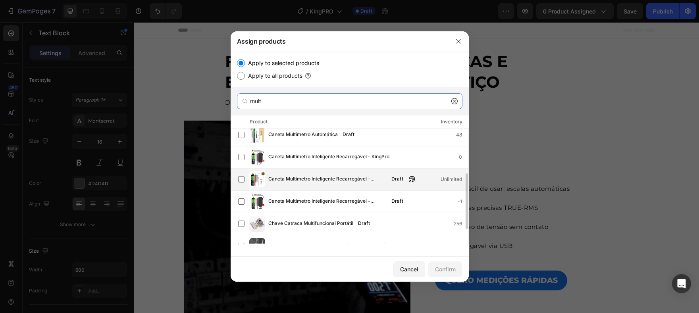
scroll to position [123, 0]
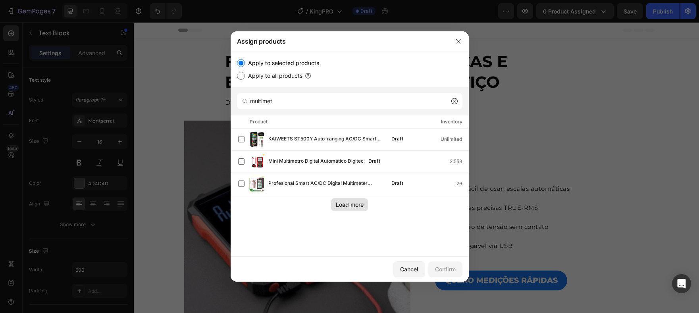
click at [355, 201] on div "Load more" at bounding box center [350, 205] width 28 height 8
click at [270, 102] on input "multimet" at bounding box center [350, 101] width 226 height 16
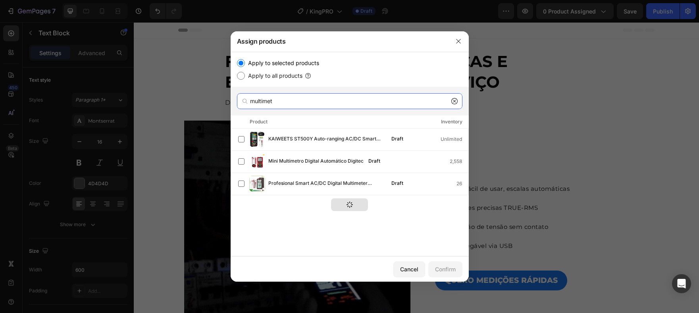
click at [270, 102] on input "multimet" at bounding box center [350, 101] width 226 height 16
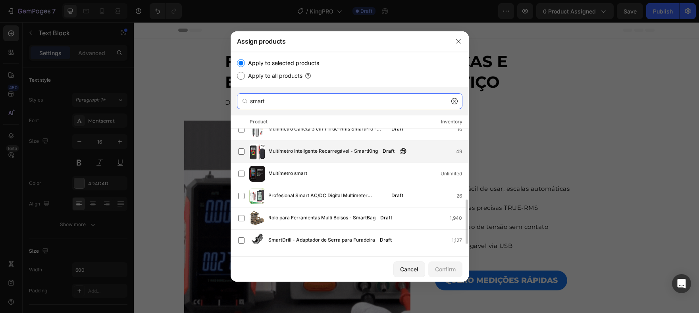
scroll to position [79, 0]
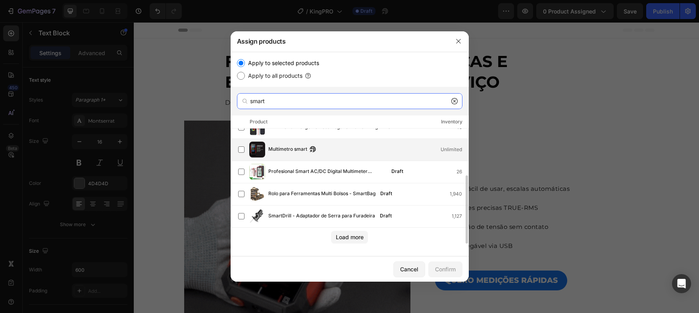
type input "smart"
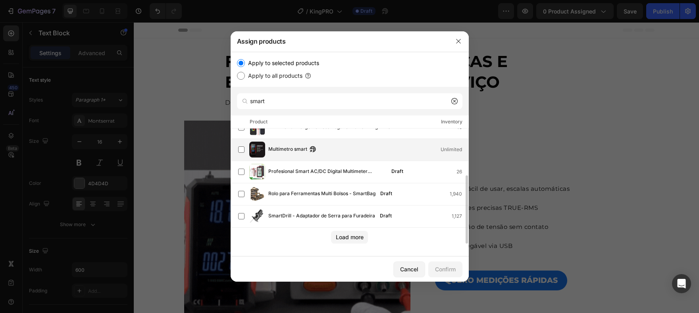
click at [259, 159] on div "Multímetro smart Unlimited" at bounding box center [350, 150] width 238 height 22
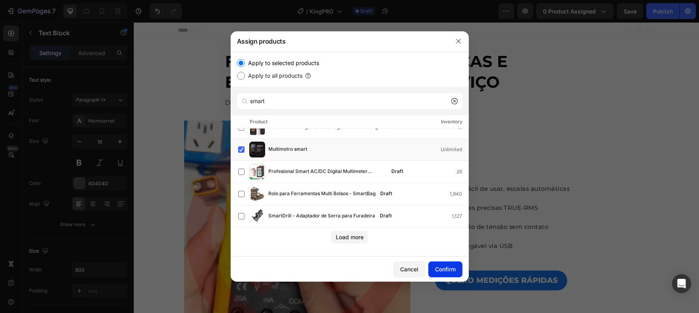
click at [445, 266] on div "Confirm" at bounding box center [445, 269] width 21 height 8
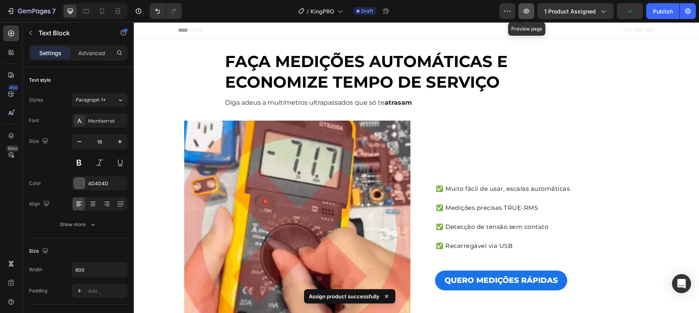
click at [527, 10] on icon "button" at bounding box center [527, 11] width 8 height 8
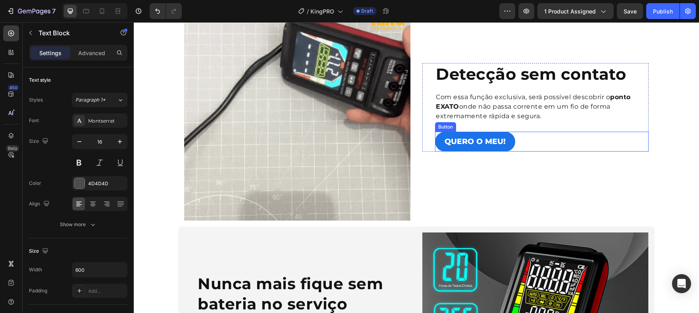
scroll to position [568, 0]
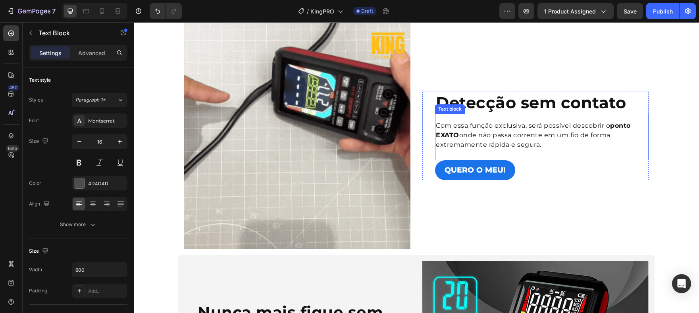
click at [528, 133] on p "Com essa função exclusiva, será possível descobrir o ponto EXATO onde não passa…" at bounding box center [542, 135] width 212 height 29
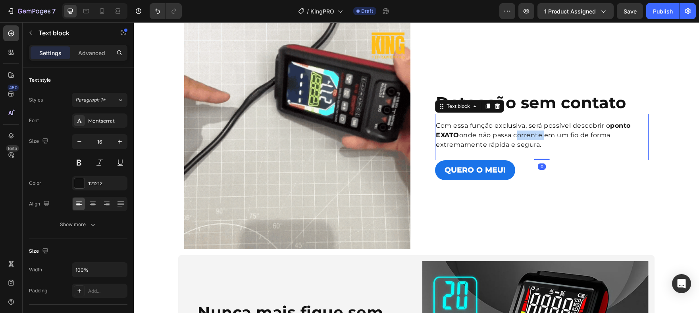
click at [528, 133] on p "Com essa função exclusiva, será possível descobrir o ponto EXATO onde não passa…" at bounding box center [542, 135] width 212 height 29
